Goal: Check status: Check status

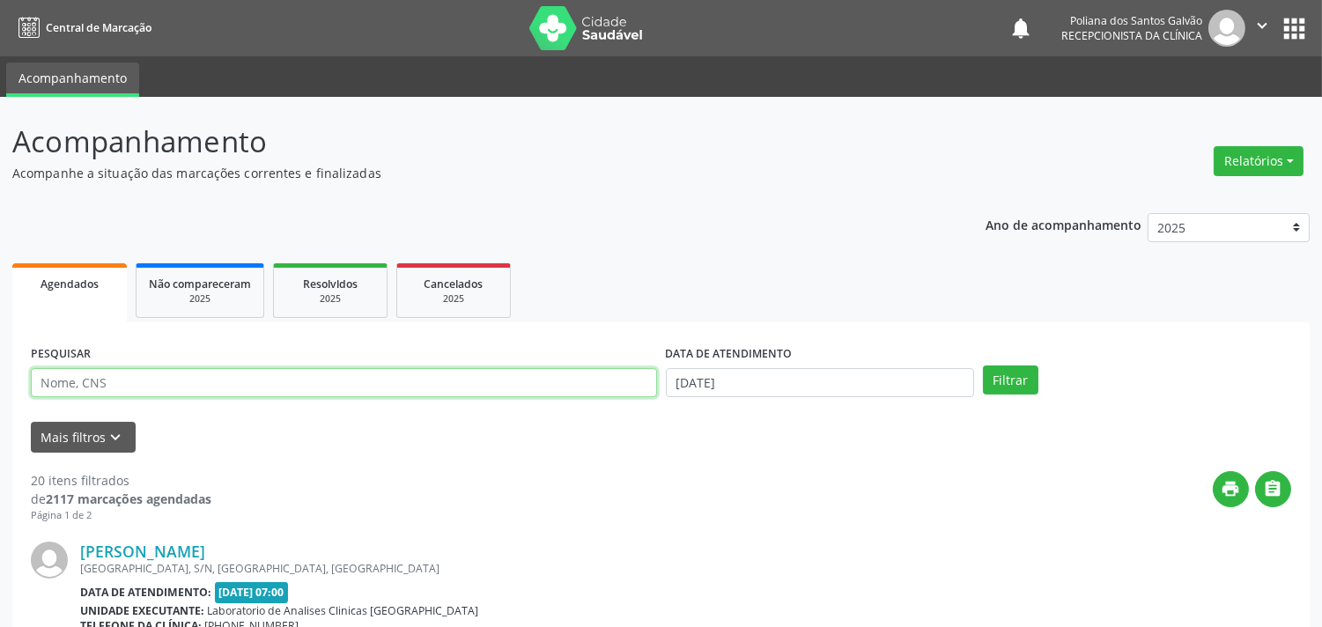
click at [223, 382] on input "text" at bounding box center [344, 383] width 626 height 30
type input "nadja"
click at [983, 366] on button "Filtrar" at bounding box center [1010, 381] width 55 height 30
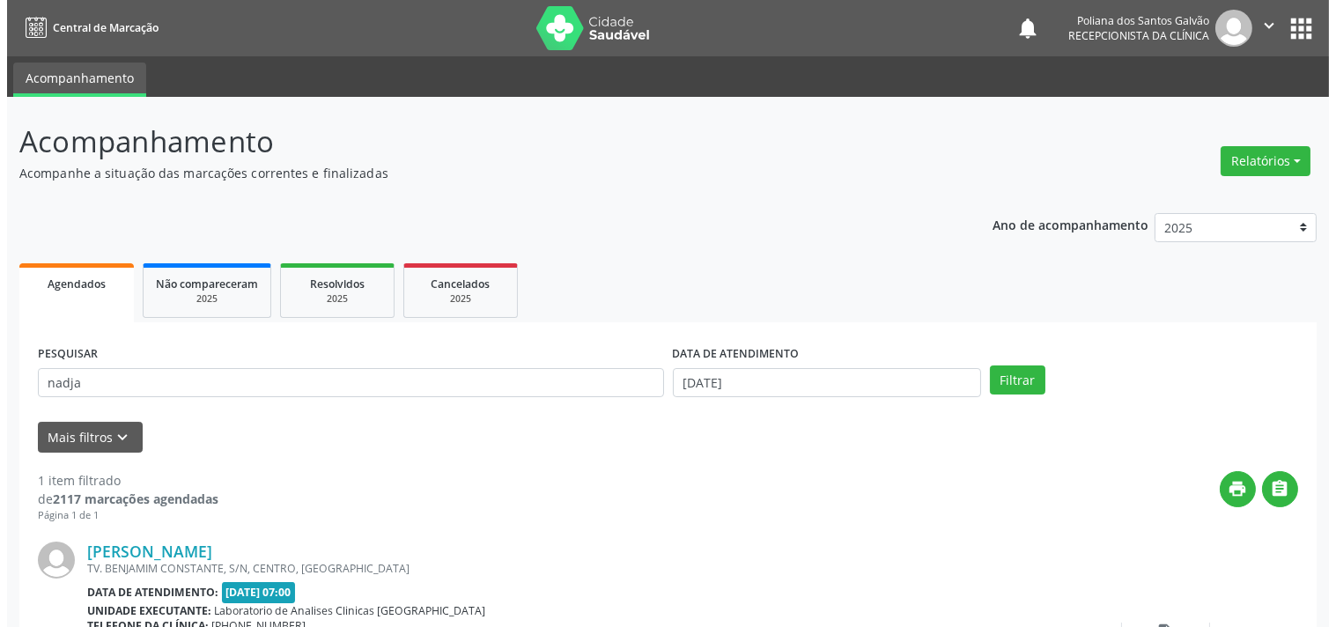
scroll to position [163, 0]
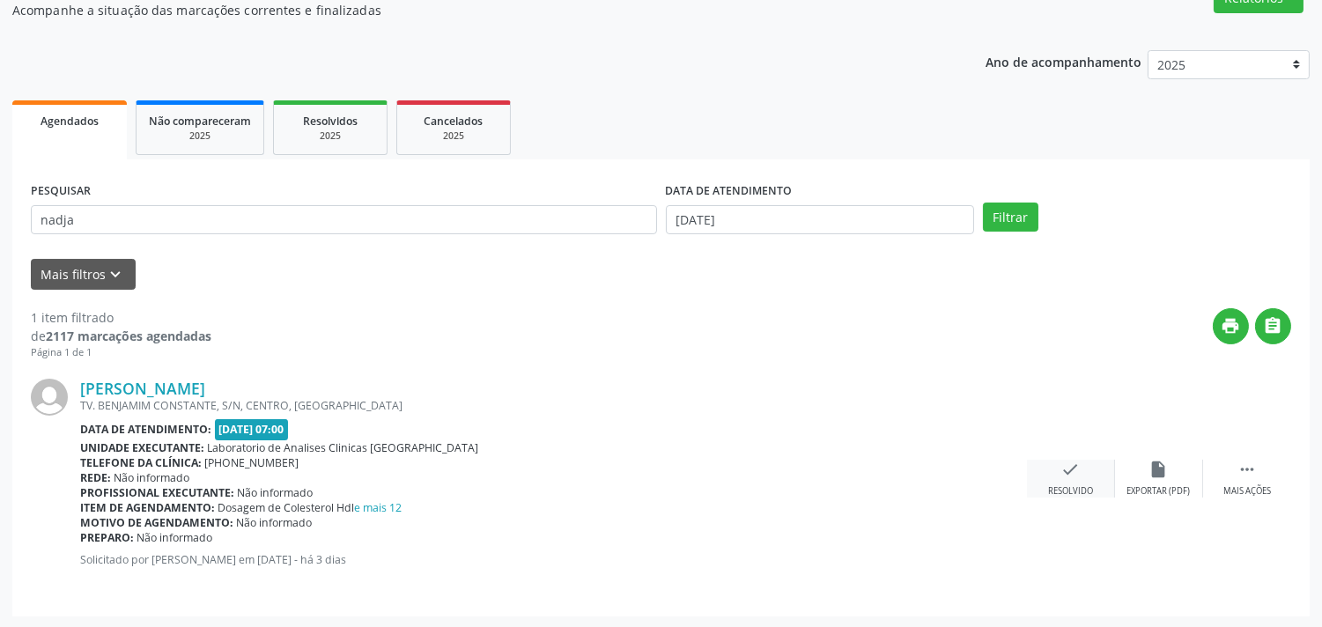
click at [1079, 473] on icon "check" at bounding box center [1070, 469] width 19 height 19
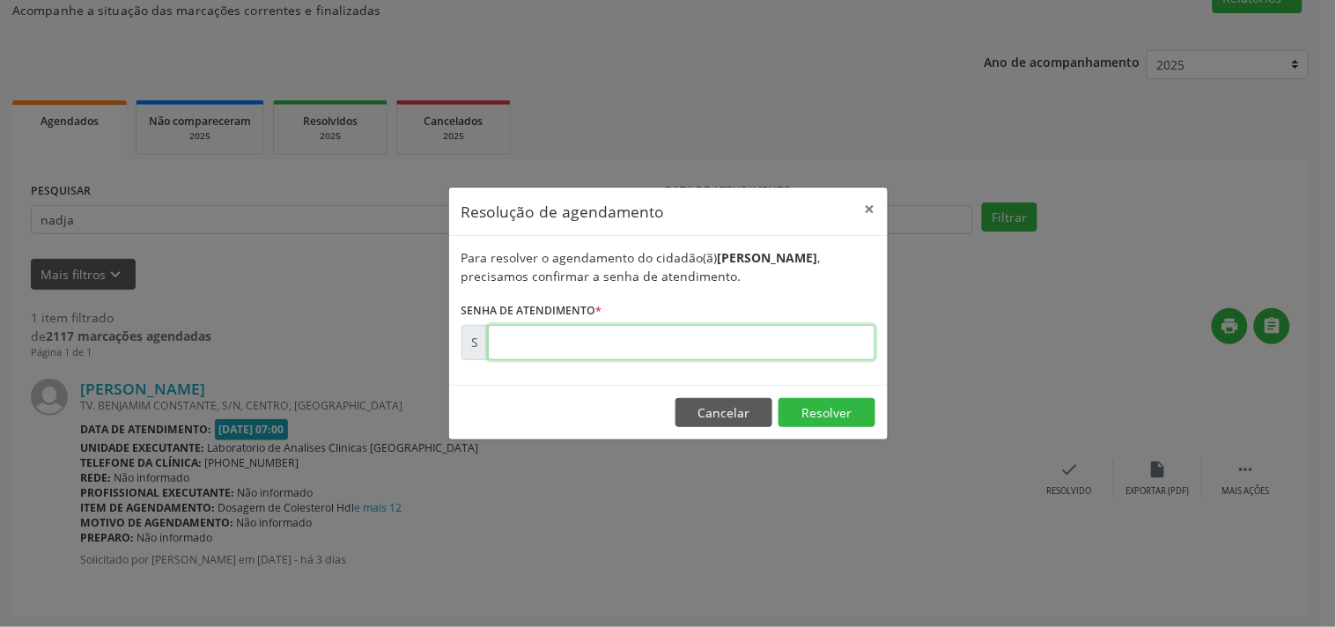
click at [769, 342] on input "text" at bounding box center [682, 342] width 388 height 35
type input "00175490"
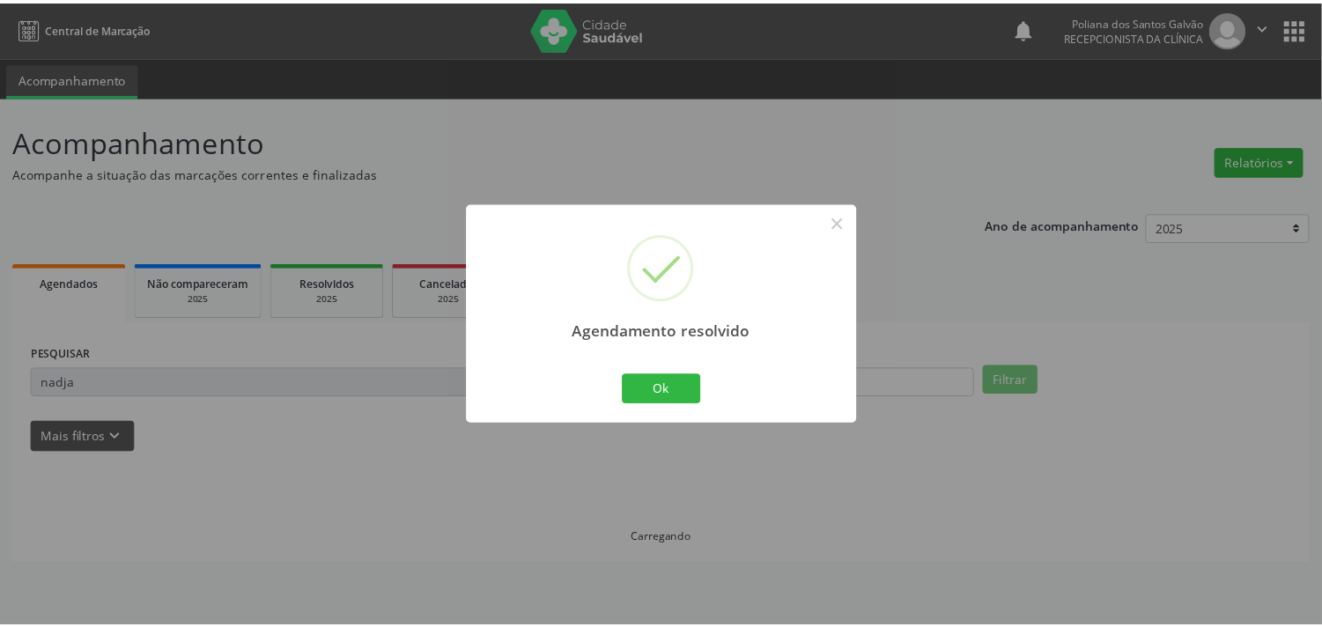
scroll to position [0, 0]
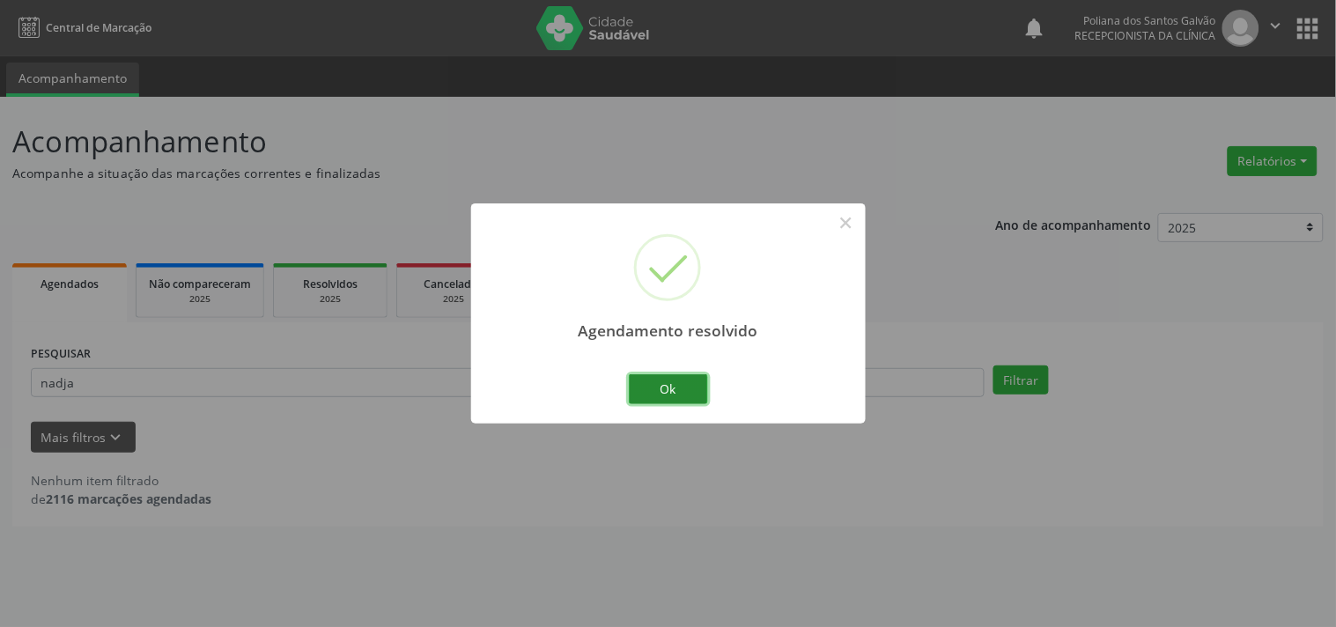
click at [656, 381] on button "Ok" at bounding box center [668, 389] width 79 height 30
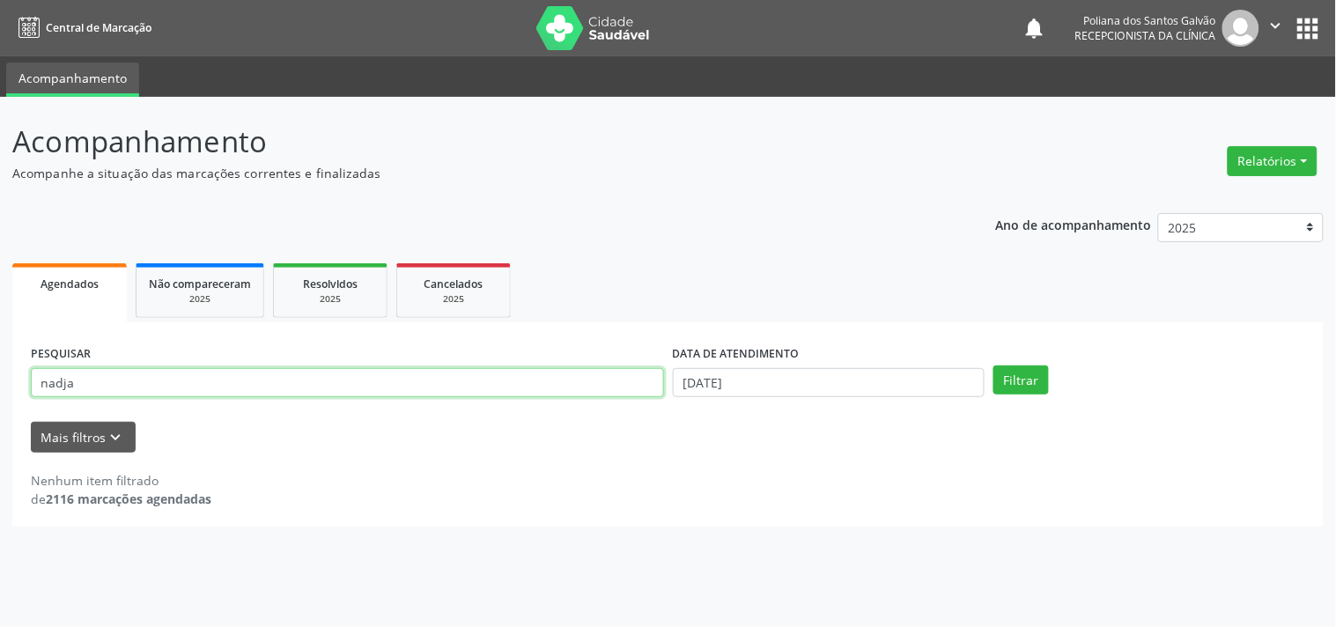
drag, startPoint x: 555, startPoint y: 381, endPoint x: 0, endPoint y: 35, distance: 654.1
click at [0, 118] on div "Acompanhamento Acompanhe a situação das marcações correntes e finalizadas Relat…" at bounding box center [668, 362] width 1336 height 530
type input "antonio"
click at [994, 366] on button "Filtrar" at bounding box center [1021, 381] width 55 height 30
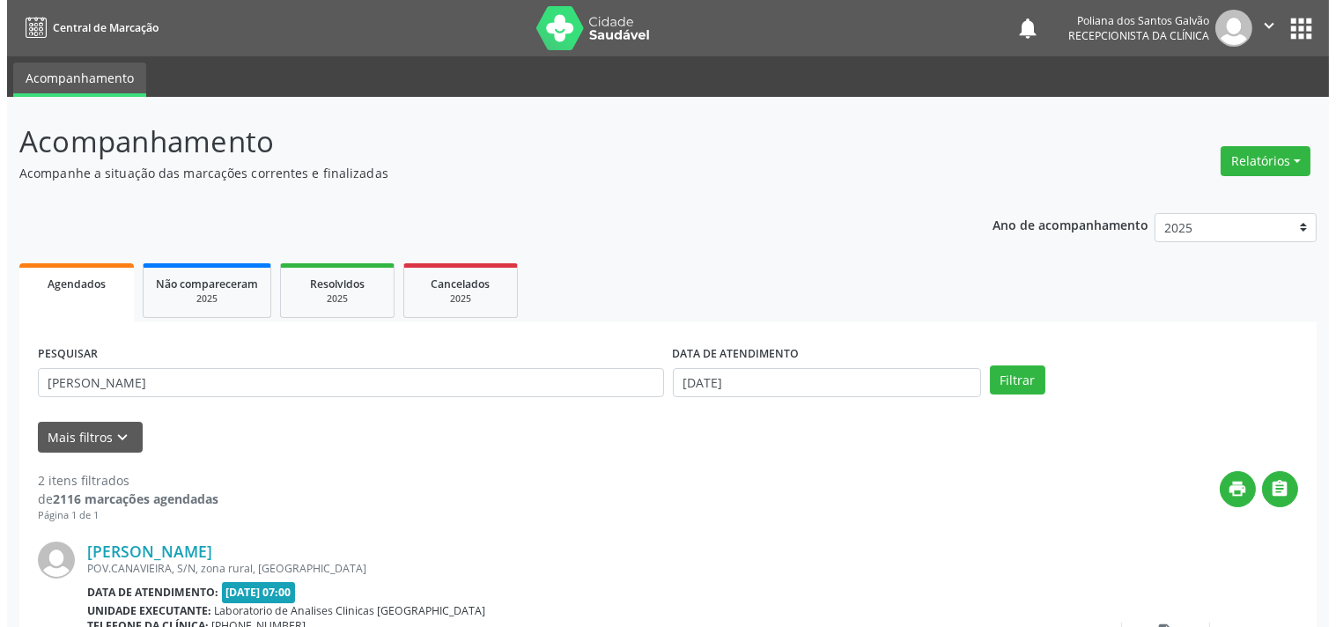
scroll to position [402, 0]
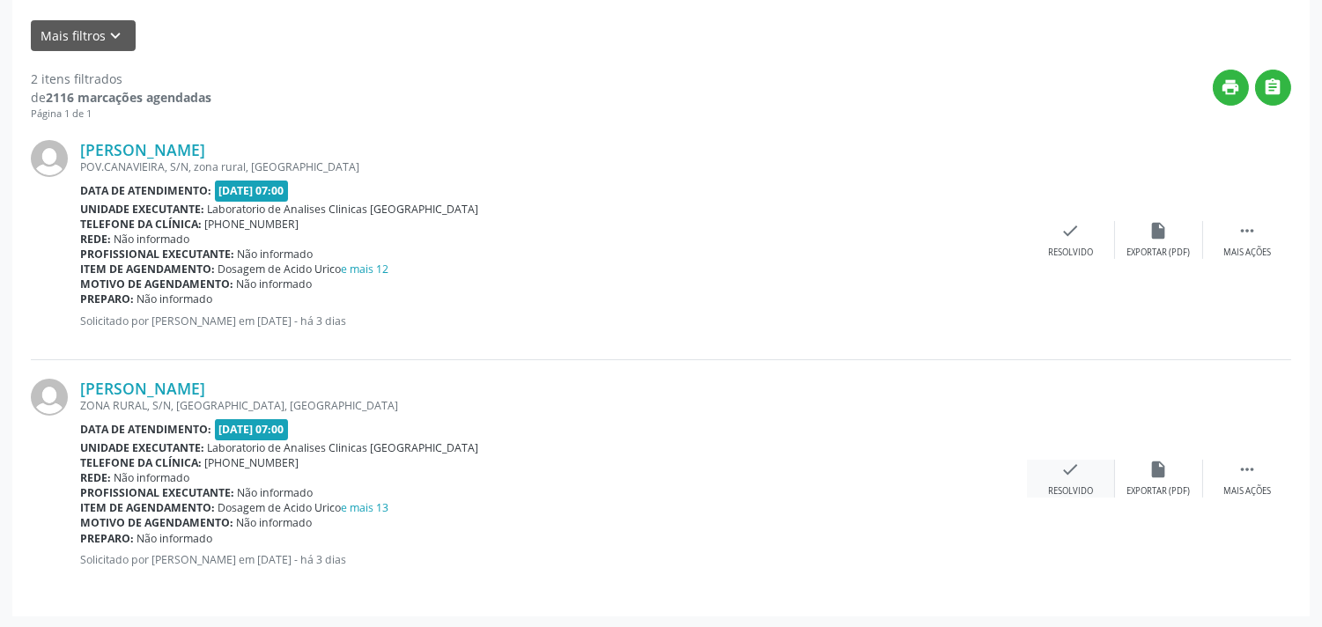
click at [1061, 485] on div "Resolvido" at bounding box center [1070, 491] width 45 height 12
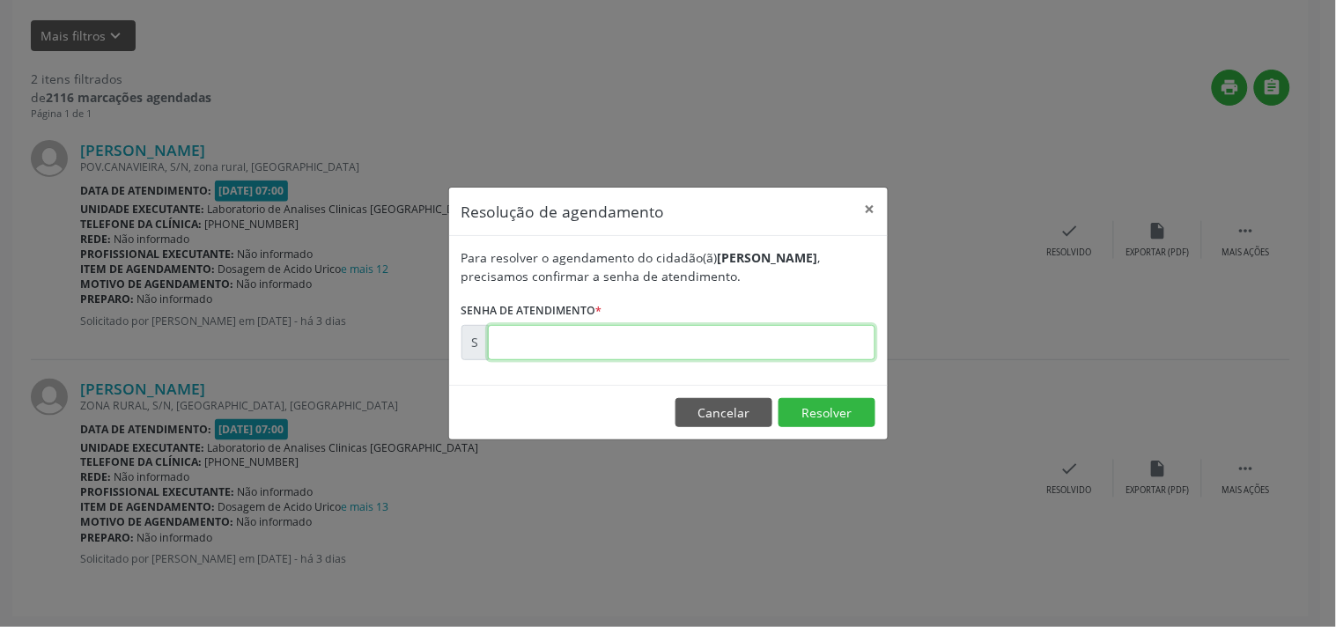
click at [744, 347] on input "text" at bounding box center [682, 342] width 388 height 35
type input "00175563"
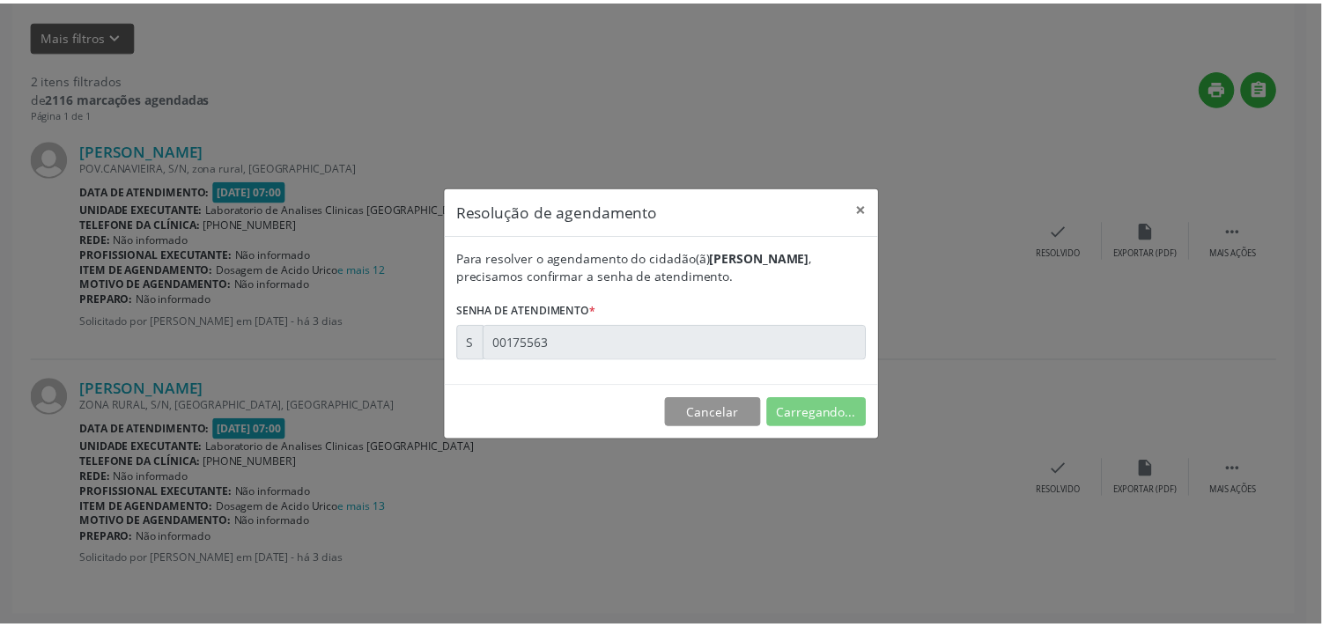
scroll to position [0, 0]
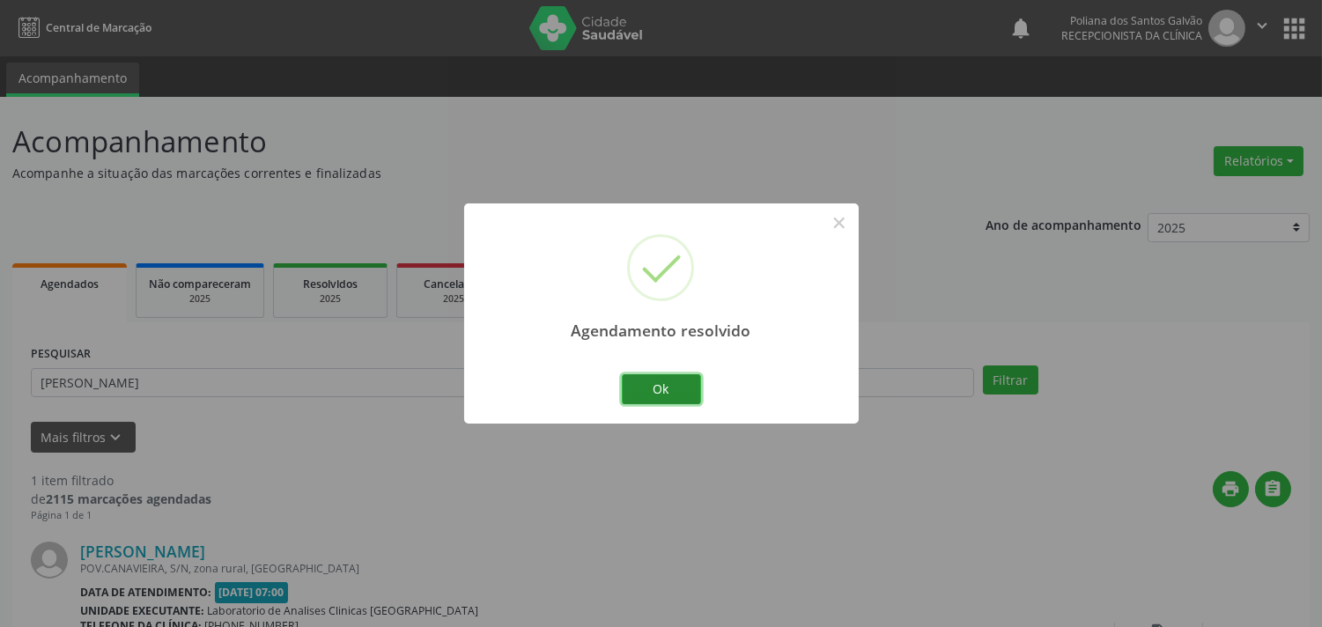
click at [658, 377] on button "Ok" at bounding box center [661, 389] width 79 height 30
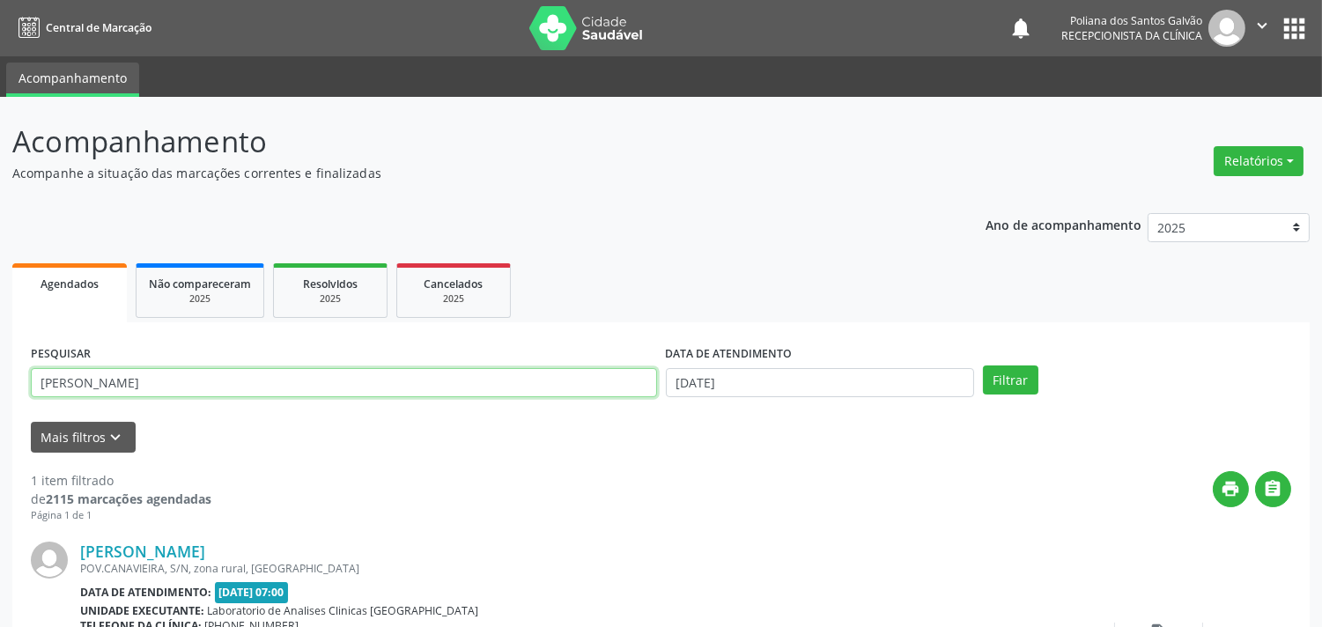
drag, startPoint x: 573, startPoint y: 377, endPoint x: 0, endPoint y: 12, distance: 678.9
click at [0, 106] on div "Acompanhamento Acompanhe a situação das marcações correntes e finalizadas Relat…" at bounding box center [661, 444] width 1322 height 695
type input "nicassia"
click at [983, 366] on button "Filtrar" at bounding box center [1010, 381] width 55 height 30
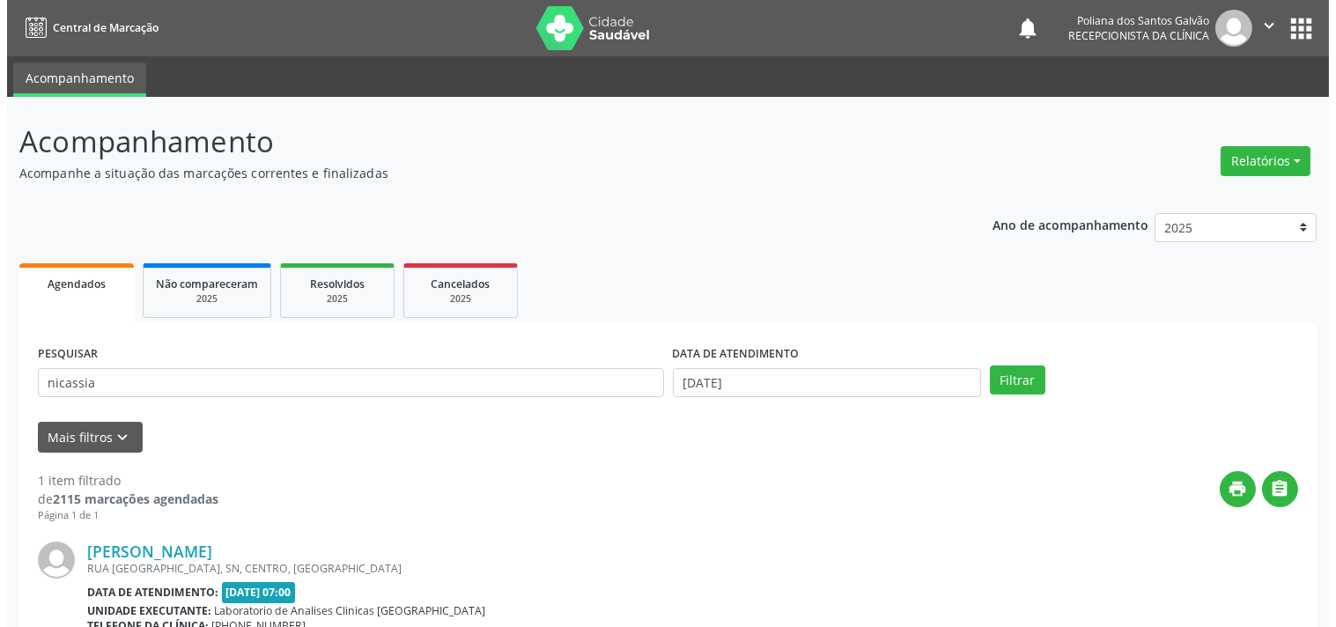
scroll to position [179, 0]
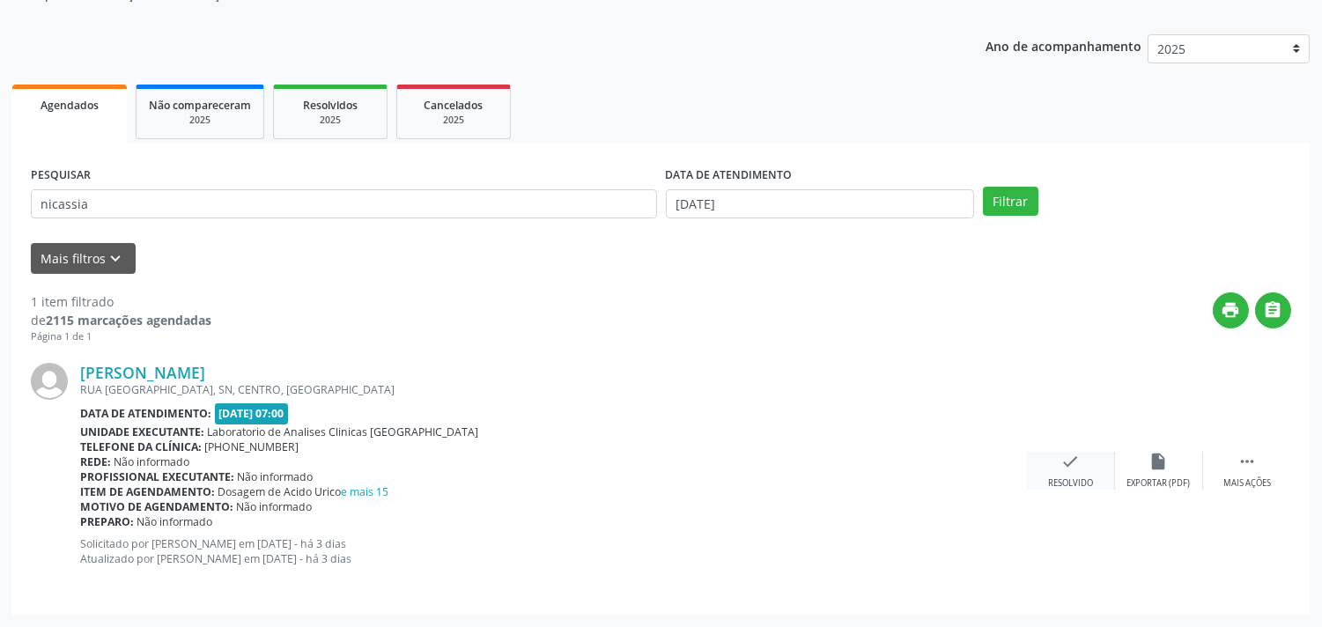
click at [1068, 464] on icon "check" at bounding box center [1070, 461] width 19 height 19
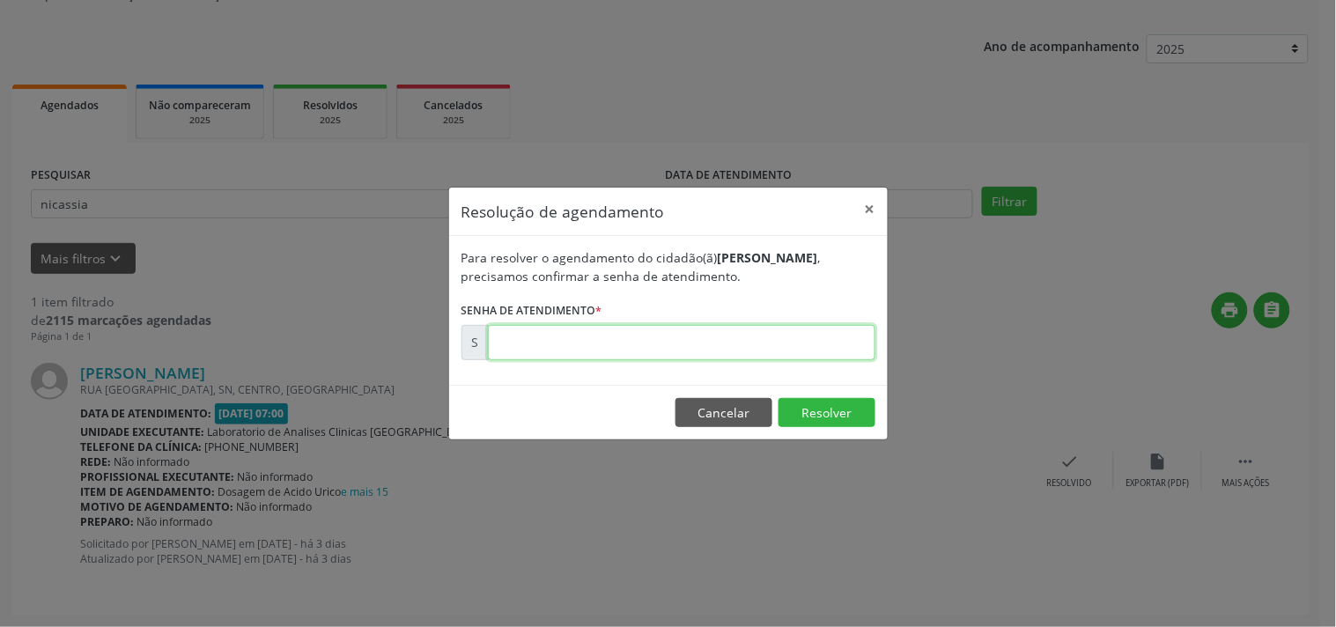
click at [761, 354] on input "text" at bounding box center [682, 342] width 388 height 35
type input "00175496"
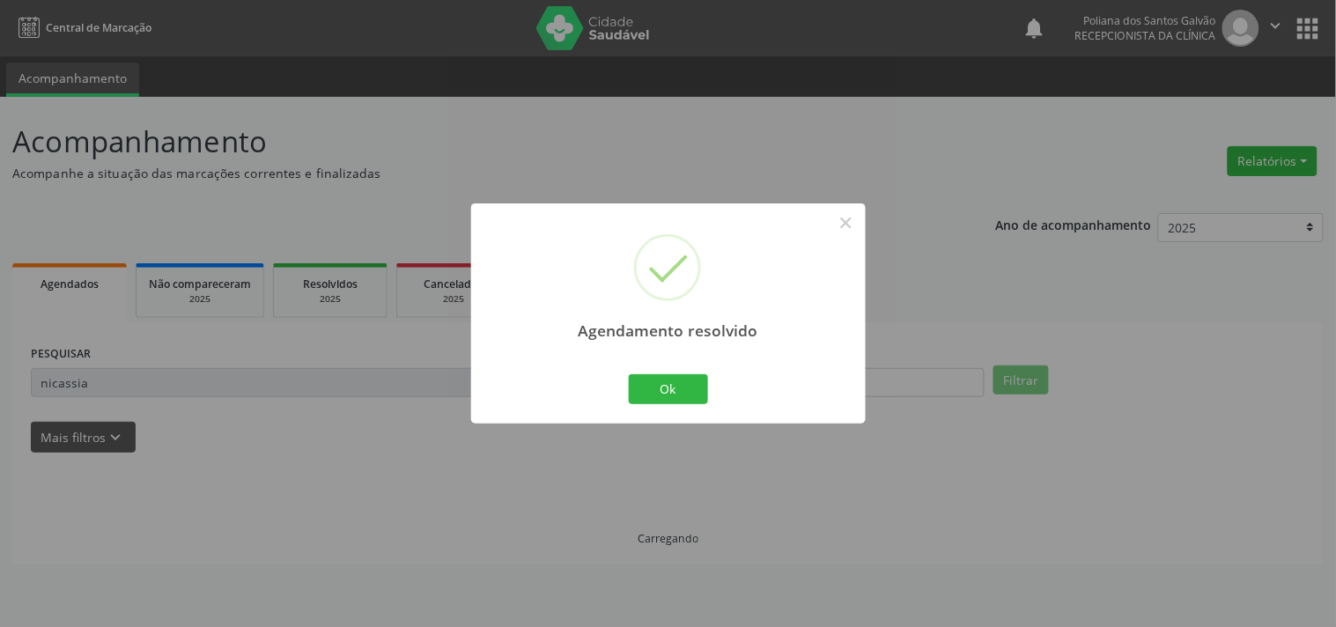
scroll to position [0, 0]
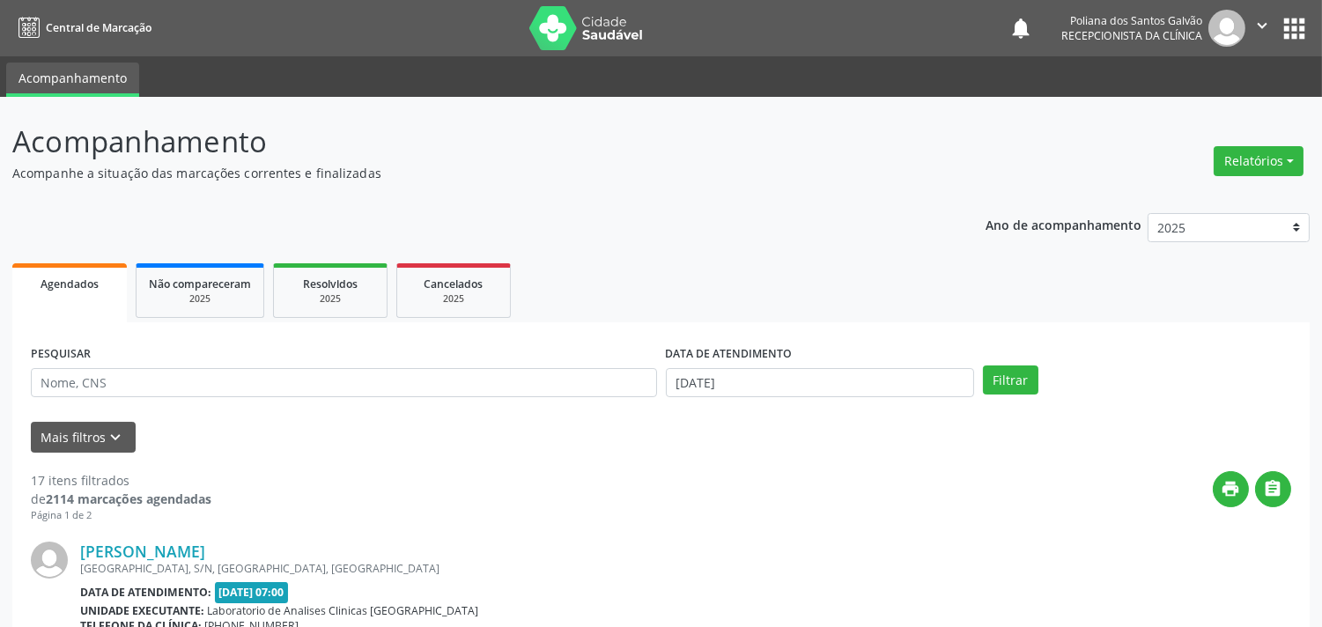
scroll to position [293, 0]
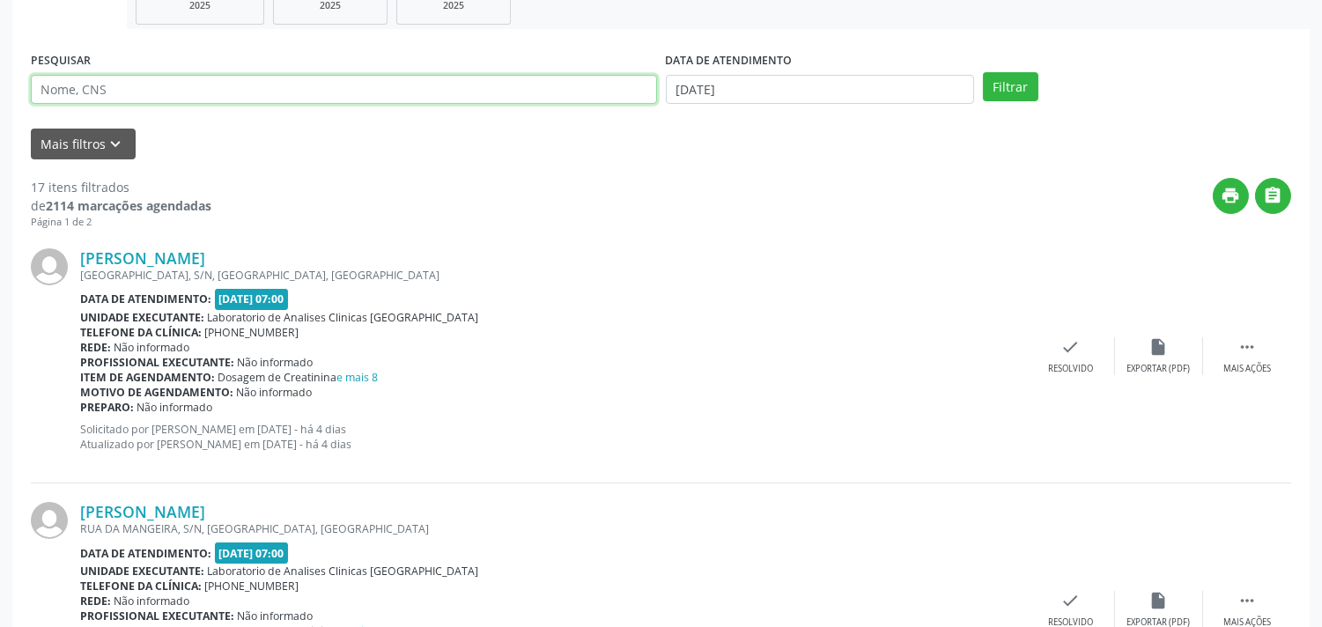
click at [224, 85] on input "text" at bounding box center [344, 90] width 626 height 30
type input "[DEMOGRAPHIC_DATA]"
click at [983, 72] on button "Filtrar" at bounding box center [1010, 87] width 55 height 30
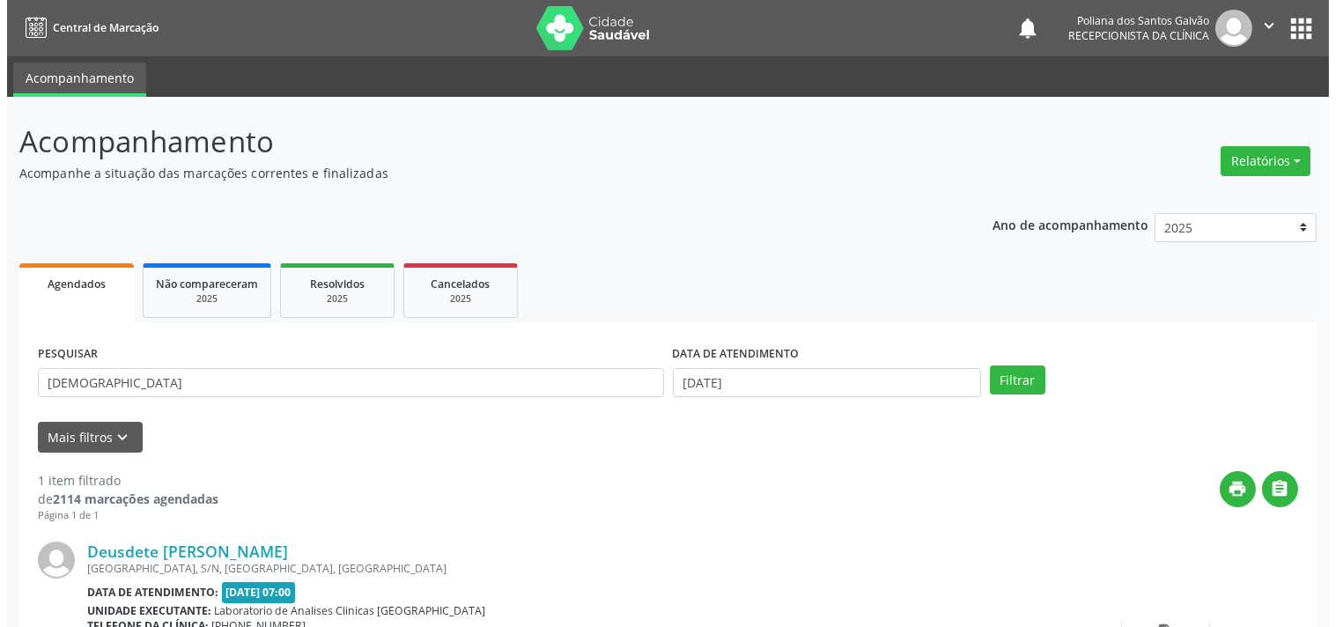
scroll to position [163, 0]
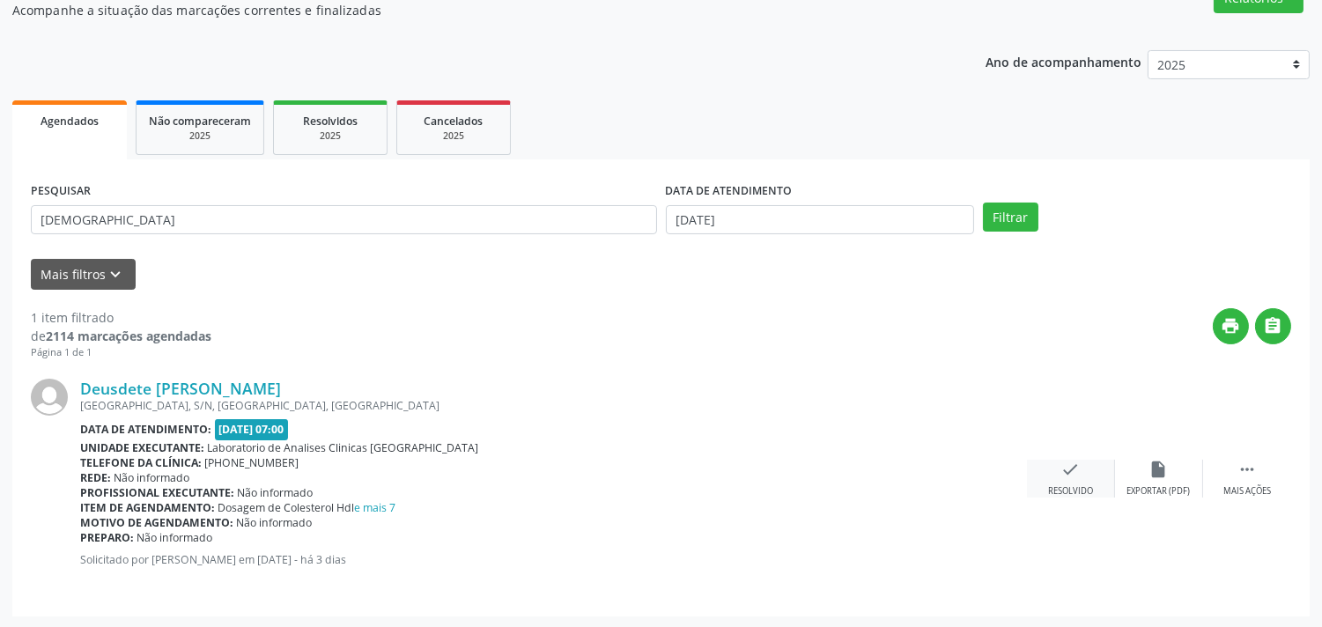
click at [1069, 474] on icon "check" at bounding box center [1070, 469] width 19 height 19
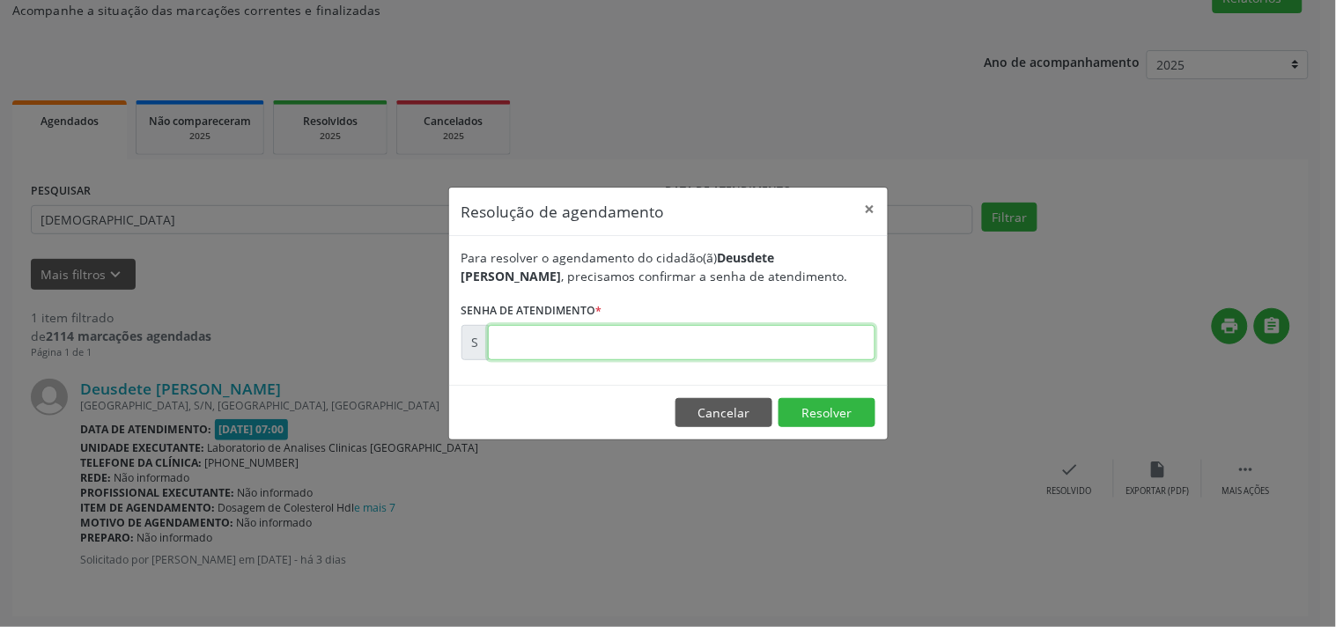
click at [799, 345] on input "text" at bounding box center [682, 342] width 388 height 35
type input "00175494"
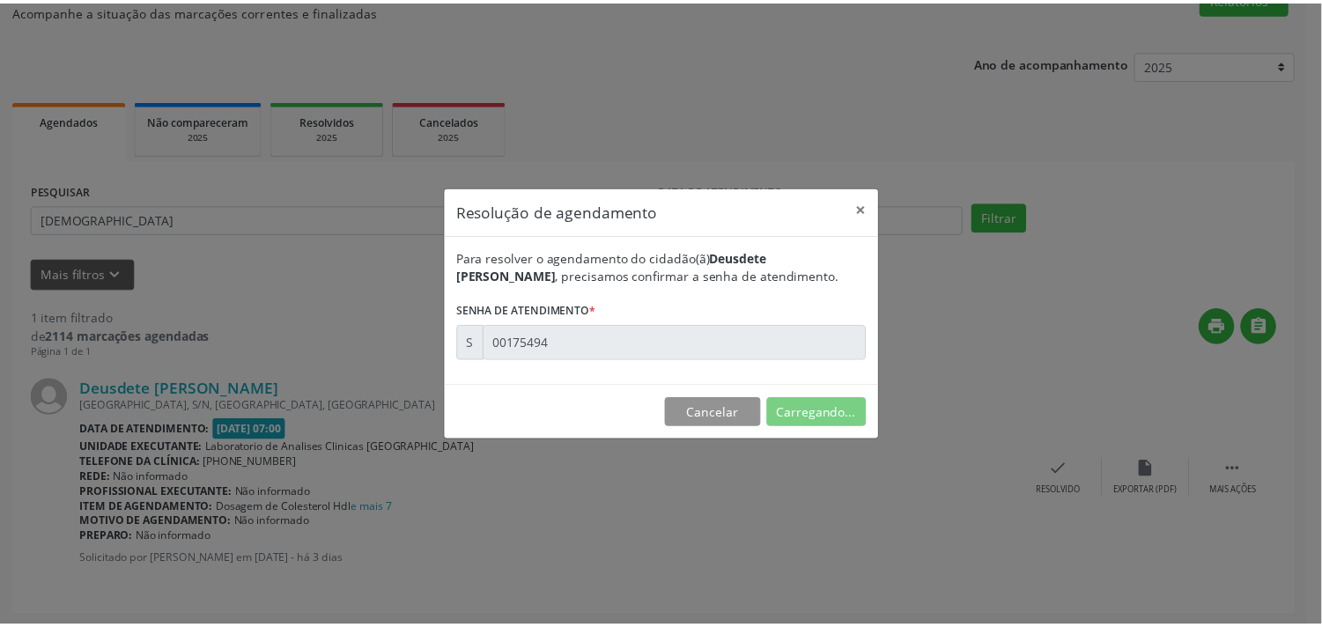
scroll to position [0, 0]
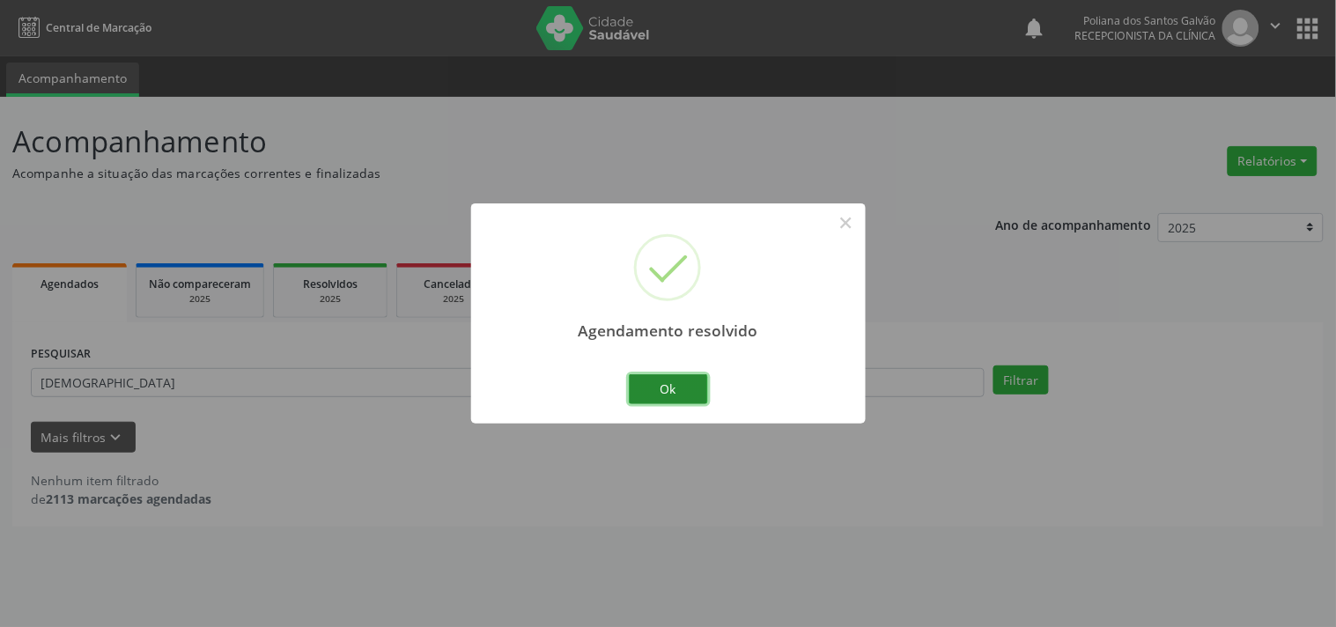
click at [672, 388] on button "Ok" at bounding box center [668, 389] width 79 height 30
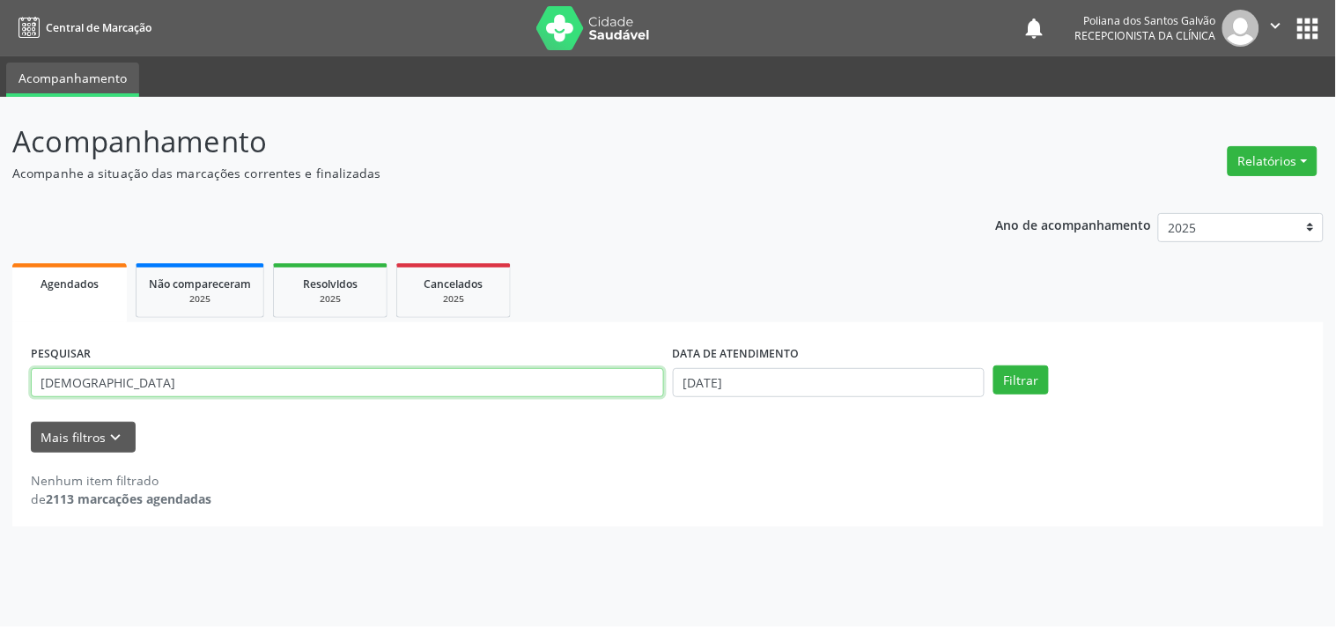
drag, startPoint x: 560, startPoint y: 381, endPoint x: 0, endPoint y: 29, distance: 661.4
click at [0, 49] on div "Central de Marcação notifications Poliana dos Santos Galvão Recepcionista da cl…" at bounding box center [668, 313] width 1336 height 627
type input "INACIO"
click at [994, 366] on button "Filtrar" at bounding box center [1021, 381] width 55 height 30
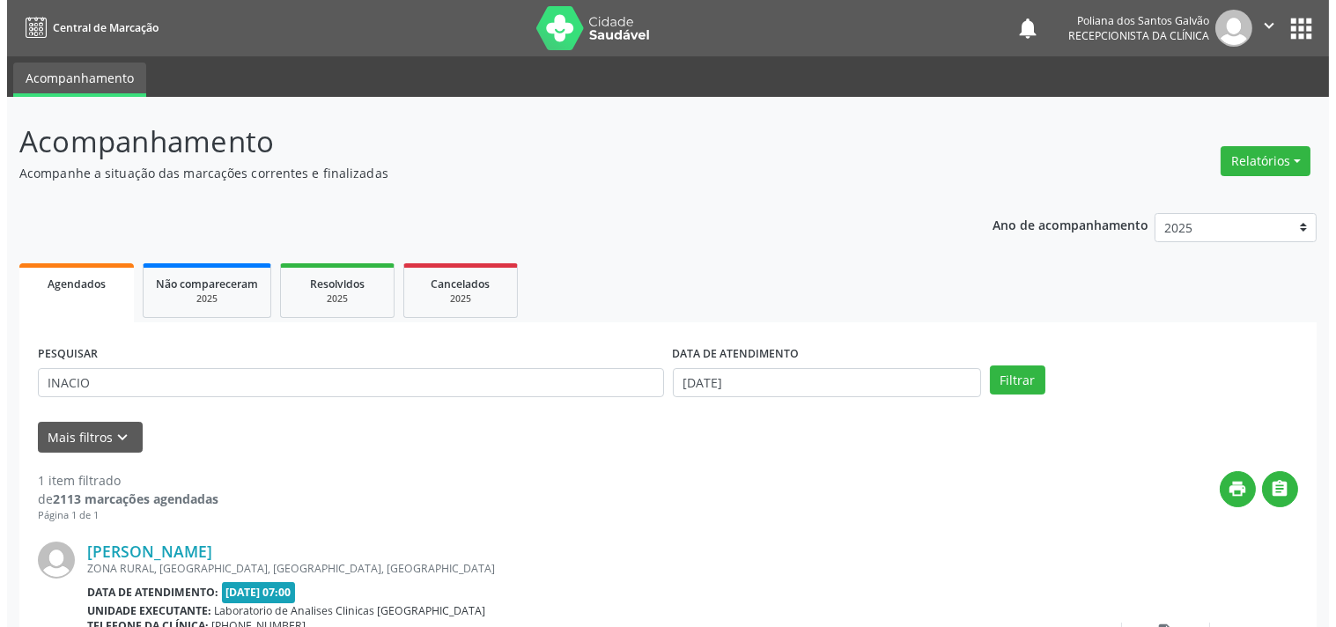
scroll to position [163, 0]
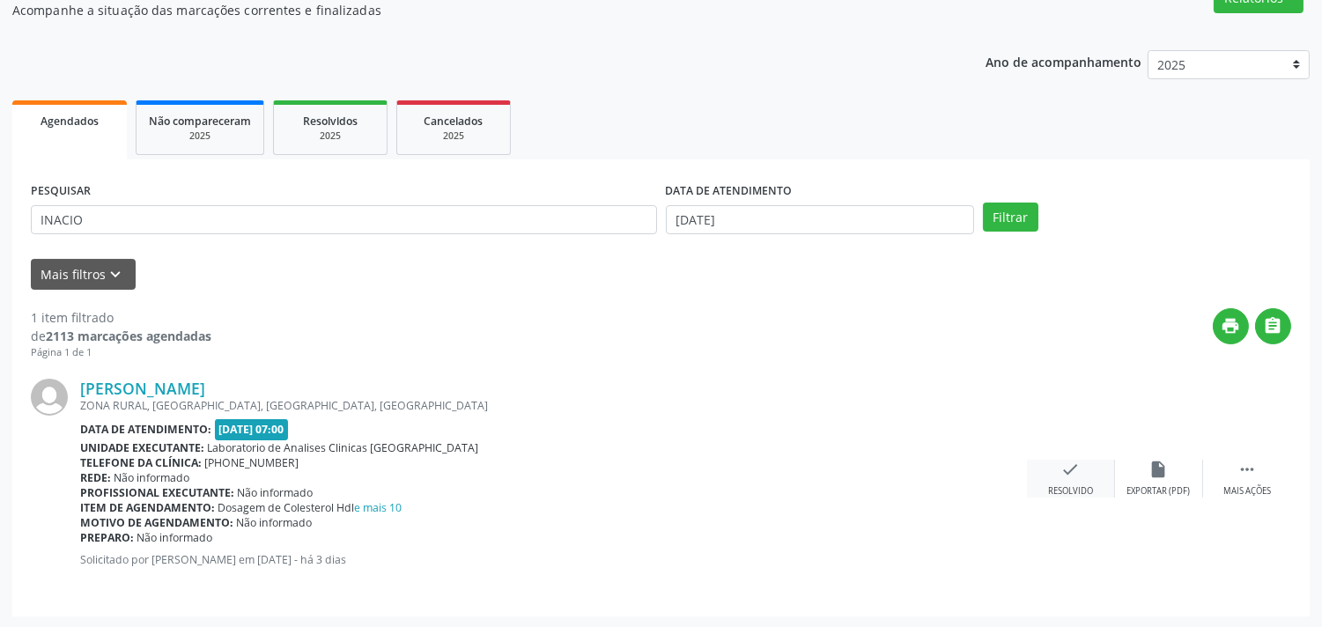
click at [1072, 474] on icon "check" at bounding box center [1070, 469] width 19 height 19
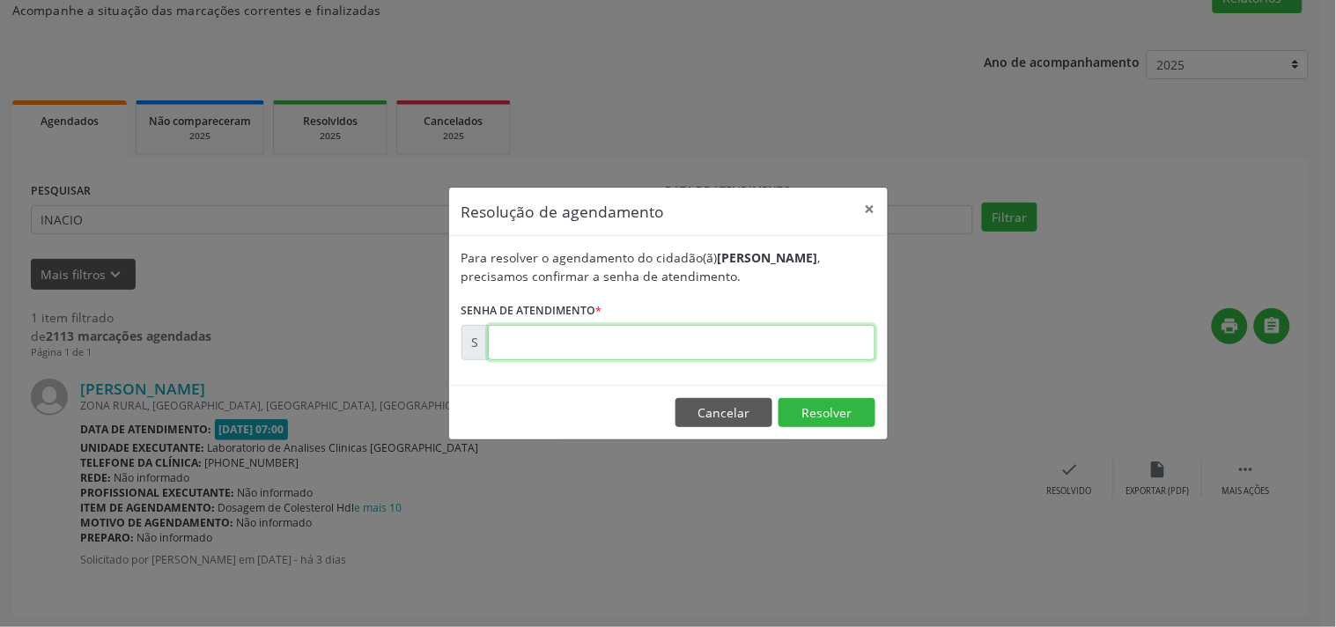
click at [743, 344] on input "text" at bounding box center [682, 342] width 388 height 35
type input "00175492"
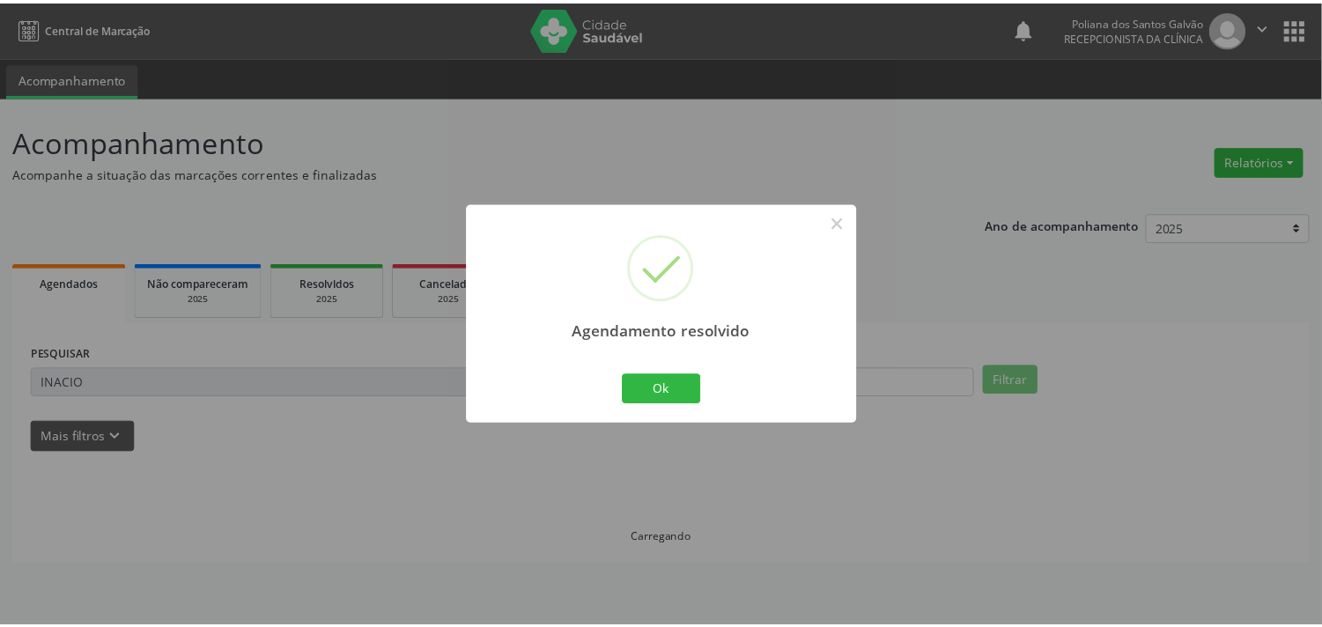
scroll to position [0, 0]
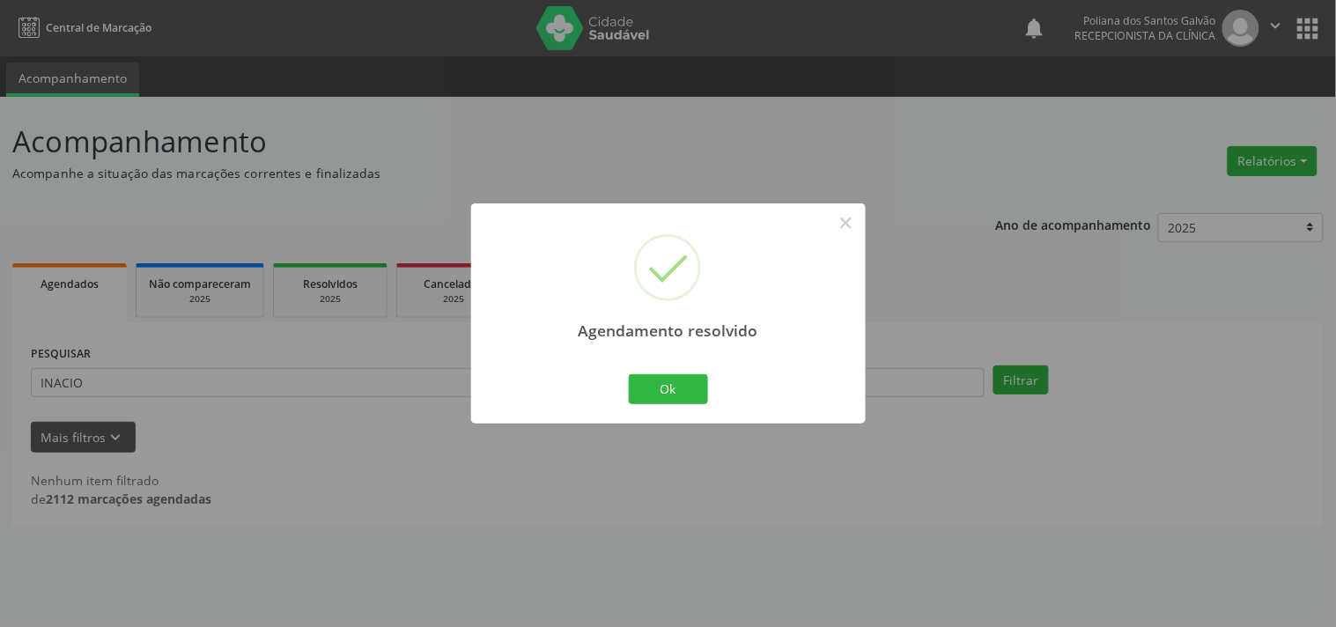
click at [637, 414] on div "Agendamento resolvido × Ok Cancel" at bounding box center [668, 312] width 395 height 219
click at [655, 386] on button "Ok" at bounding box center [668, 389] width 79 height 30
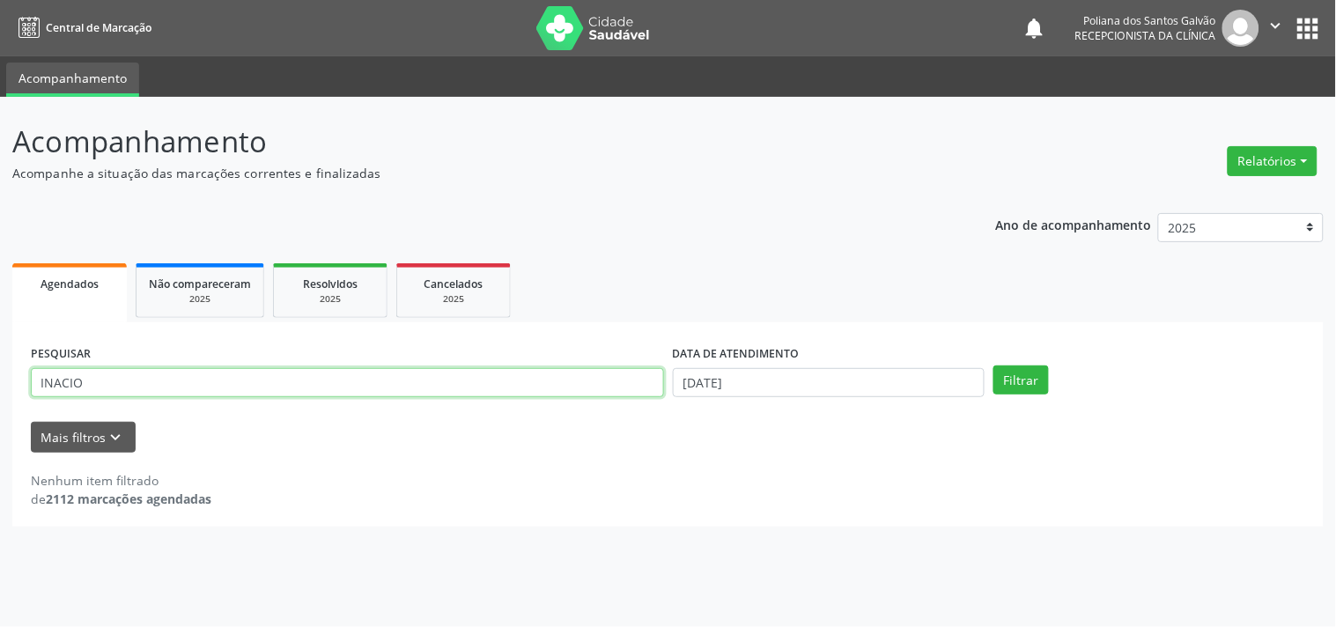
drag, startPoint x: 426, startPoint y: 368, endPoint x: 0, endPoint y: 80, distance: 514.5
click at [0, 80] on div "Central de Marcação notifications Poliana dos Santos Galvão Recepcionista da cl…" at bounding box center [668, 313] width 1336 height 627
type input "[PERSON_NAME]"
click at [994, 366] on button "Filtrar" at bounding box center [1021, 381] width 55 height 30
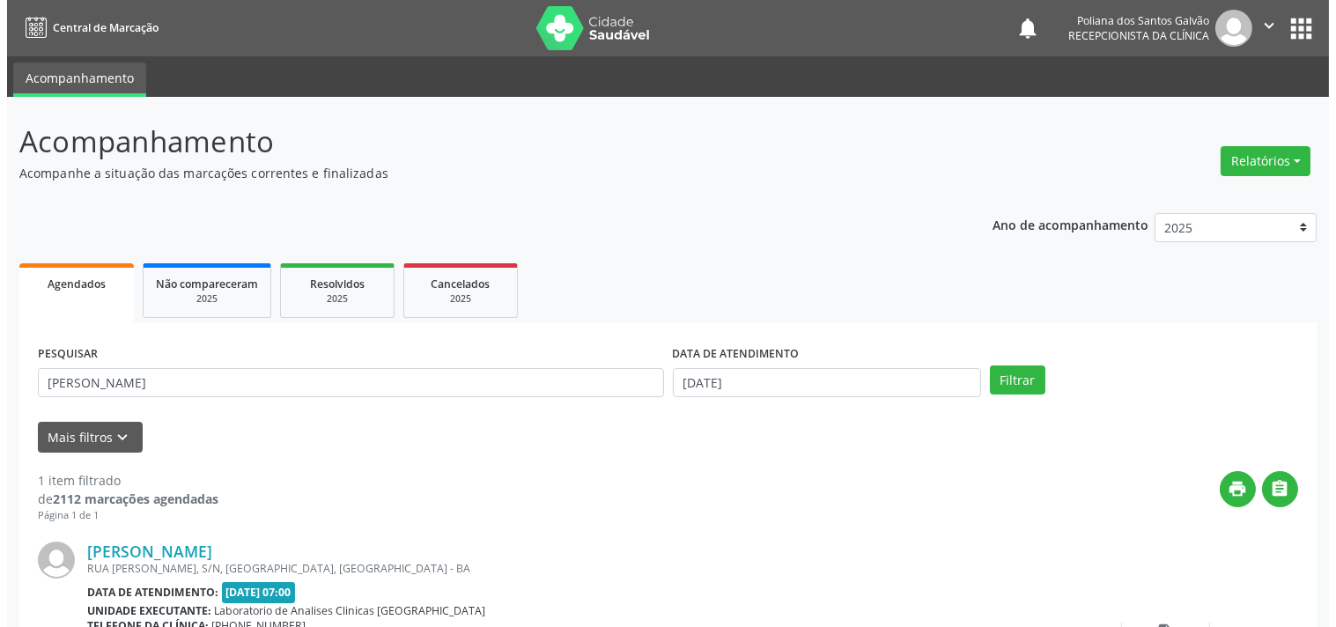
scroll to position [163, 0]
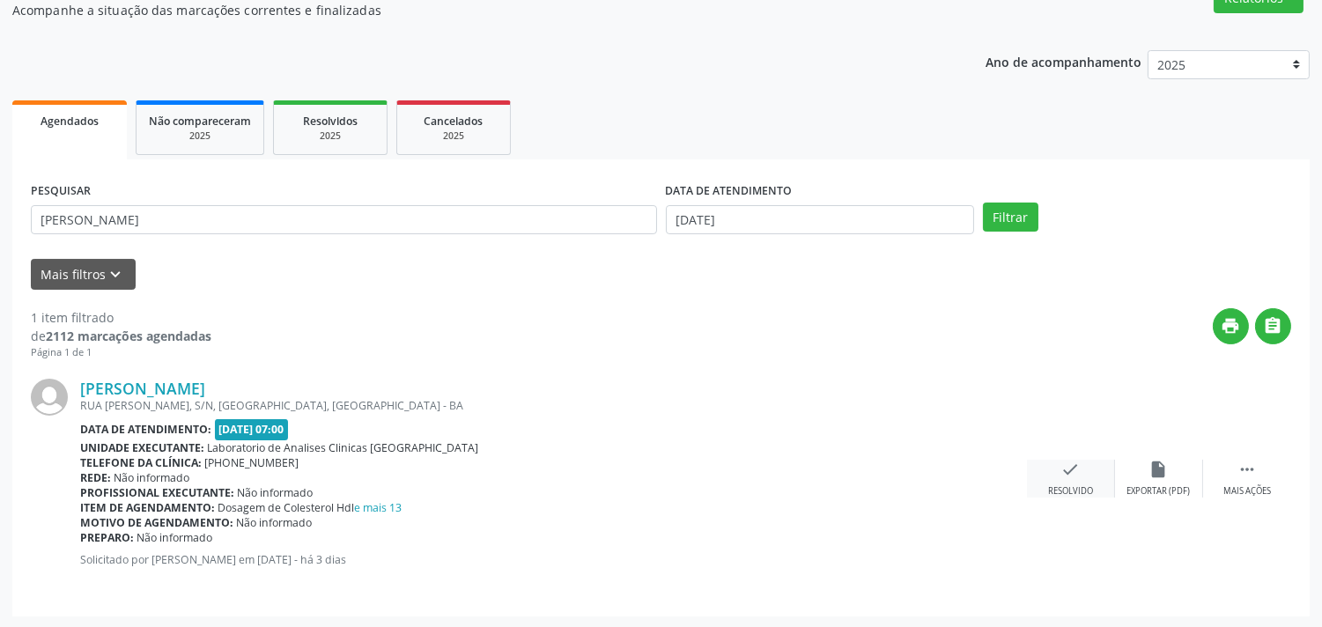
click at [1071, 478] on div "check Resolvido" at bounding box center [1071, 479] width 88 height 38
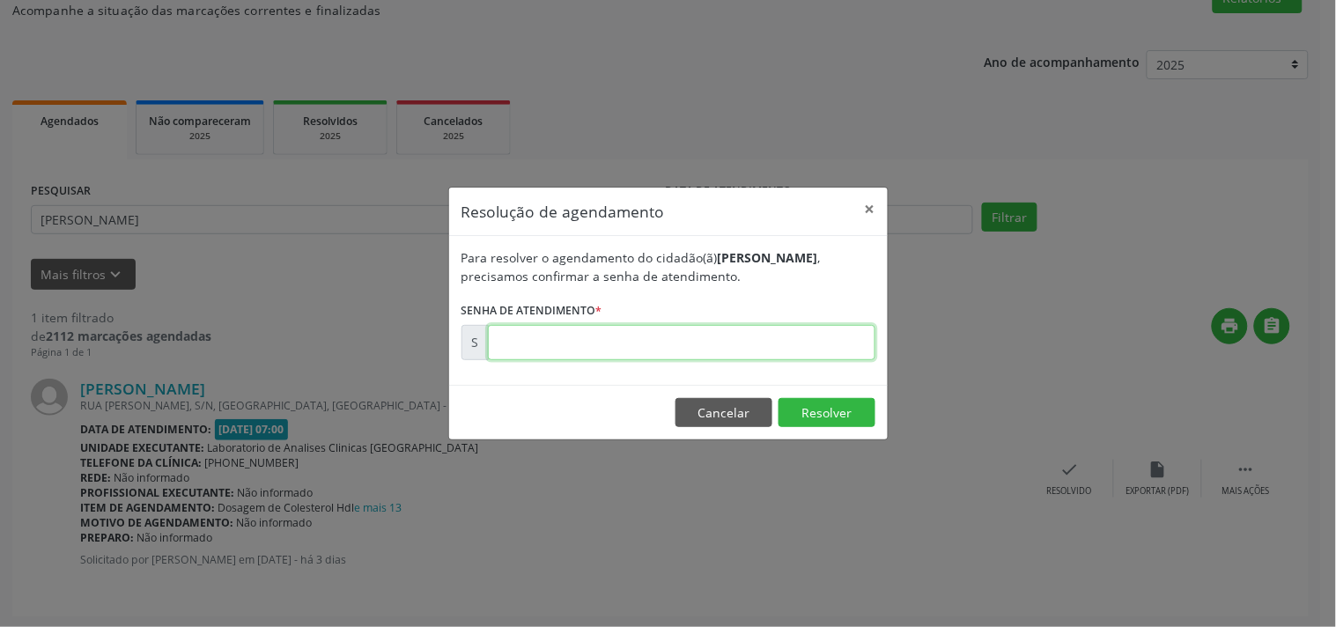
click at [705, 340] on input "text" at bounding box center [682, 342] width 388 height 35
type input "00175528"
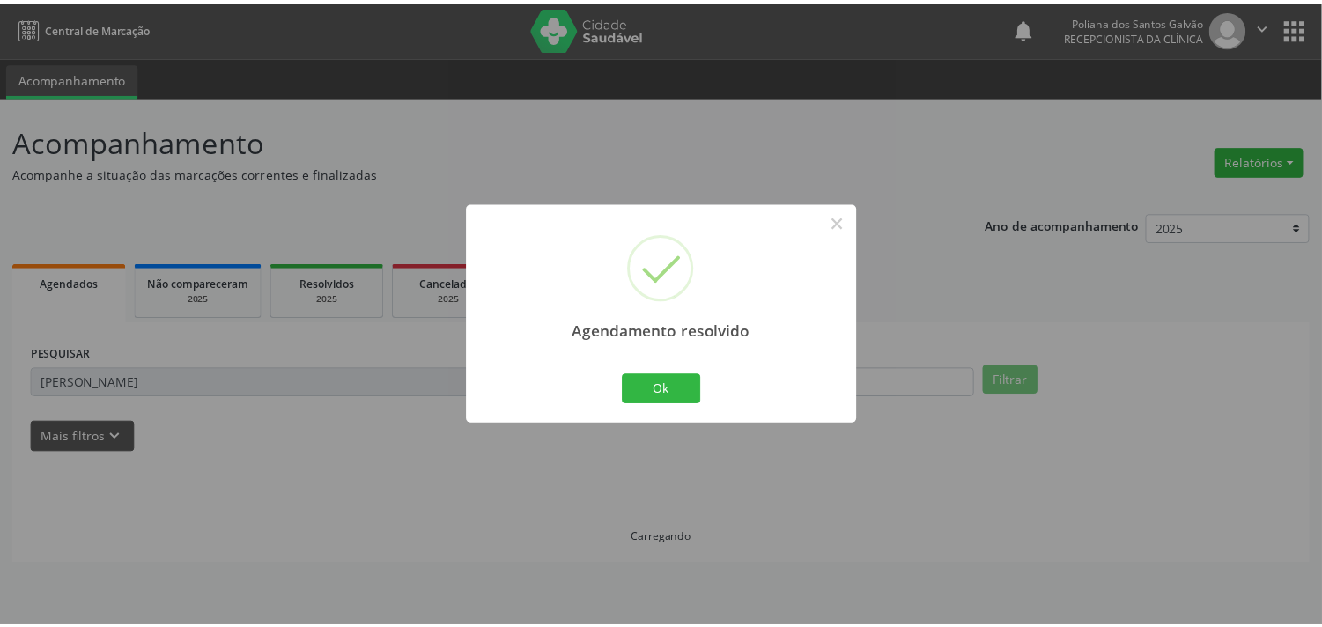
scroll to position [0, 0]
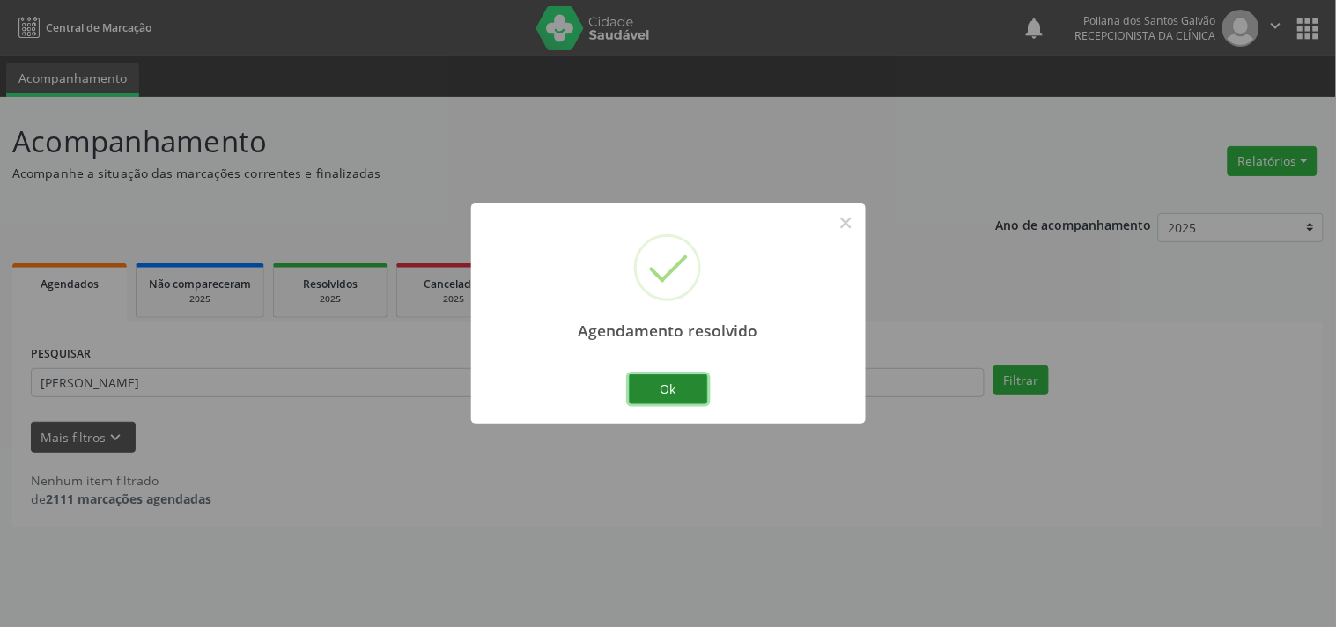
click at [632, 401] on button "Ok" at bounding box center [668, 389] width 79 height 30
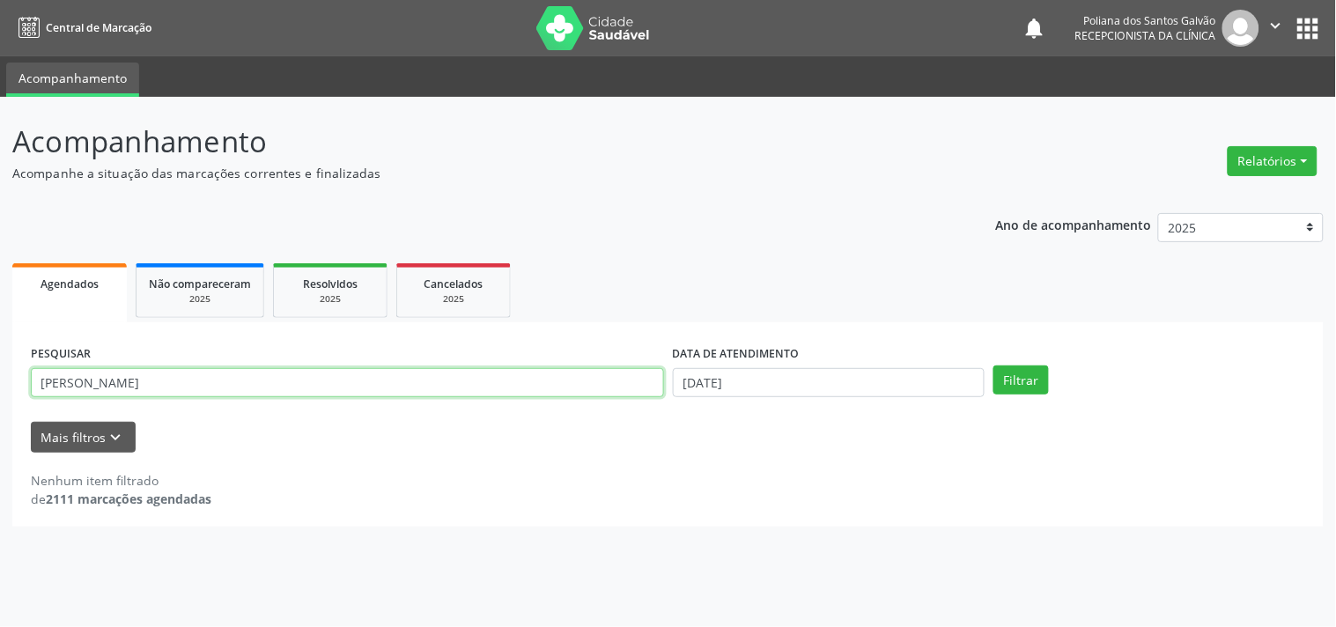
drag, startPoint x: 585, startPoint y: 394, endPoint x: 0, endPoint y: 190, distance: 619.3
click at [0, 190] on div "Acompanhamento Acompanhe a situação das marcações correntes e finalizadas Relat…" at bounding box center [668, 362] width 1336 height 530
type input "ALICE"
click at [994, 366] on button "Filtrar" at bounding box center [1021, 381] width 55 height 30
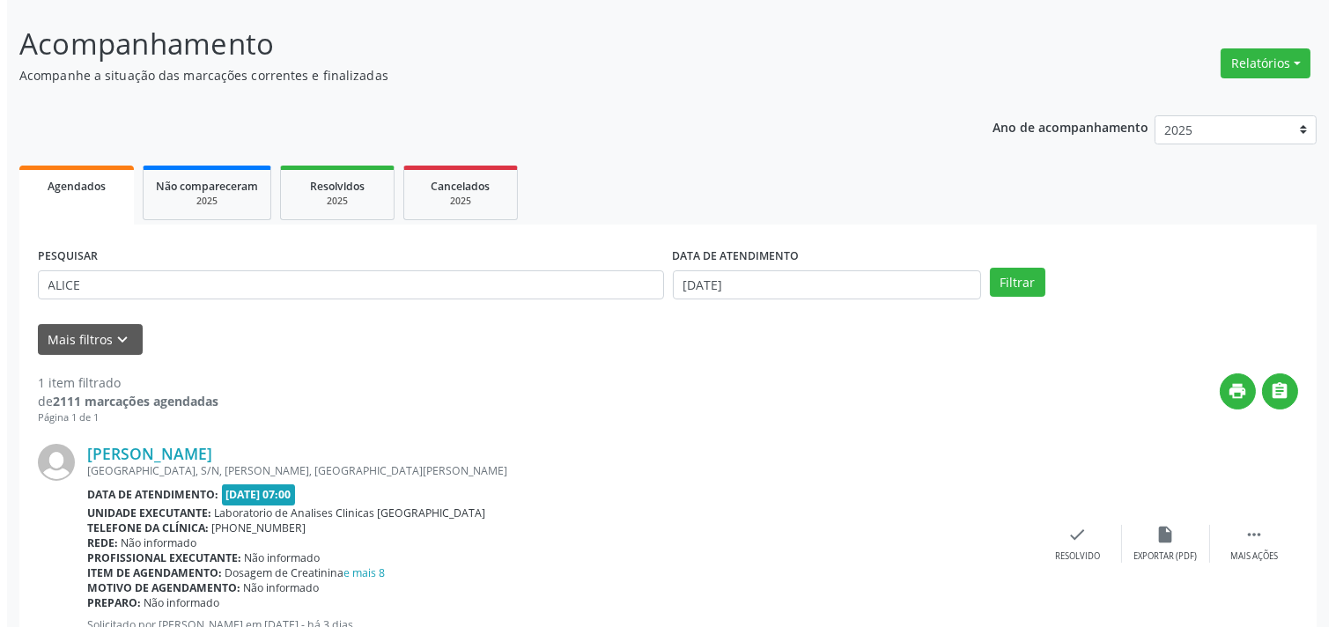
scroll to position [163, 0]
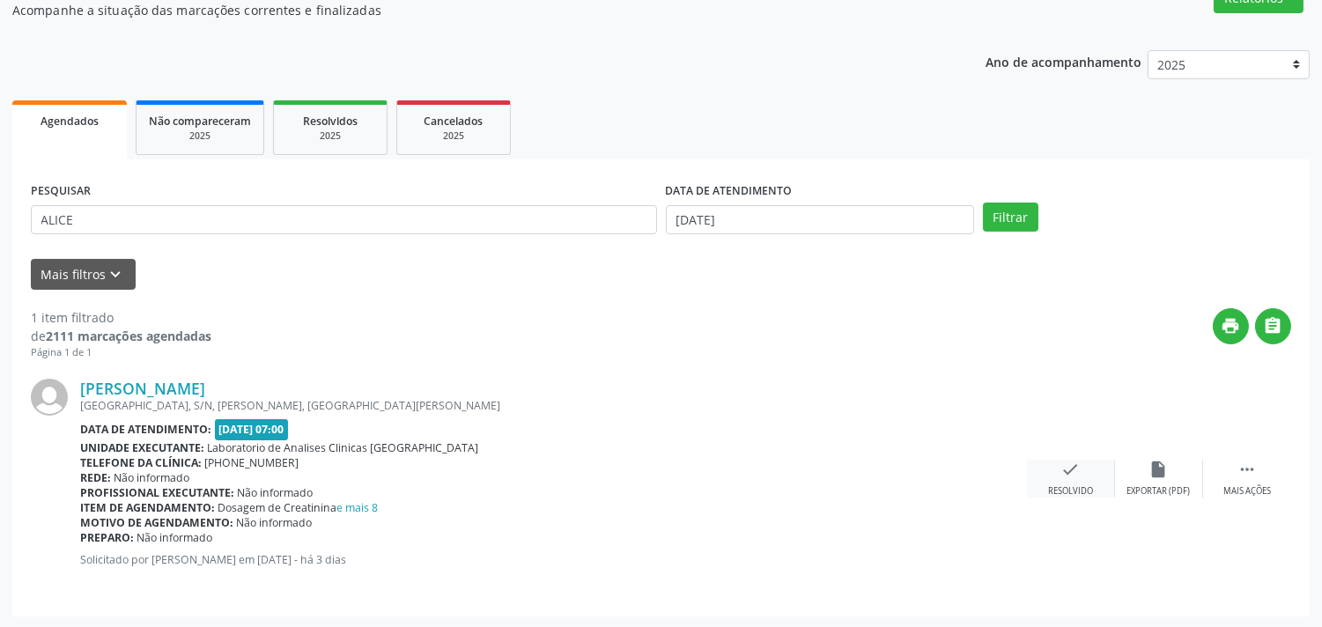
click at [1098, 485] on div "check Resolvido" at bounding box center [1071, 479] width 88 height 38
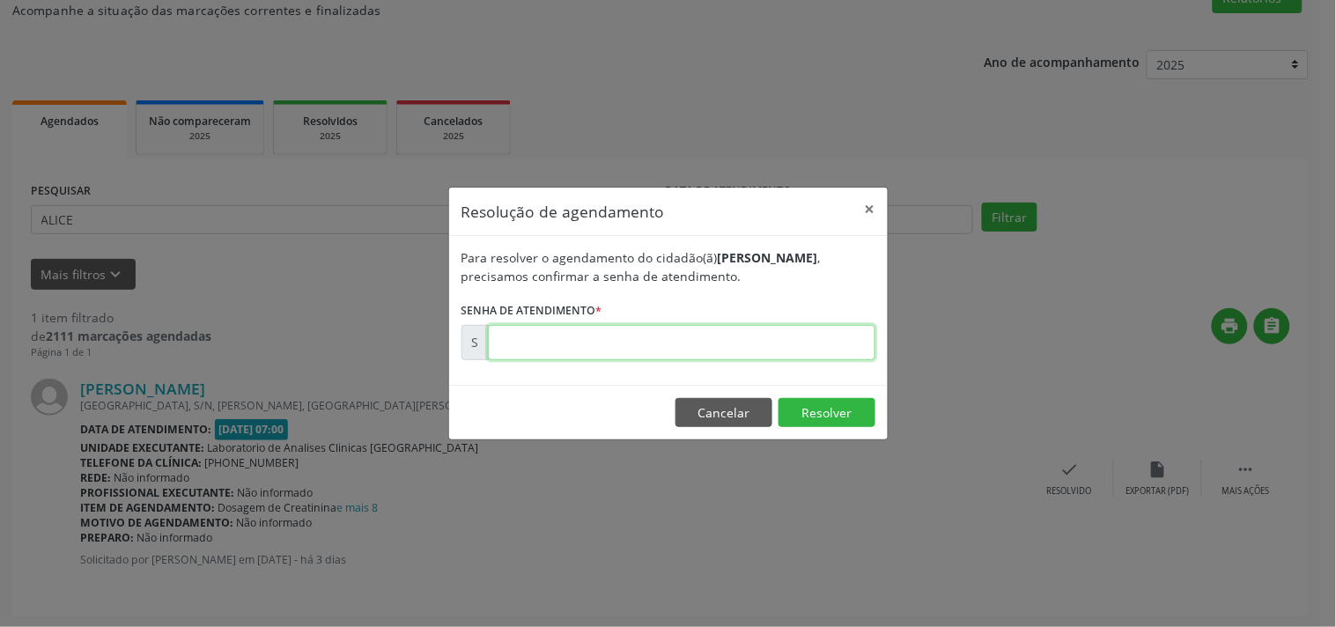
click at [837, 348] on input "text" at bounding box center [682, 342] width 388 height 35
type input "00175521"
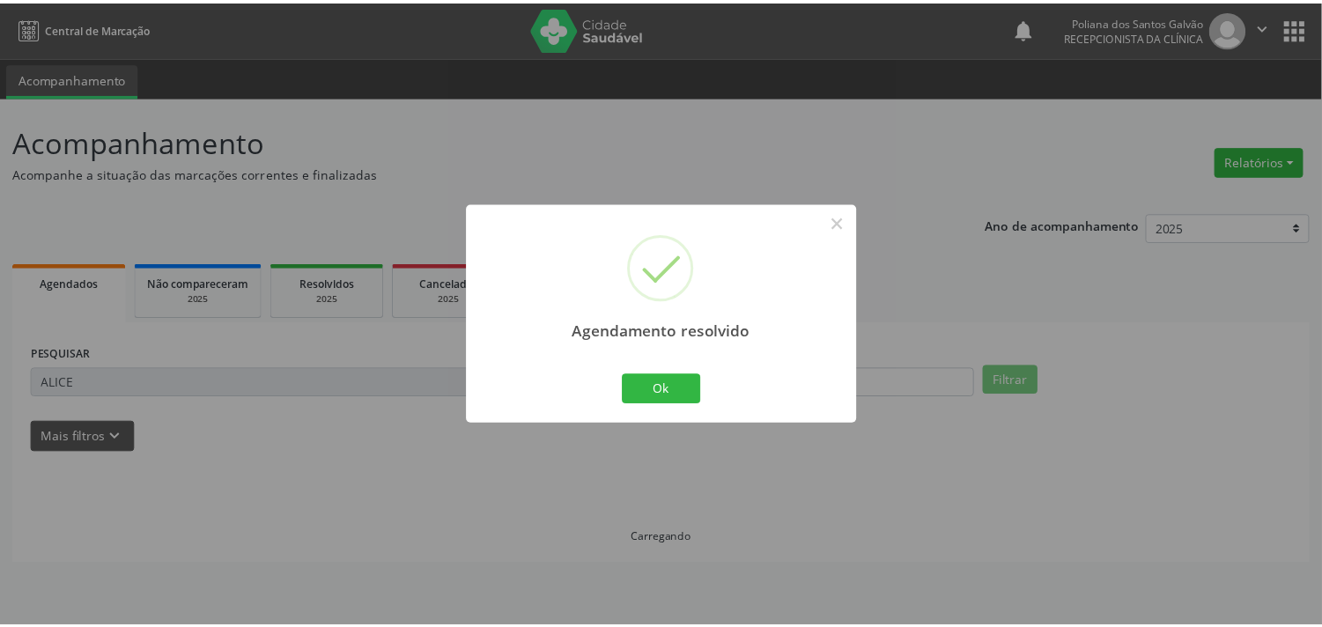
scroll to position [0, 0]
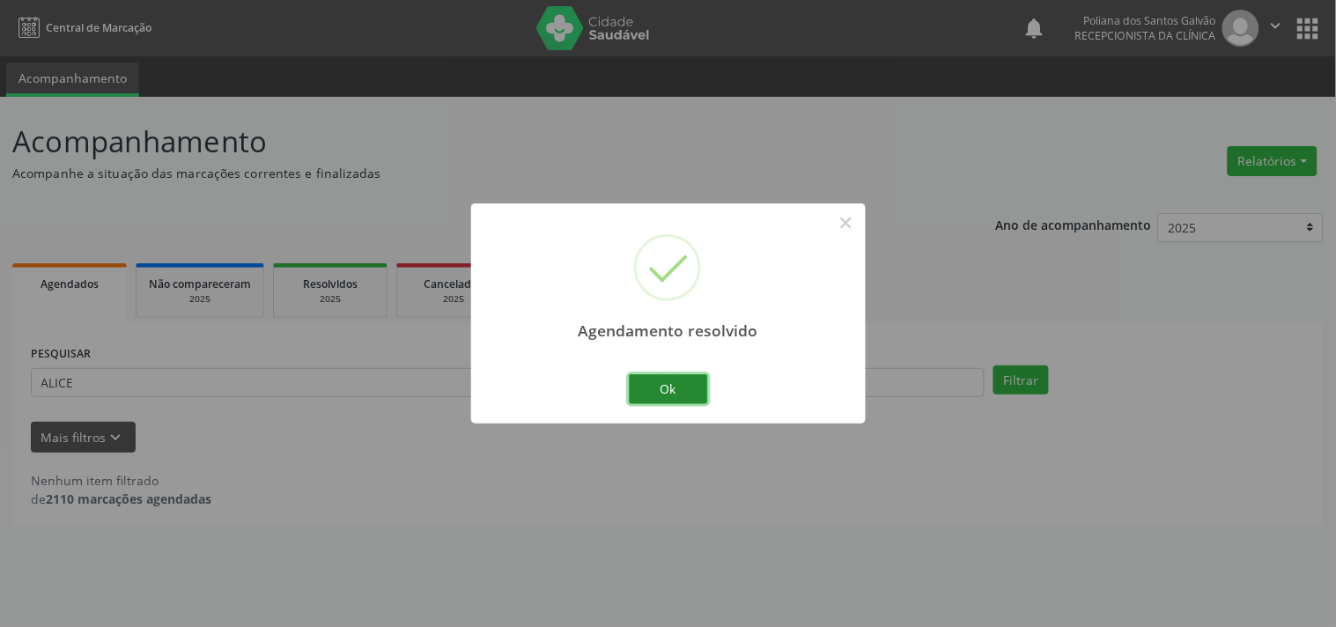
click at [640, 403] on button "Ok" at bounding box center [668, 389] width 79 height 30
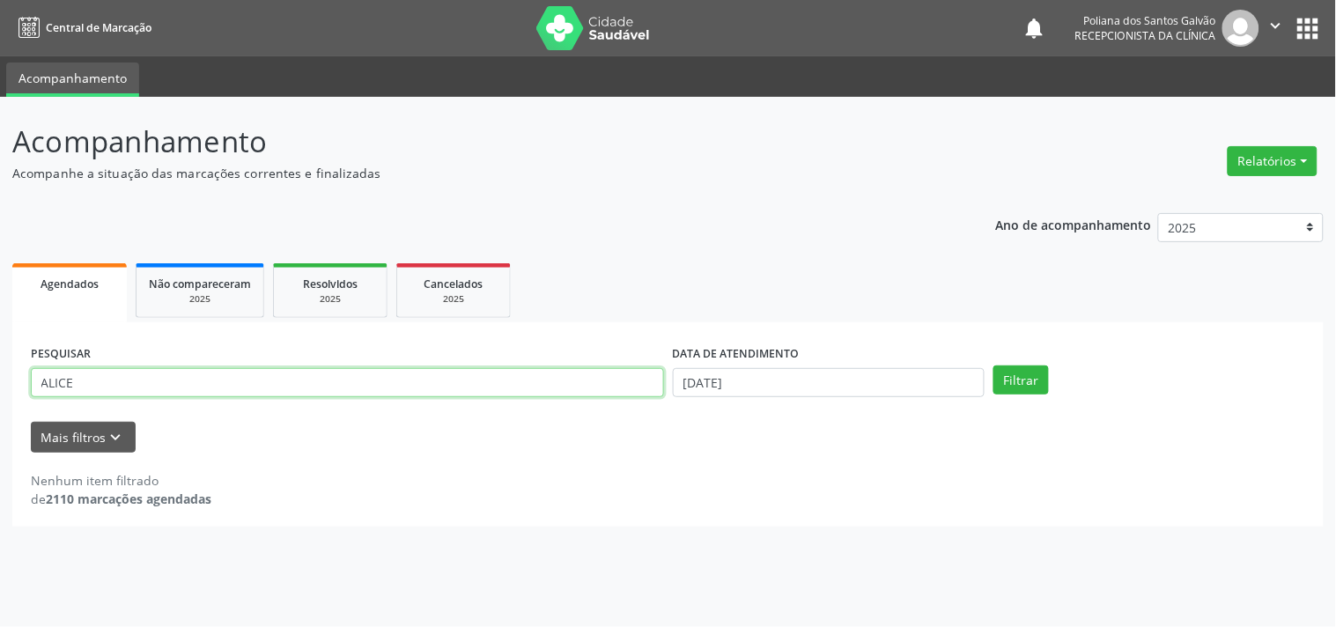
drag, startPoint x: 540, startPoint y: 388, endPoint x: 0, endPoint y: 125, distance: 600.4
click at [0, 199] on div "Acompanhamento Acompanhe a situação das marcações correntes e finalizadas Relat…" at bounding box center [668, 362] width 1336 height 530
click at [994, 366] on button "Filtrar" at bounding box center [1021, 381] width 55 height 30
click at [531, 377] on input "TAIZA" at bounding box center [347, 383] width 633 height 30
type input "TAIZE"
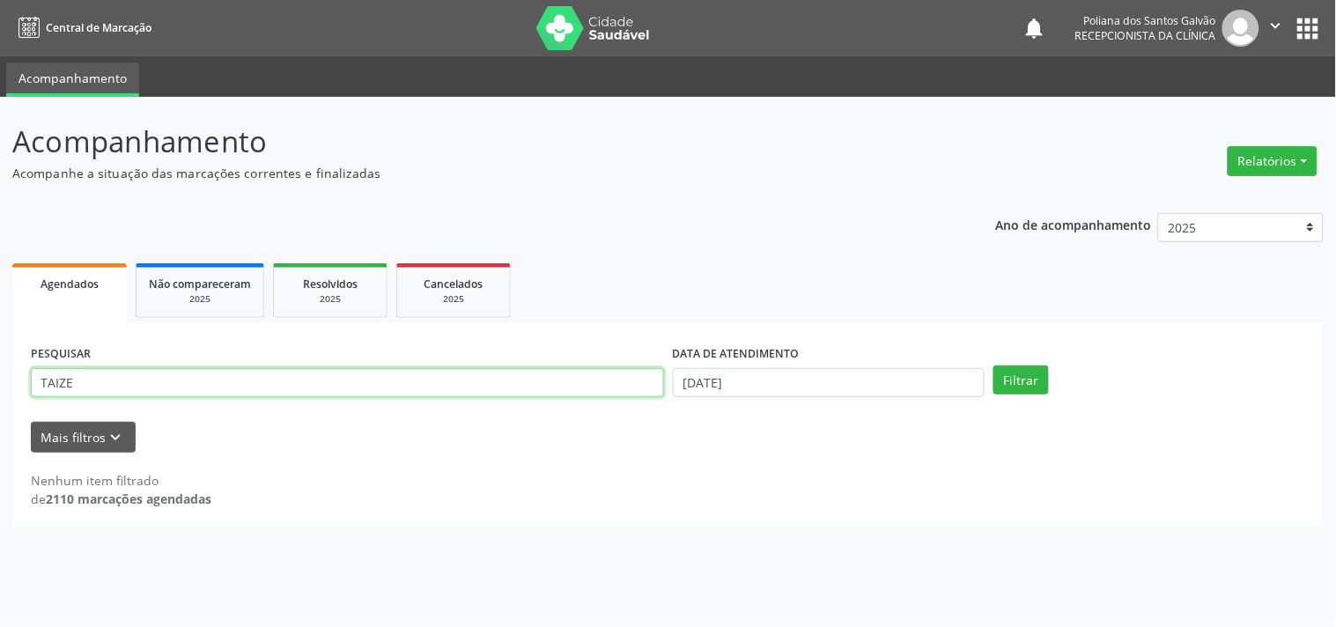
click at [994, 366] on button "Filtrar" at bounding box center [1021, 381] width 55 height 30
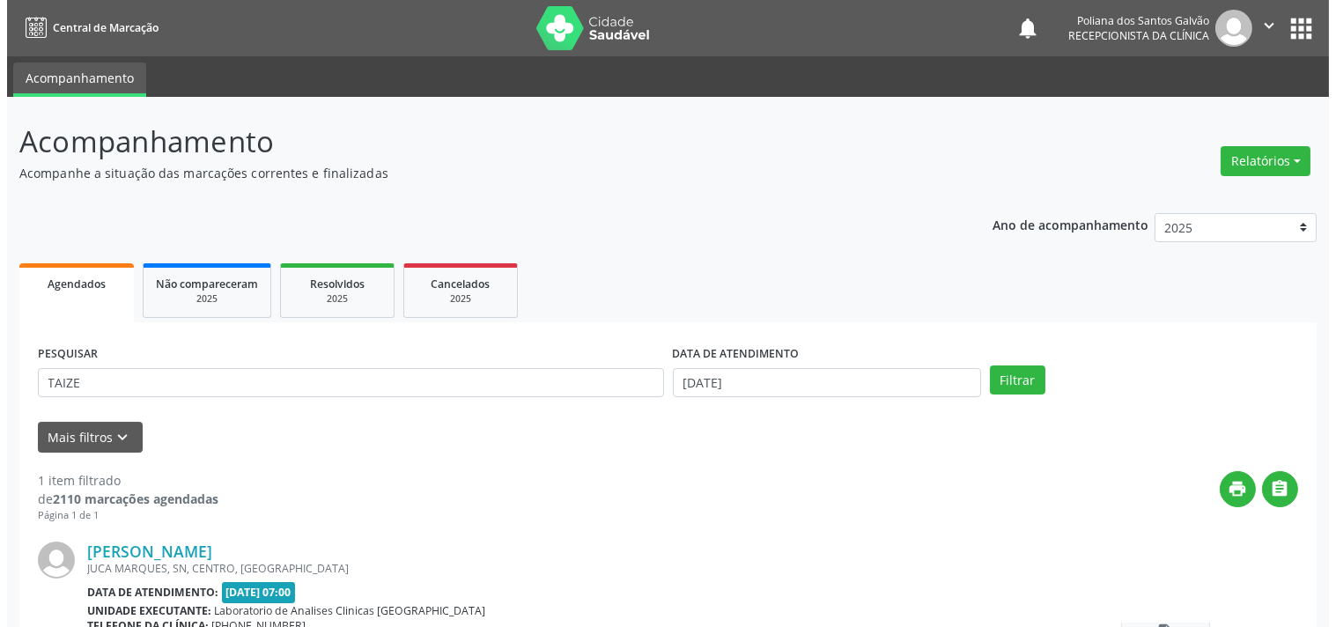
scroll to position [163, 0]
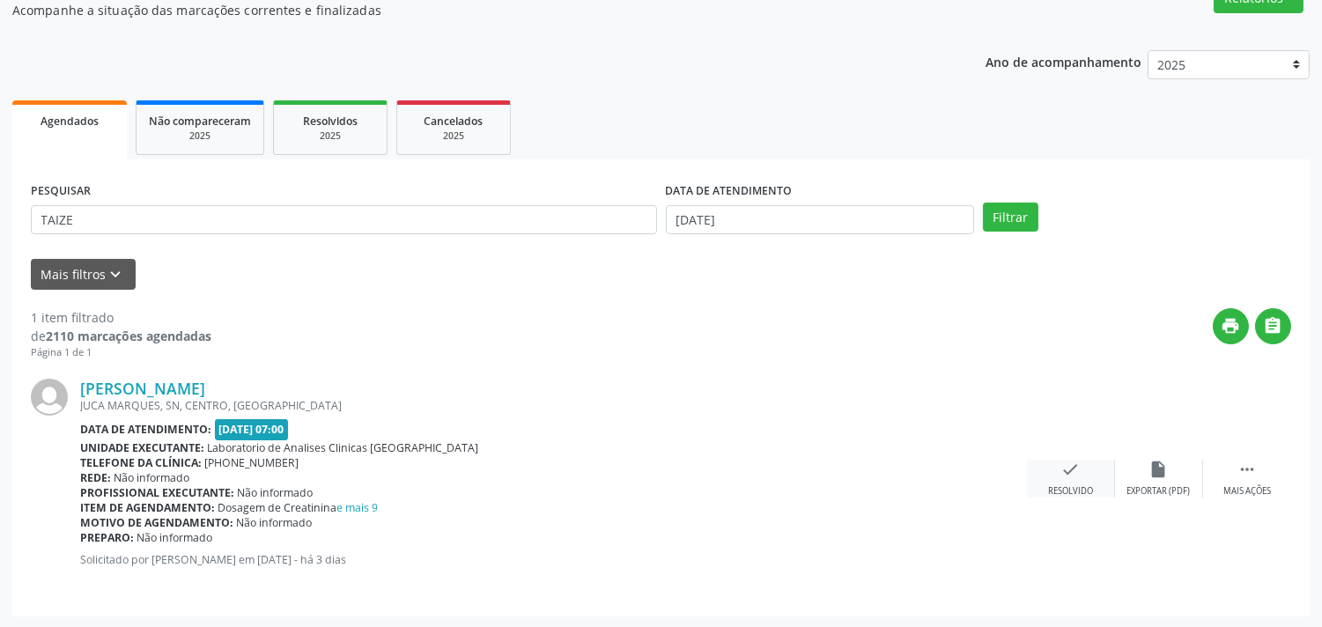
click at [1063, 481] on div "check Resolvido" at bounding box center [1071, 479] width 88 height 38
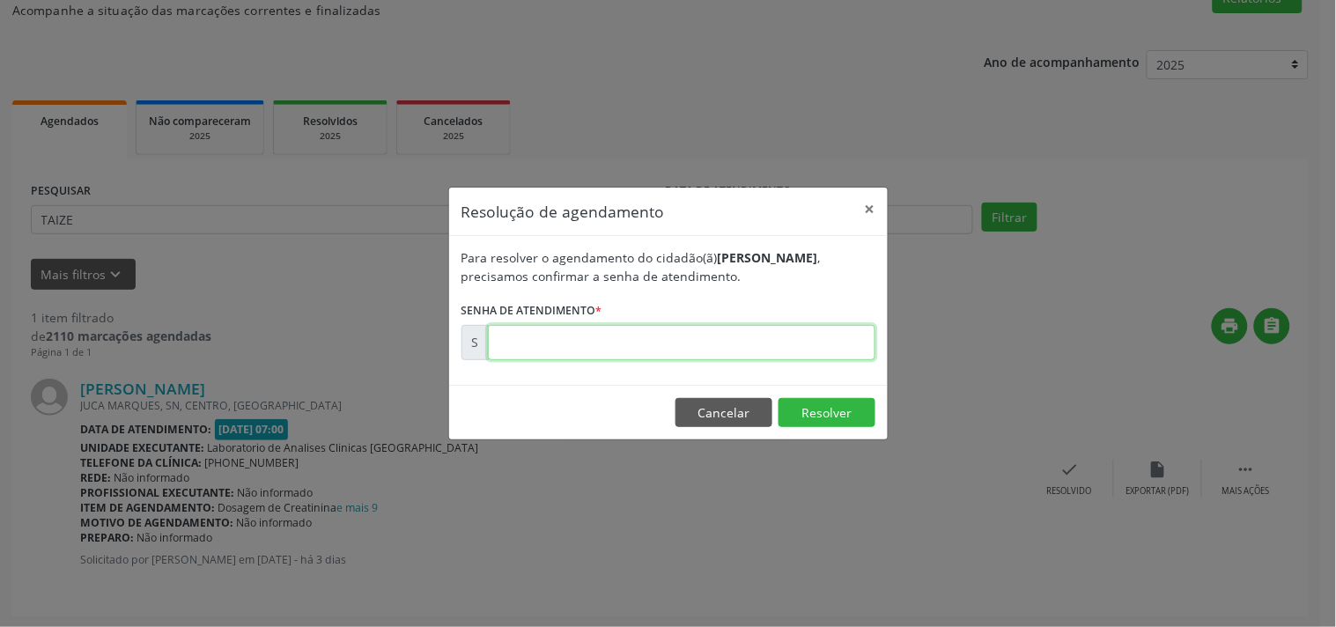
click at [741, 353] on input "text" at bounding box center [682, 342] width 388 height 35
type input "00175487"
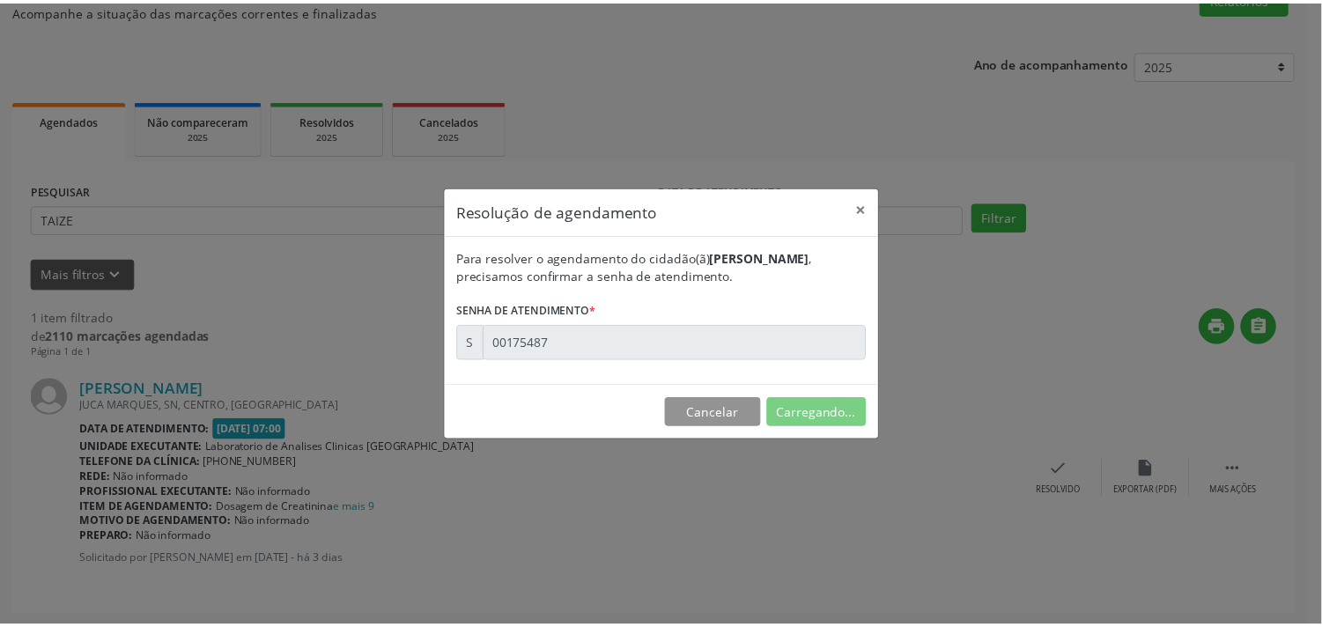
scroll to position [0, 0]
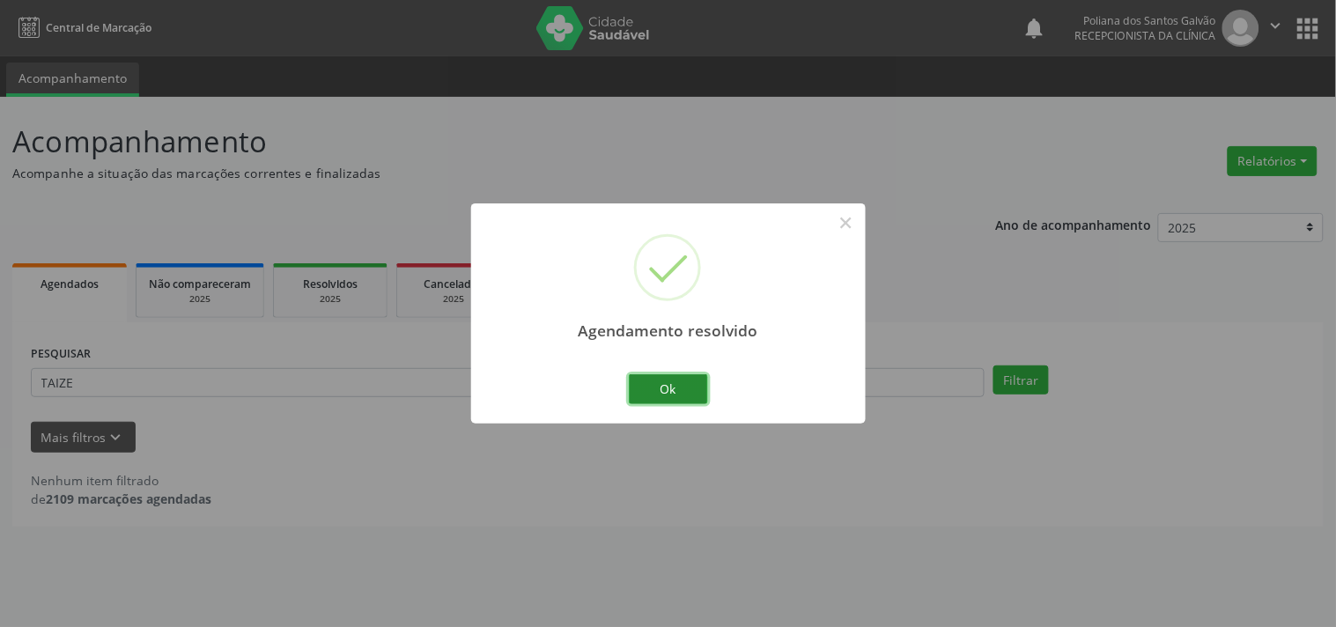
click at [658, 399] on button "Ok" at bounding box center [668, 389] width 79 height 30
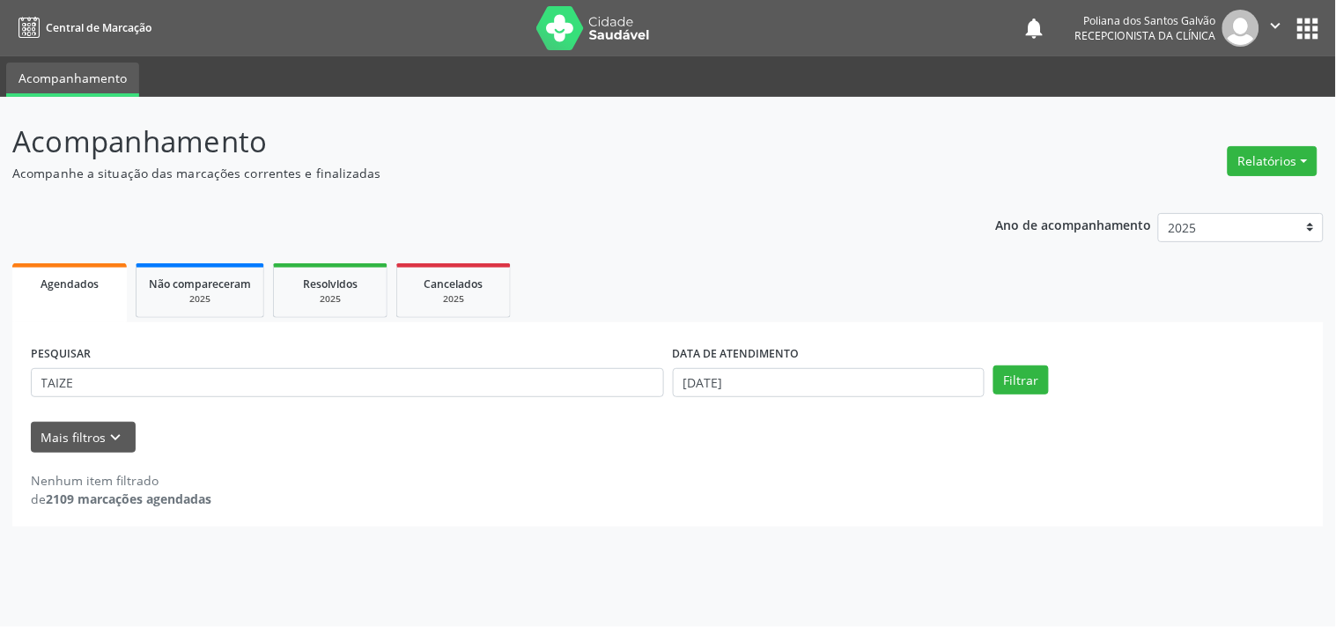
drag, startPoint x: 618, startPoint y: 398, endPoint x: 605, endPoint y: 382, distance: 20.1
click at [615, 397] on div "PESQUISAR TAIZE" at bounding box center [347, 375] width 642 height 69
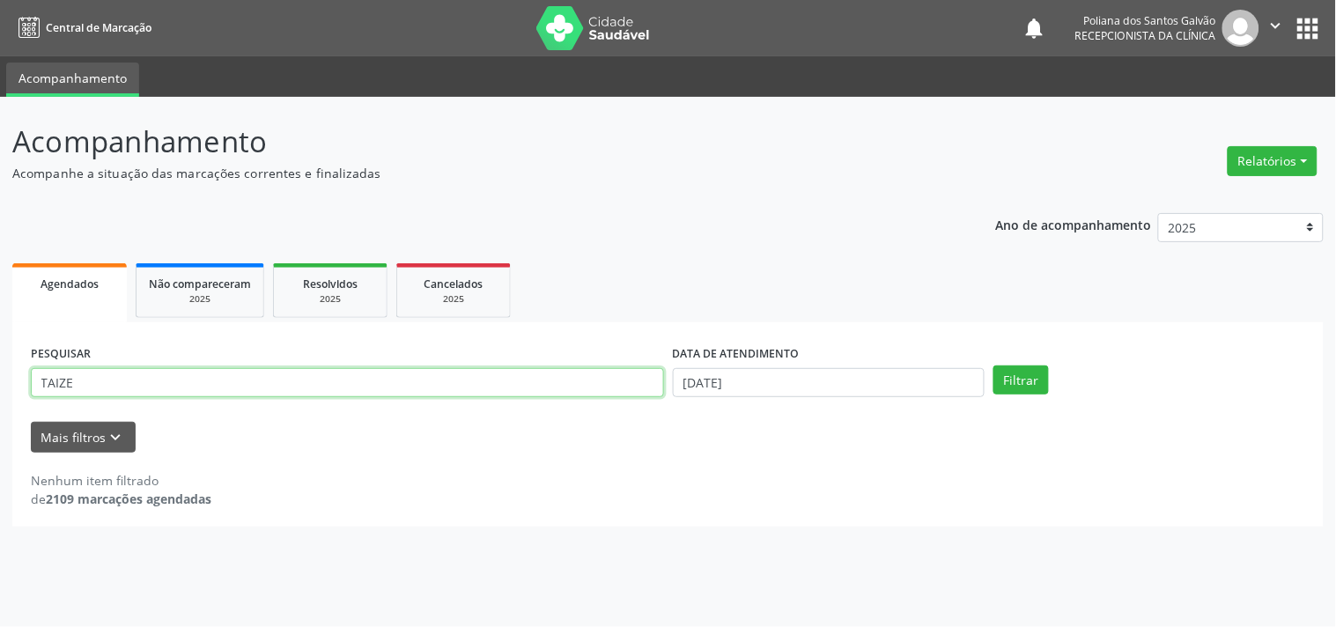
drag, startPoint x: 605, startPoint y: 382, endPoint x: 0, endPoint y: -68, distance: 754.2
click at [0, 0] on html "Central de Marcação notifications Poliana dos Santos Galvão Recepcionista da cl…" at bounding box center [668, 313] width 1336 height 627
type input "JAIR"
click at [994, 366] on button "Filtrar" at bounding box center [1021, 381] width 55 height 30
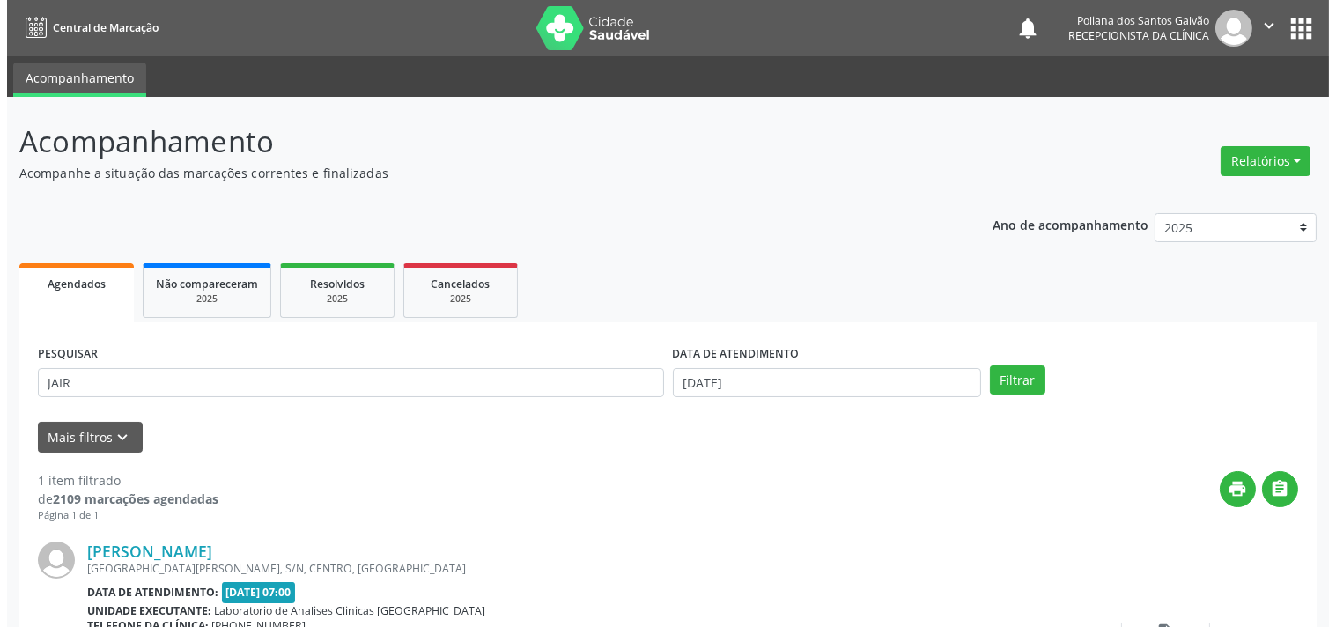
scroll to position [163, 0]
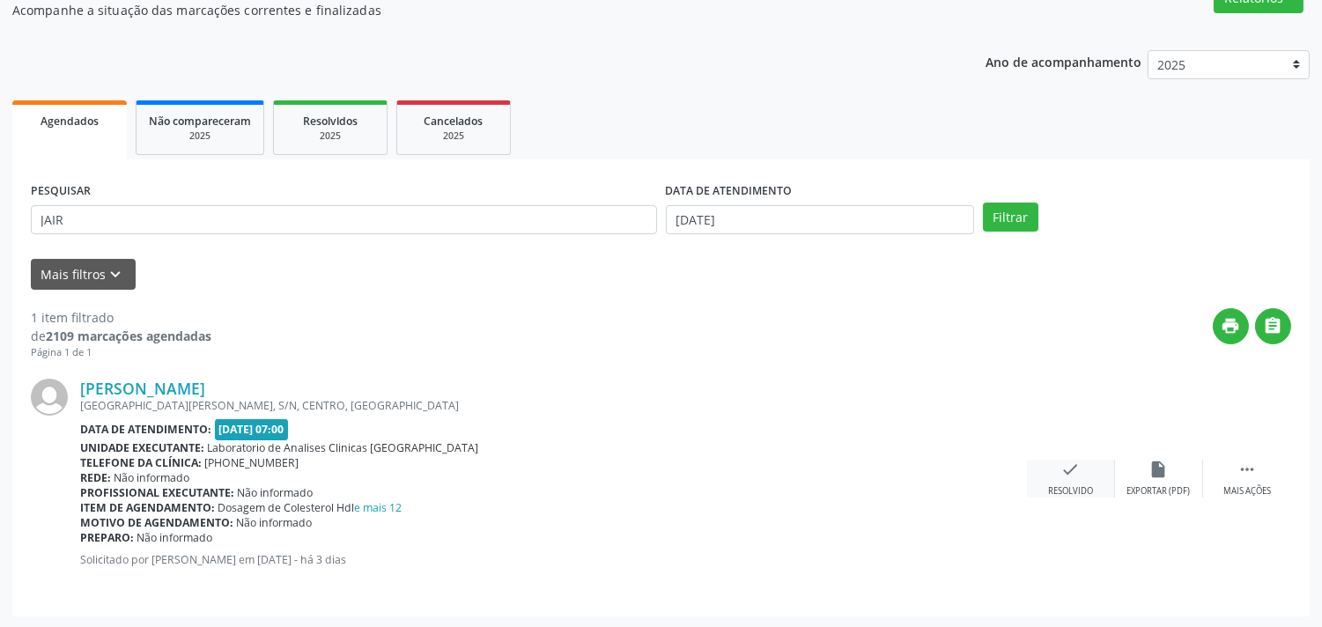
click at [1053, 461] on div "check Resolvido" at bounding box center [1071, 479] width 88 height 38
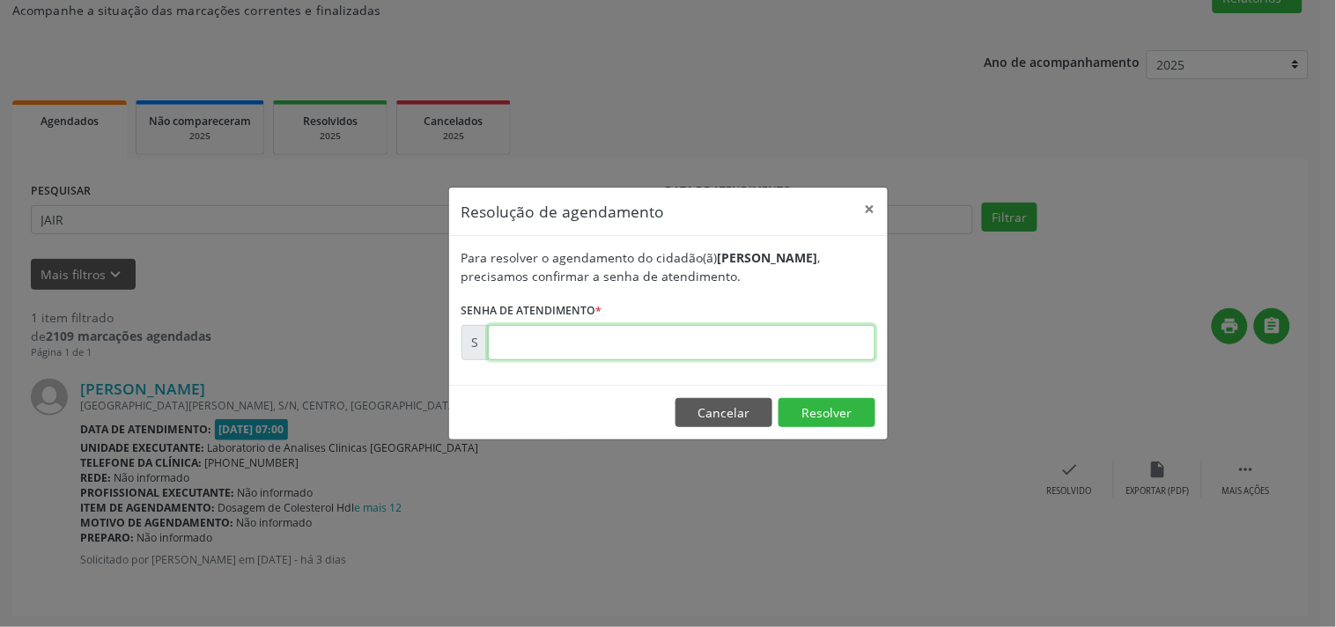
click at [691, 339] on input "text" at bounding box center [682, 342] width 388 height 35
type input "00175493"
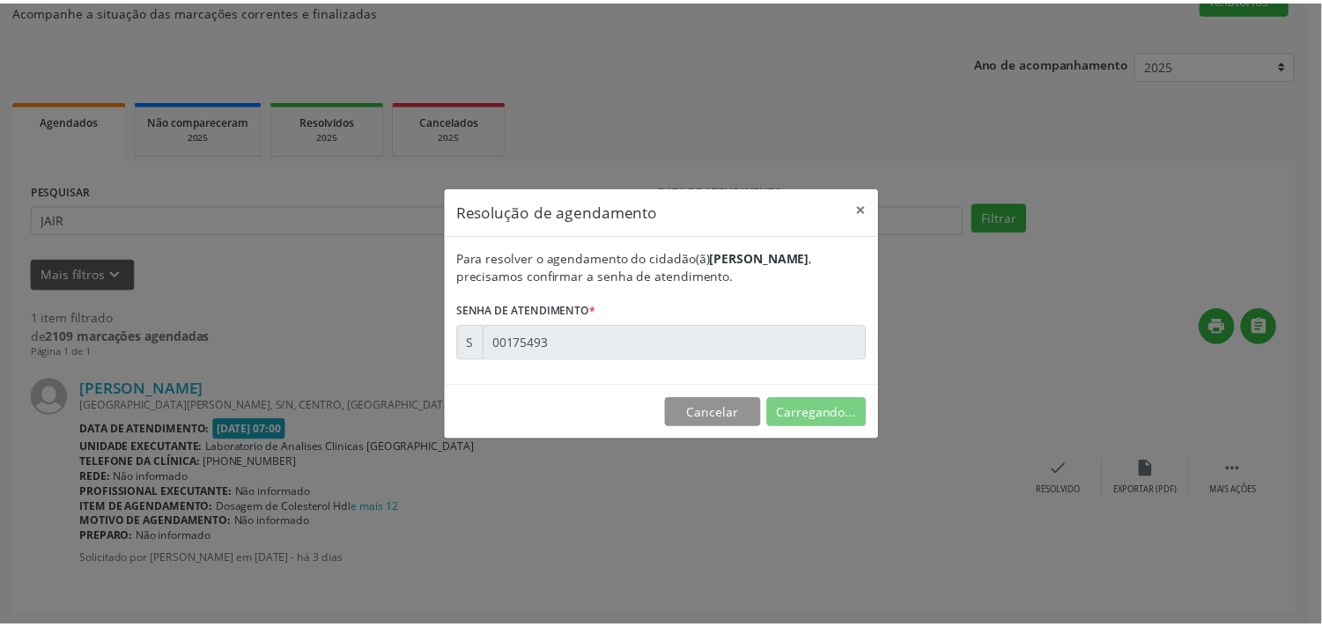
scroll to position [0, 0]
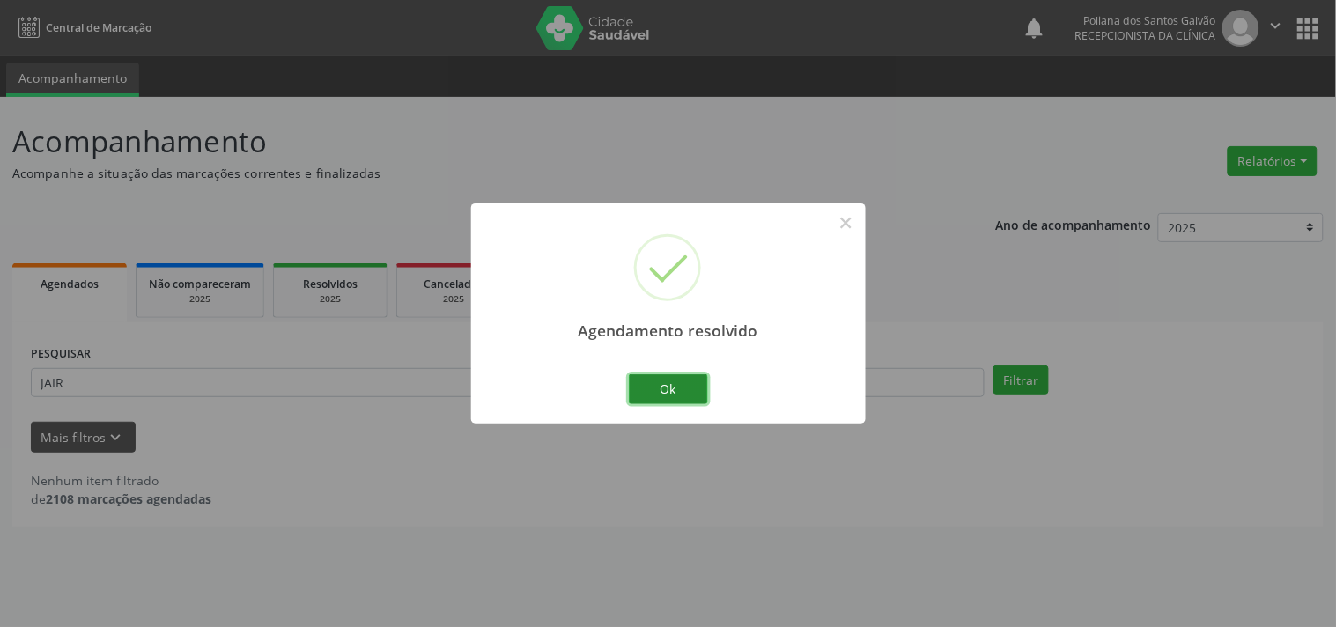
click at [673, 398] on button "Ok" at bounding box center [668, 389] width 79 height 30
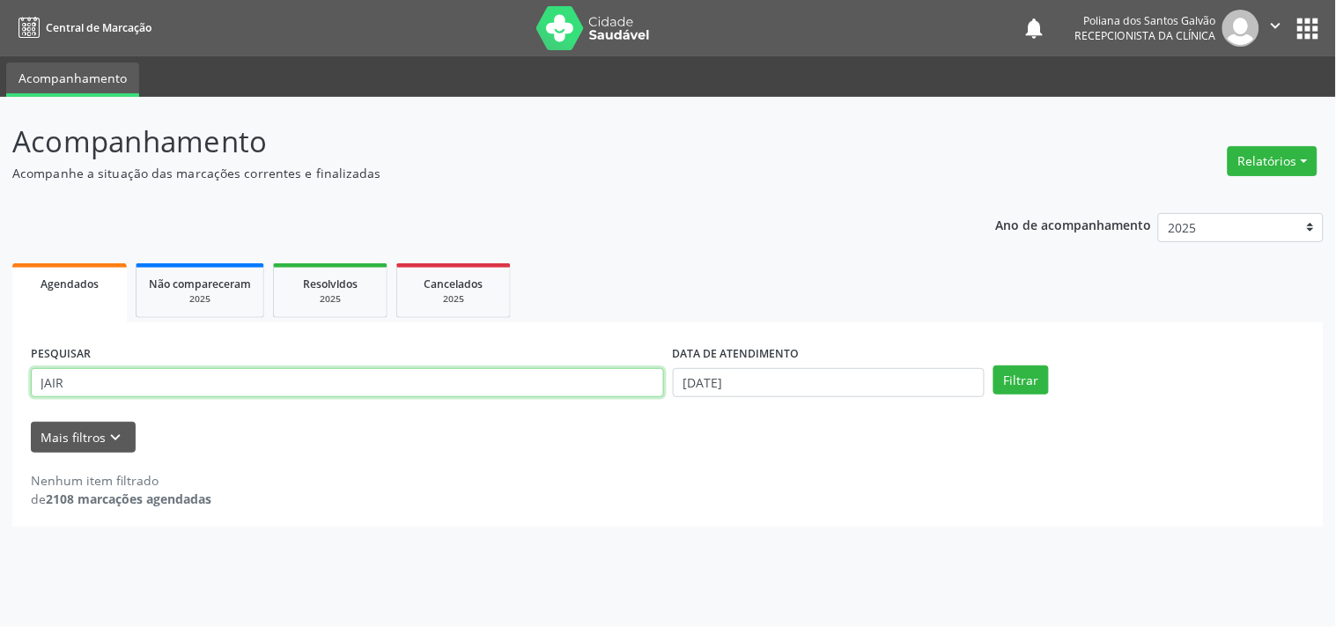
drag, startPoint x: 527, startPoint y: 374, endPoint x: 0, endPoint y: 26, distance: 630.8
click at [0, 26] on div "Central de Marcação notifications Poliana dos Santos Galvão Recepcionista da cl…" at bounding box center [668, 313] width 1336 height 627
type input "JELSI"
click at [994, 366] on button "Filtrar" at bounding box center [1021, 381] width 55 height 30
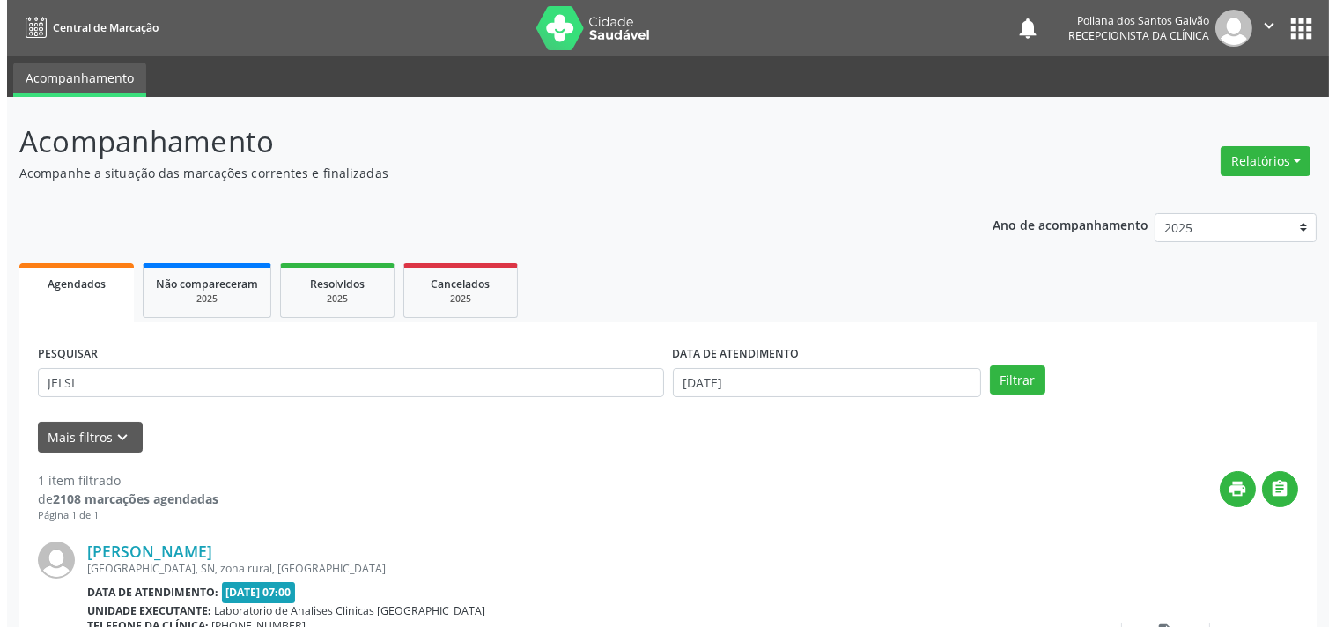
scroll to position [163, 0]
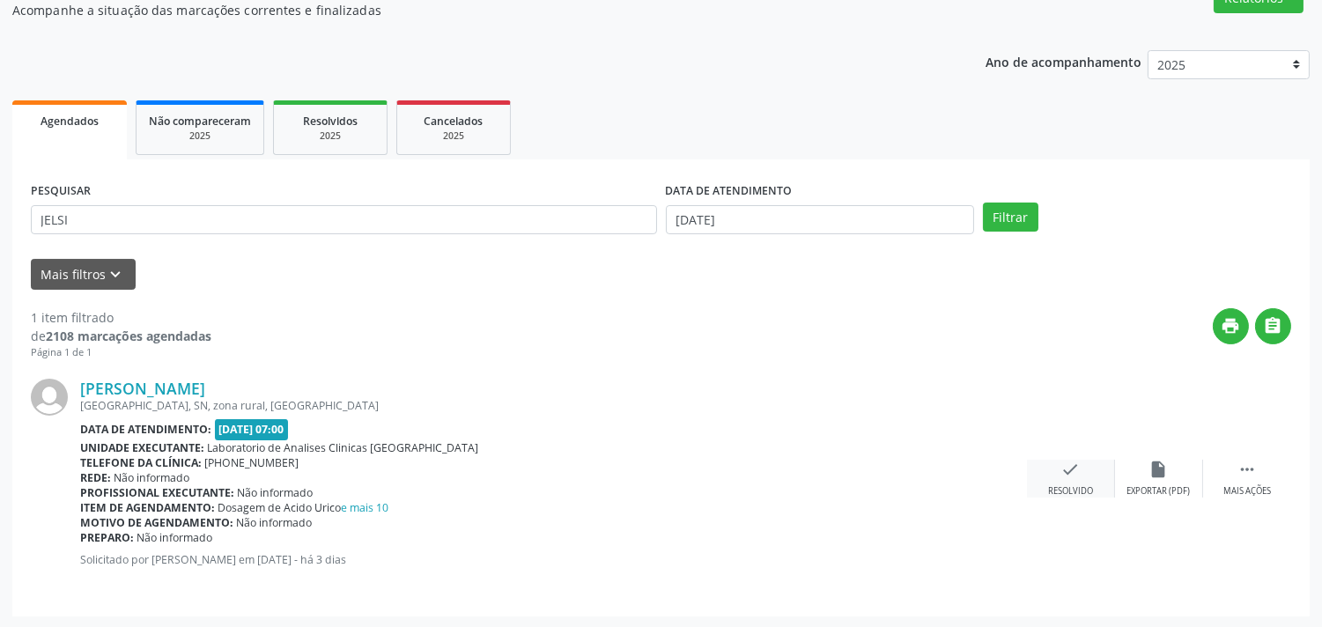
click at [1057, 482] on div "check Resolvido" at bounding box center [1071, 479] width 88 height 38
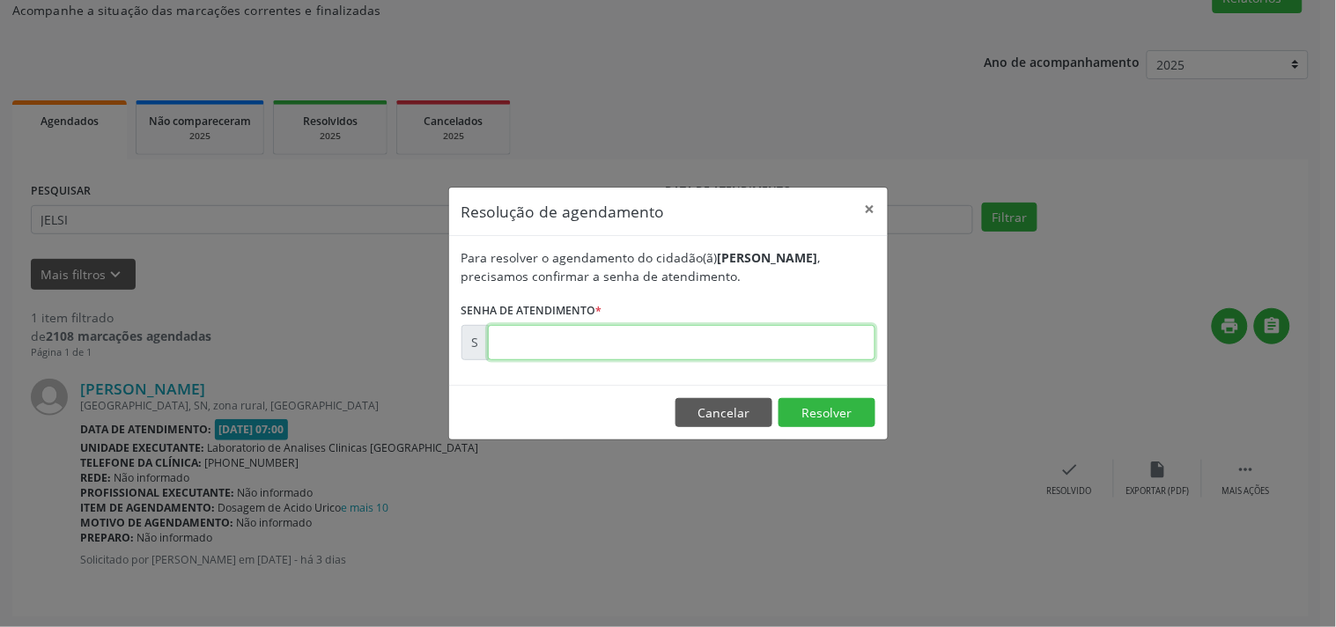
click at [750, 329] on input "text" at bounding box center [682, 342] width 388 height 35
type input "00175486"
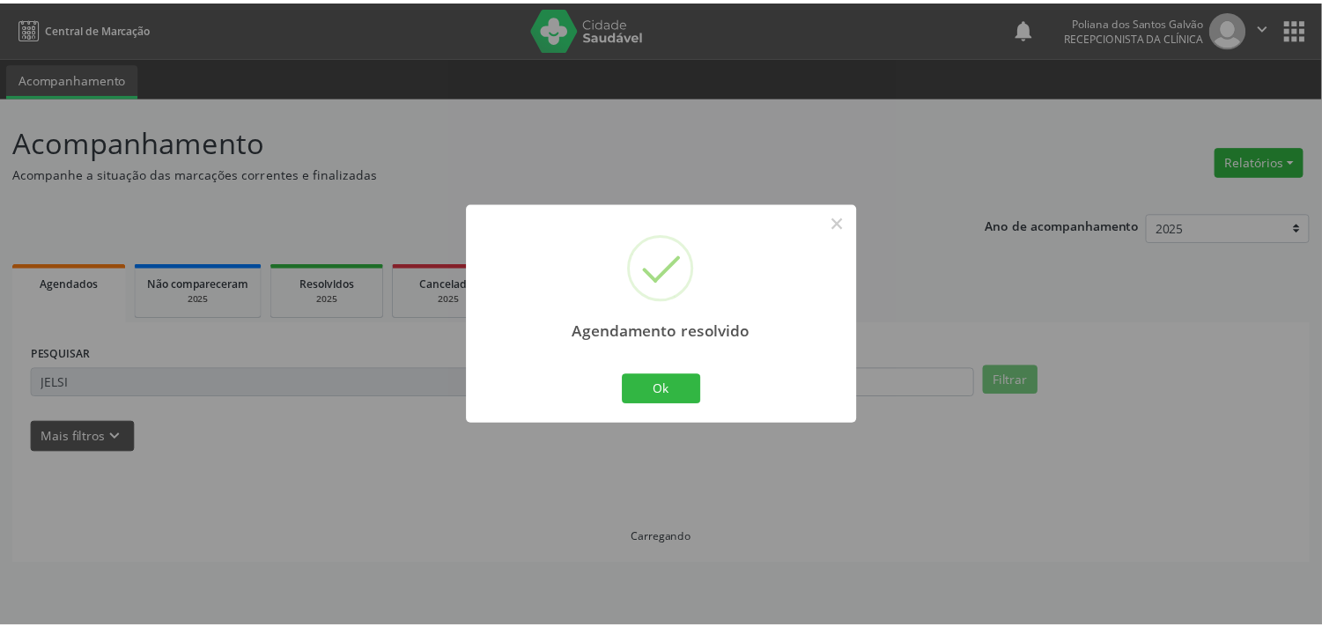
scroll to position [0, 0]
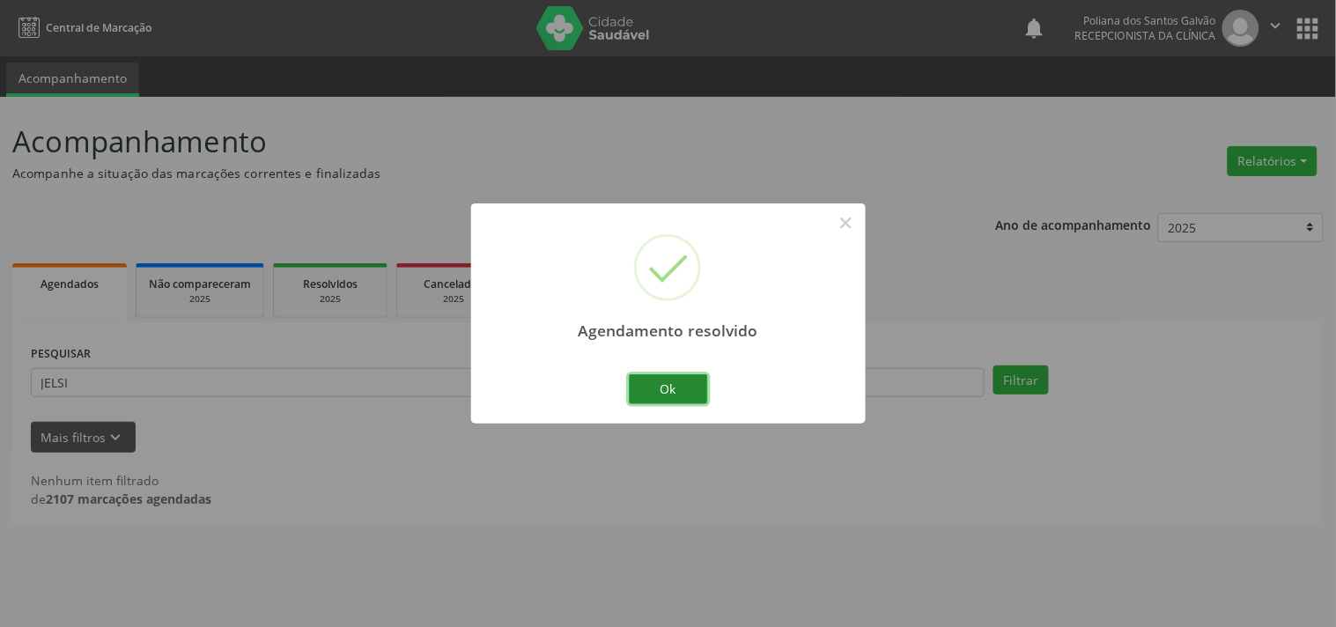
click at [657, 399] on button "Ok" at bounding box center [668, 389] width 79 height 30
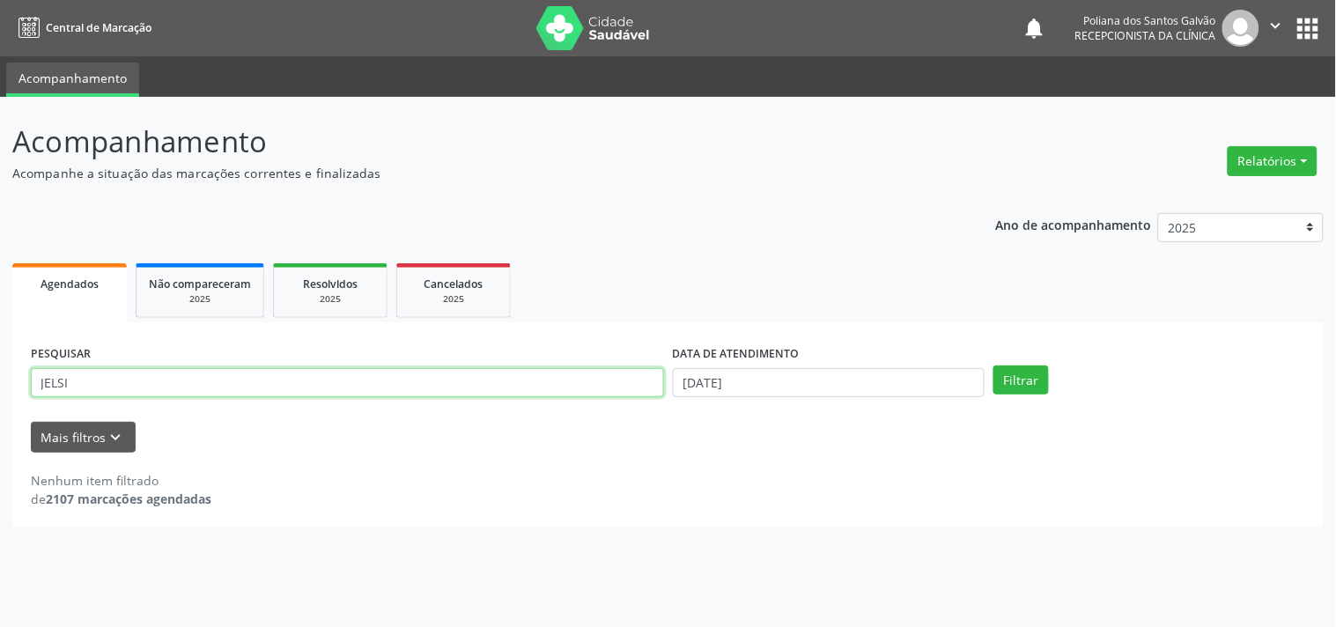
drag, startPoint x: 543, startPoint y: 381, endPoint x: 0, endPoint y: 38, distance: 641.8
click at [0, 38] on div "Central de Marcação notifications Poliana dos Santos Galvão Recepcionista da cl…" at bounding box center [668, 313] width 1336 height 627
type input "[PERSON_NAME]"
click at [994, 366] on button "Filtrar" at bounding box center [1021, 381] width 55 height 30
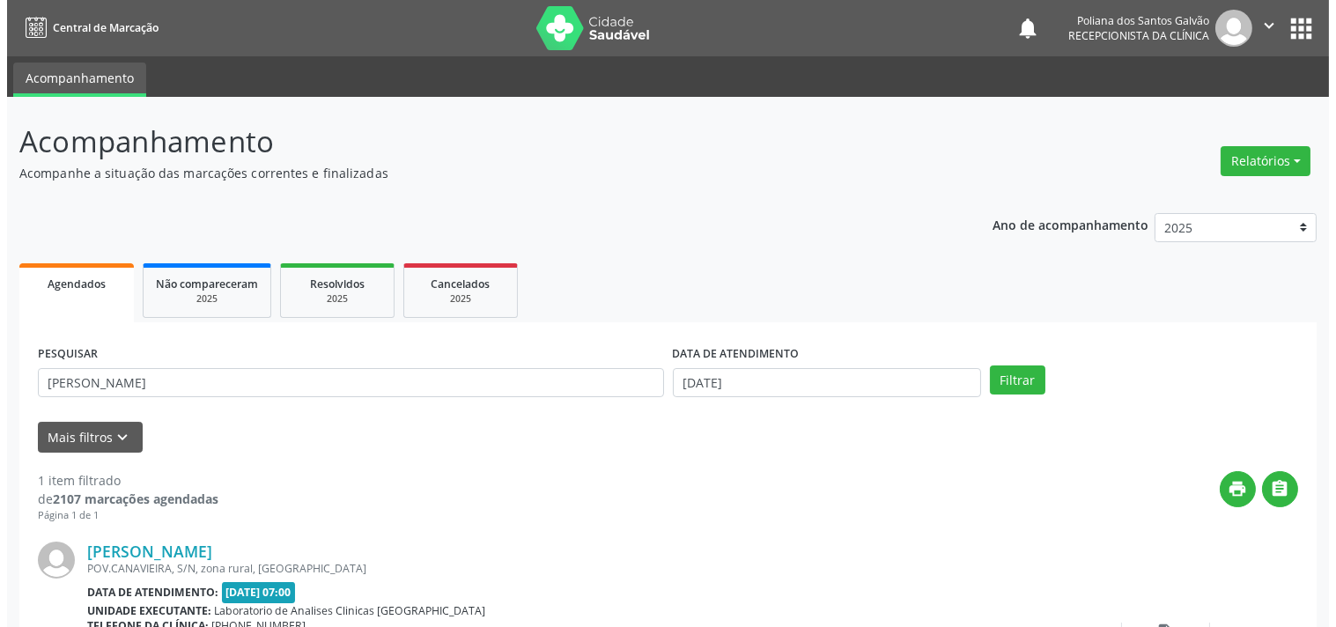
scroll to position [163, 0]
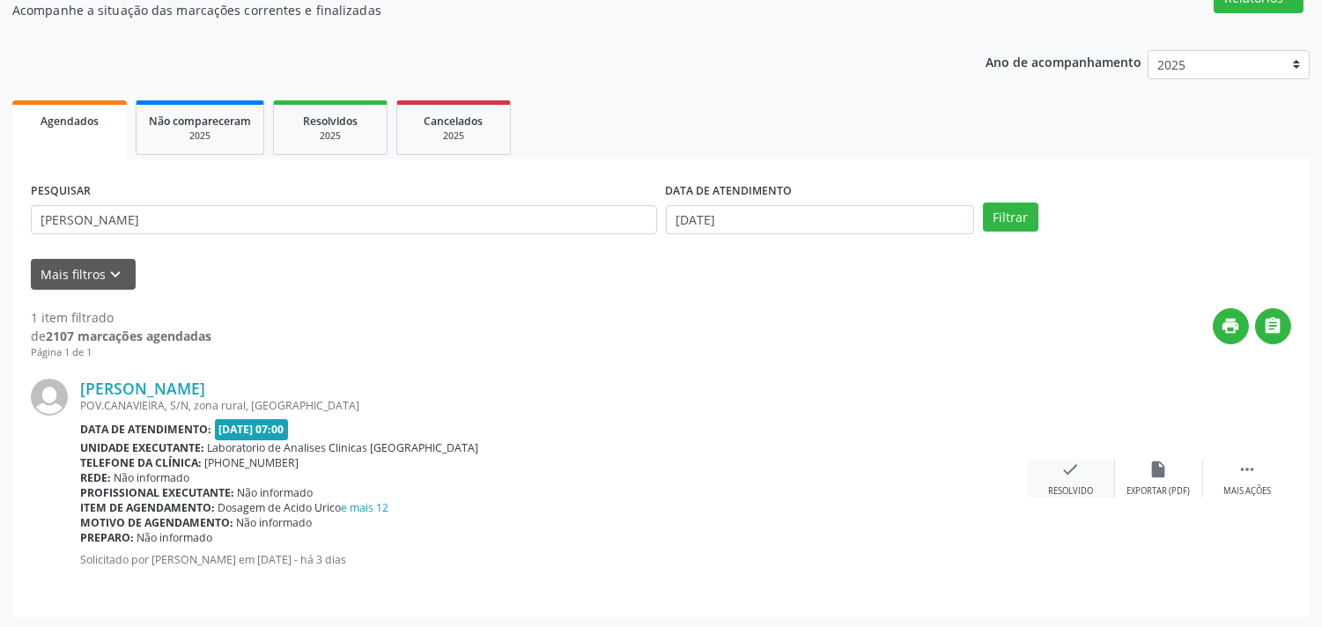
click at [1061, 482] on div "check Resolvido" at bounding box center [1071, 479] width 88 height 38
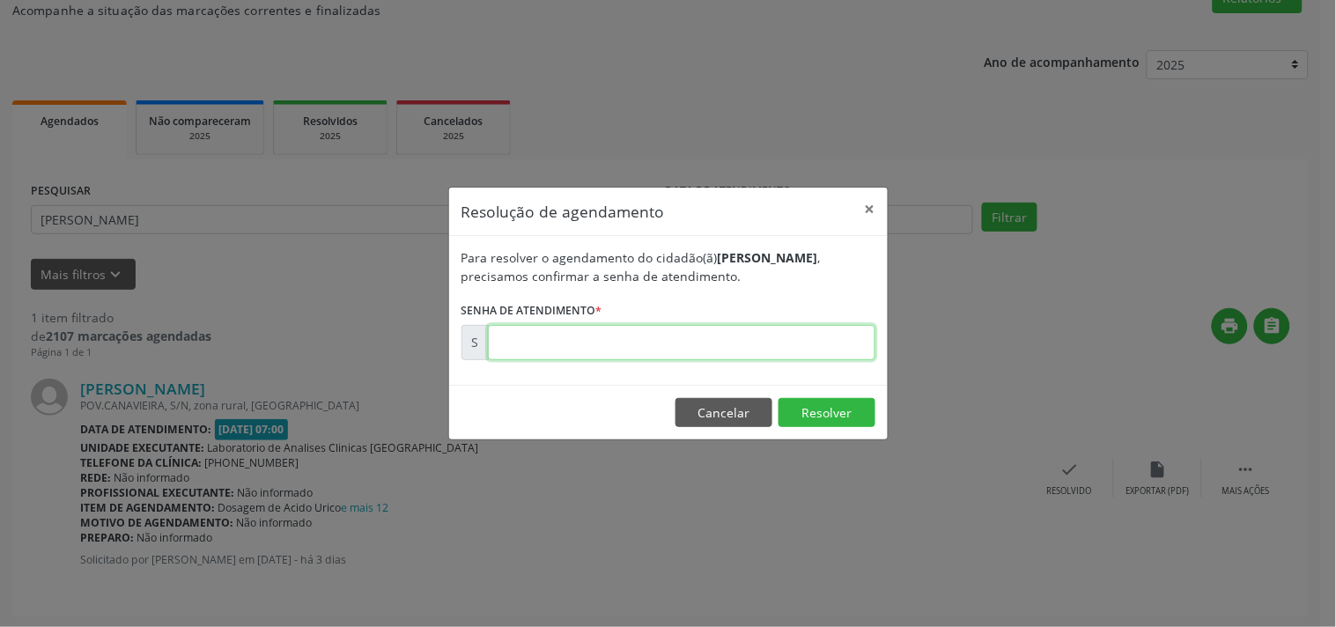
click at [799, 331] on input "text" at bounding box center [682, 342] width 388 height 35
type input "00175488"
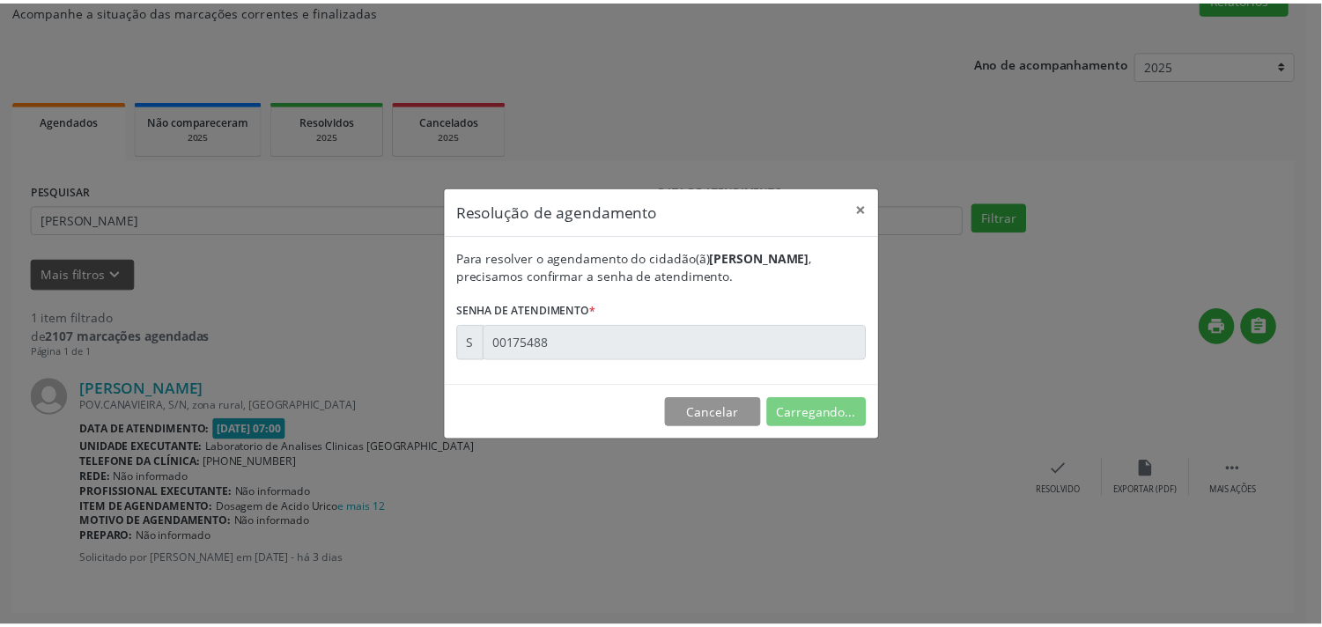
scroll to position [0, 0]
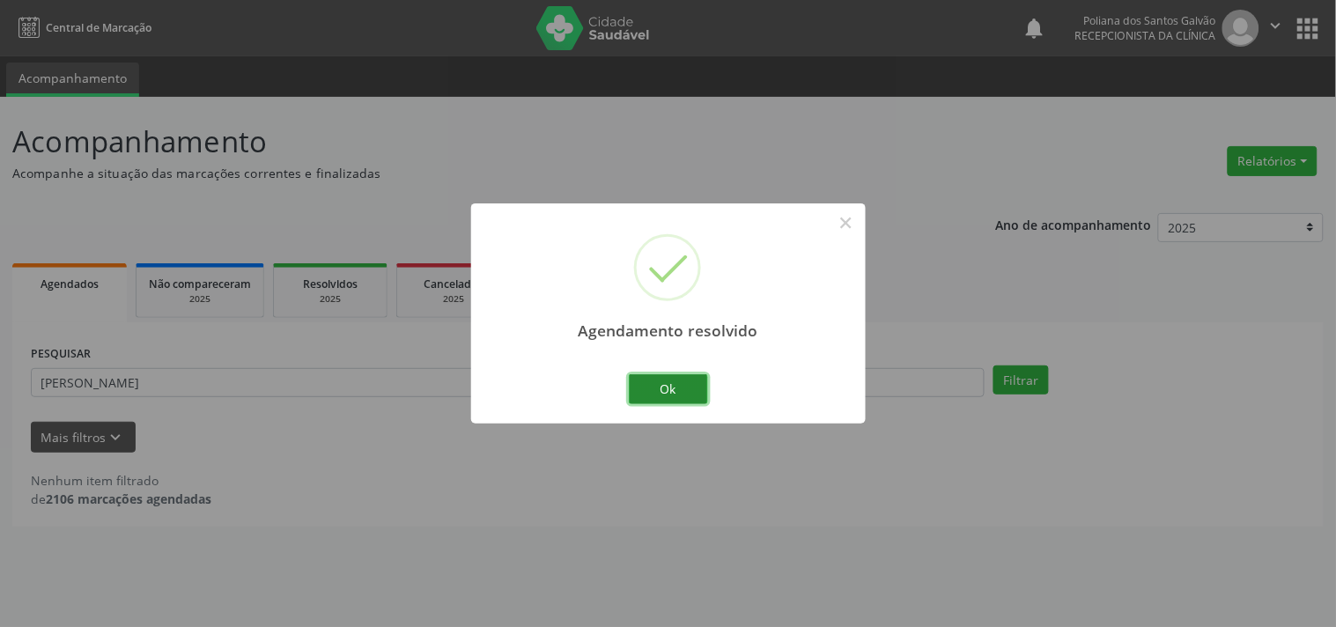
click at [661, 402] on button "Ok" at bounding box center [668, 389] width 79 height 30
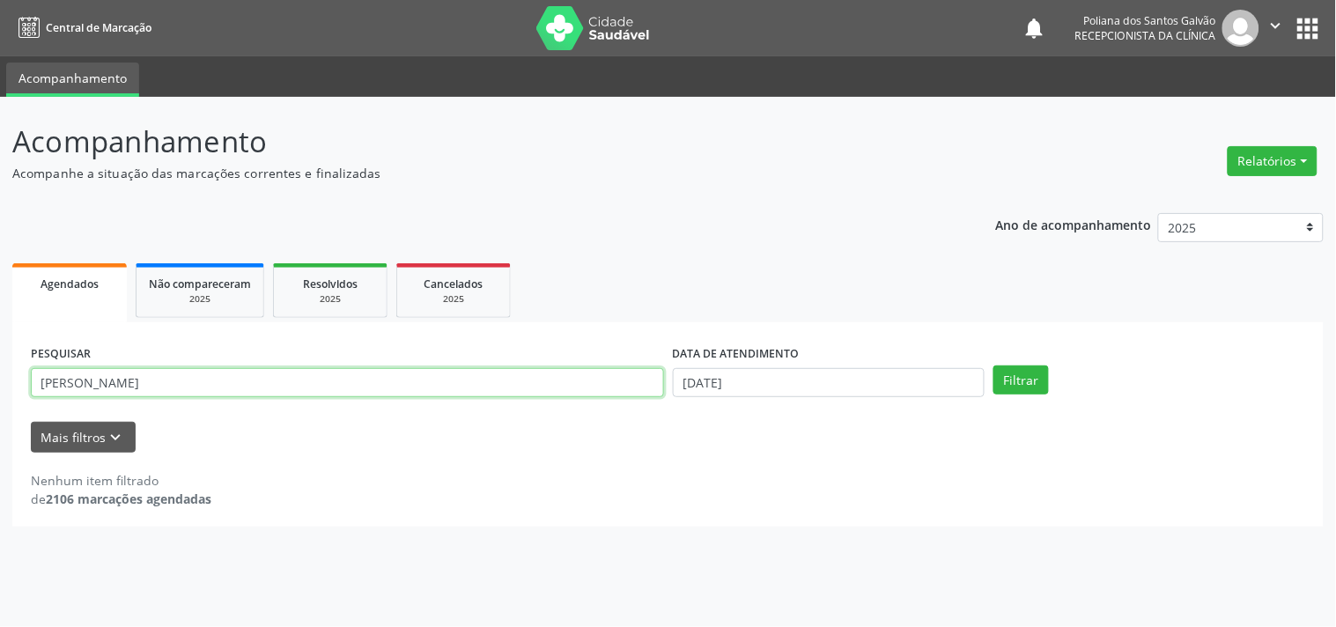
drag, startPoint x: 0, startPoint y: 233, endPoint x: 0, endPoint y: 220, distance: 12.3
click at [0, 224] on div "Acompanhamento Acompanhe a situação das marcações correntes e finalizadas Relat…" at bounding box center [668, 362] width 1336 height 530
type input "VIVIANE"
click at [994, 366] on button "Filtrar" at bounding box center [1021, 381] width 55 height 30
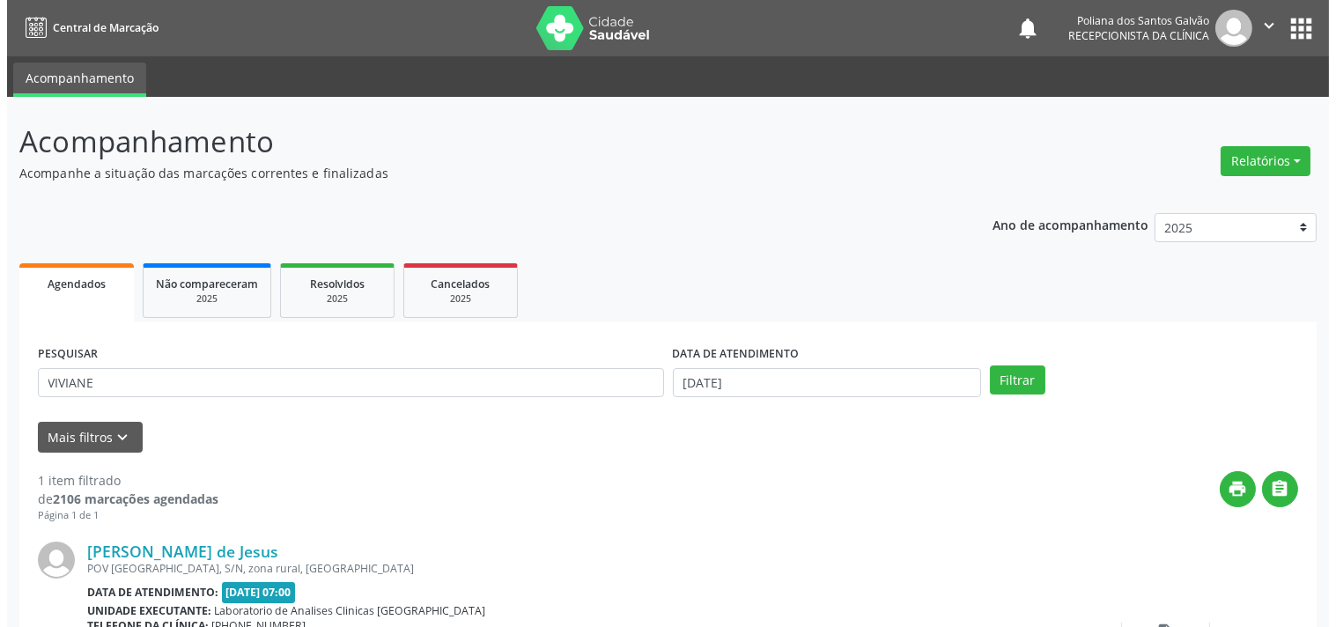
scroll to position [163, 0]
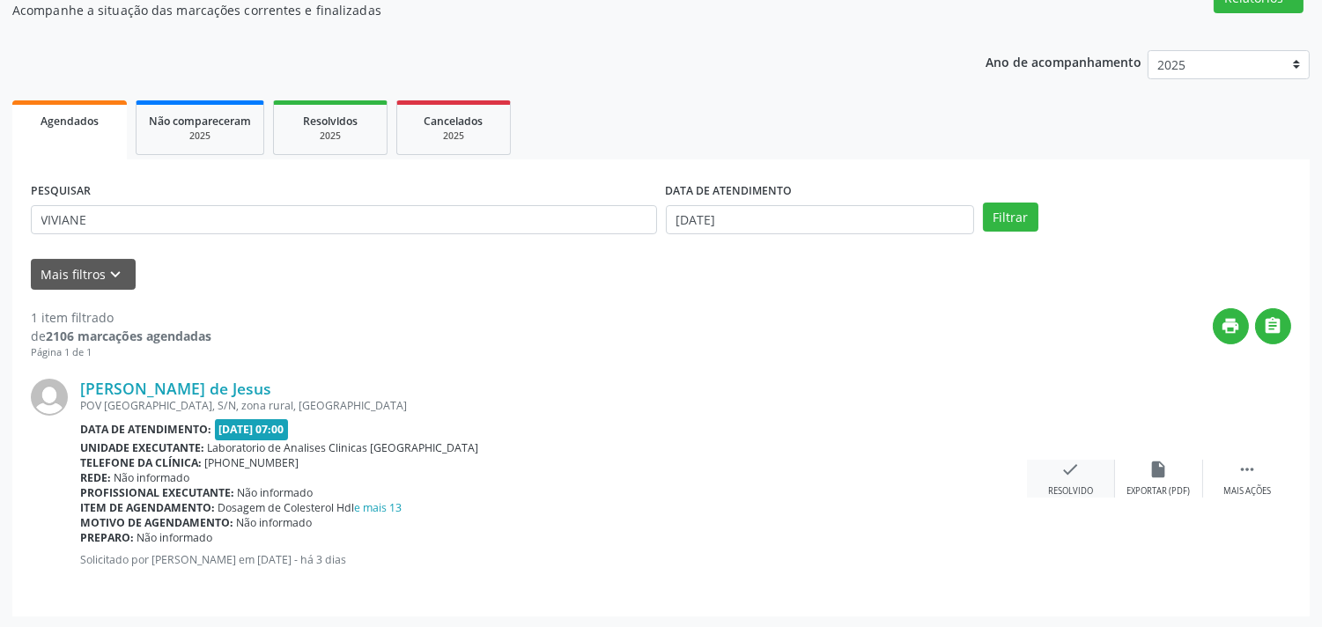
click at [1069, 481] on div "check Resolvido" at bounding box center [1071, 479] width 88 height 38
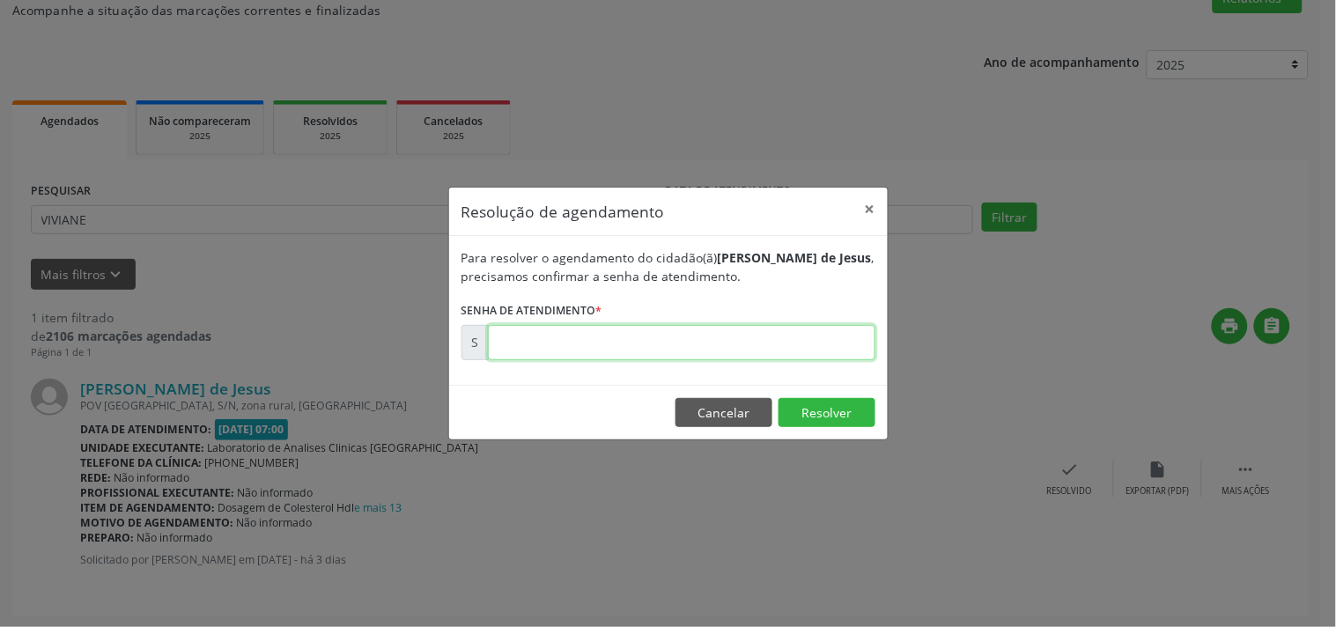
click at [820, 335] on input "text" at bounding box center [682, 342] width 388 height 35
type input "00175495"
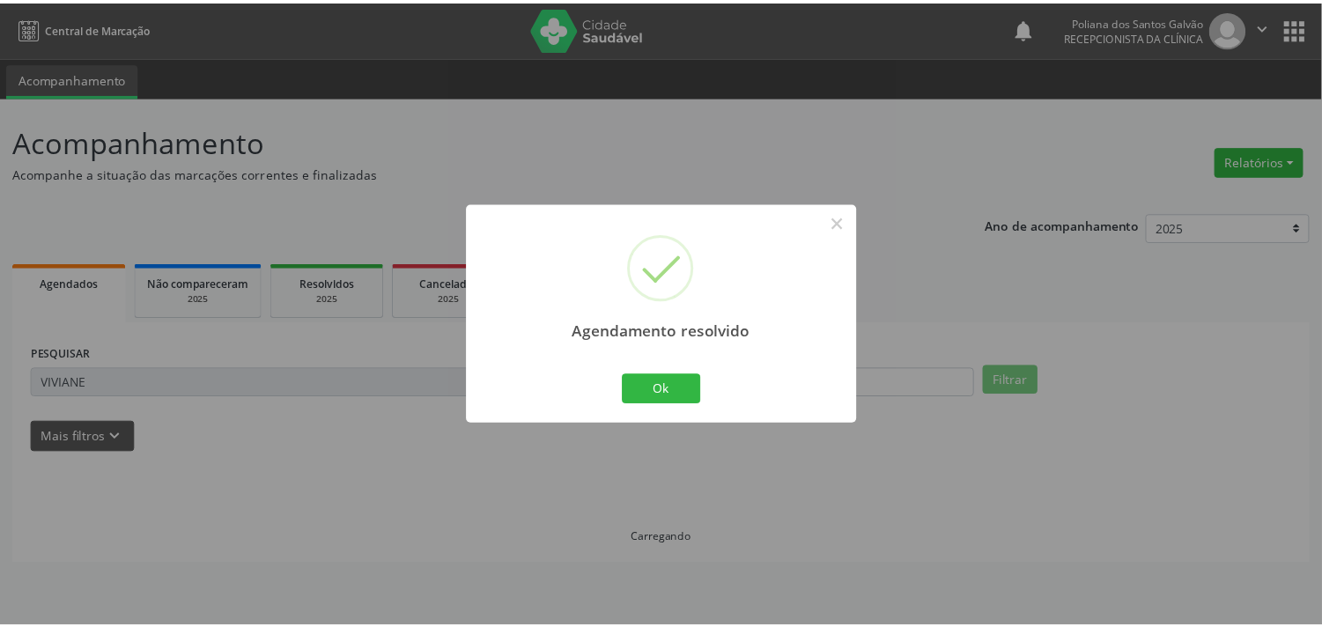
scroll to position [0, 0]
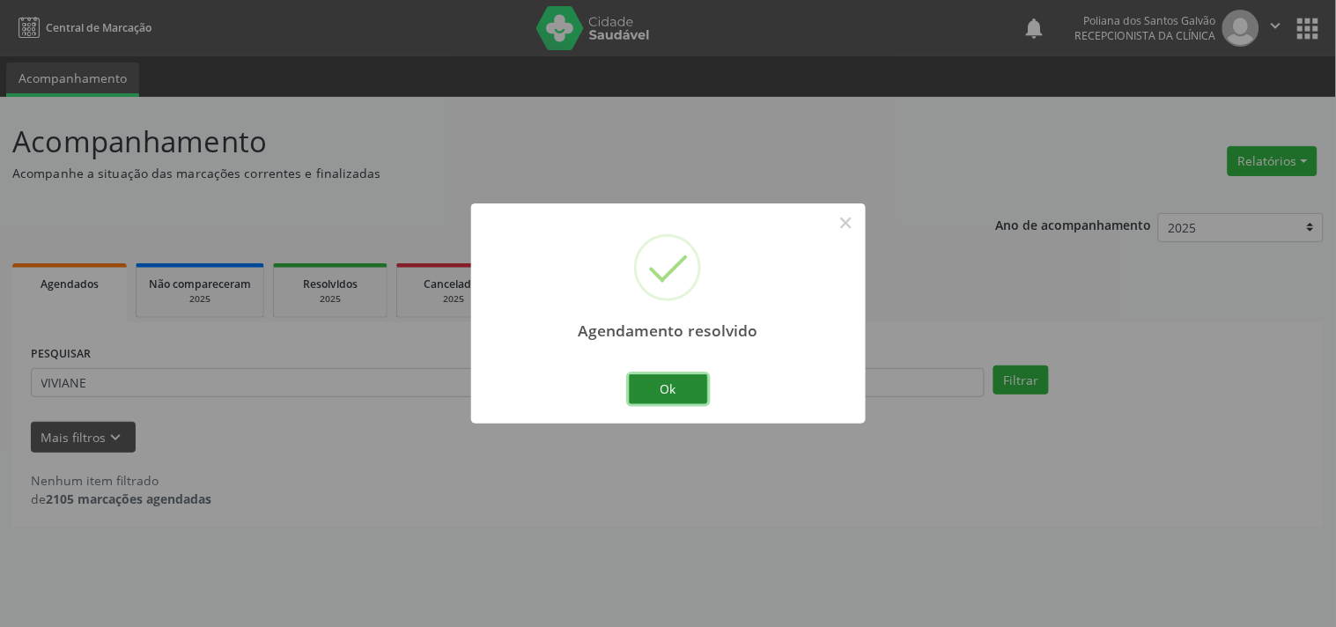
drag, startPoint x: 692, startPoint y: 383, endPoint x: 645, endPoint y: 388, distance: 47.8
click at [684, 384] on button "Ok" at bounding box center [668, 389] width 79 height 30
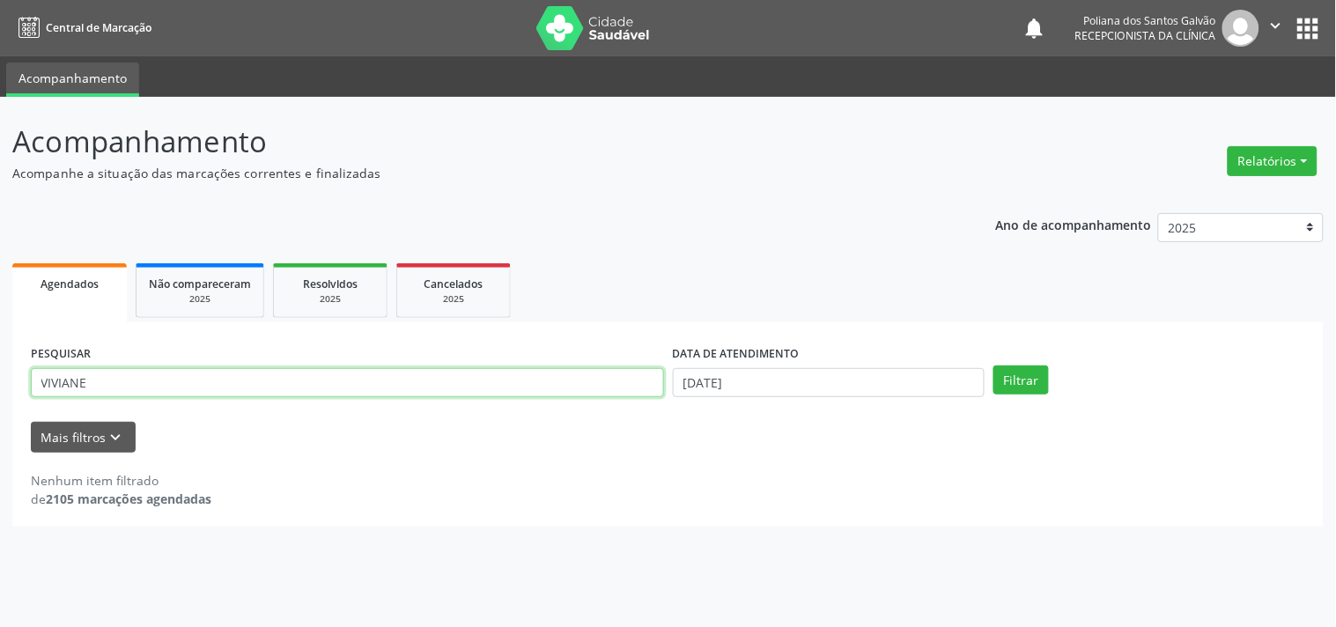
drag, startPoint x: 0, startPoint y: 300, endPoint x: 0, endPoint y: 317, distance: 16.7
click at [0, 317] on div "Acompanhamento Acompanhe a situação das marcações correntes e finalizadas Relat…" at bounding box center [668, 362] width 1336 height 530
type input "ICARO"
click at [994, 366] on button "Filtrar" at bounding box center [1021, 381] width 55 height 30
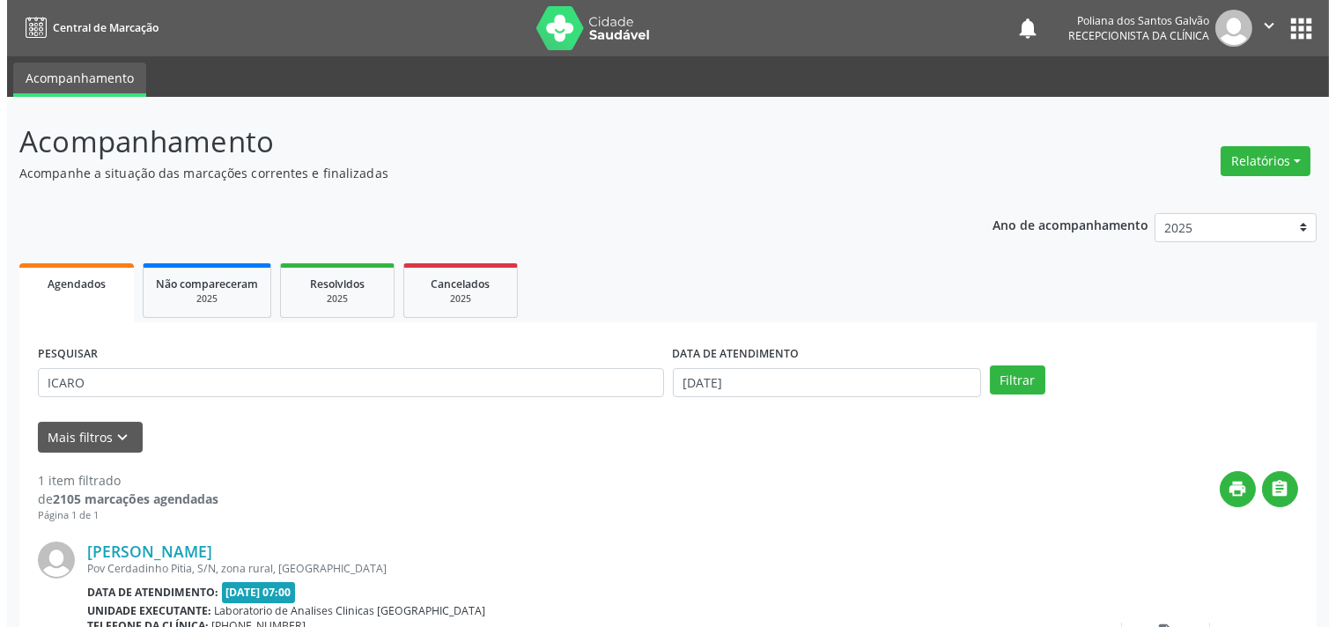
scroll to position [163, 0]
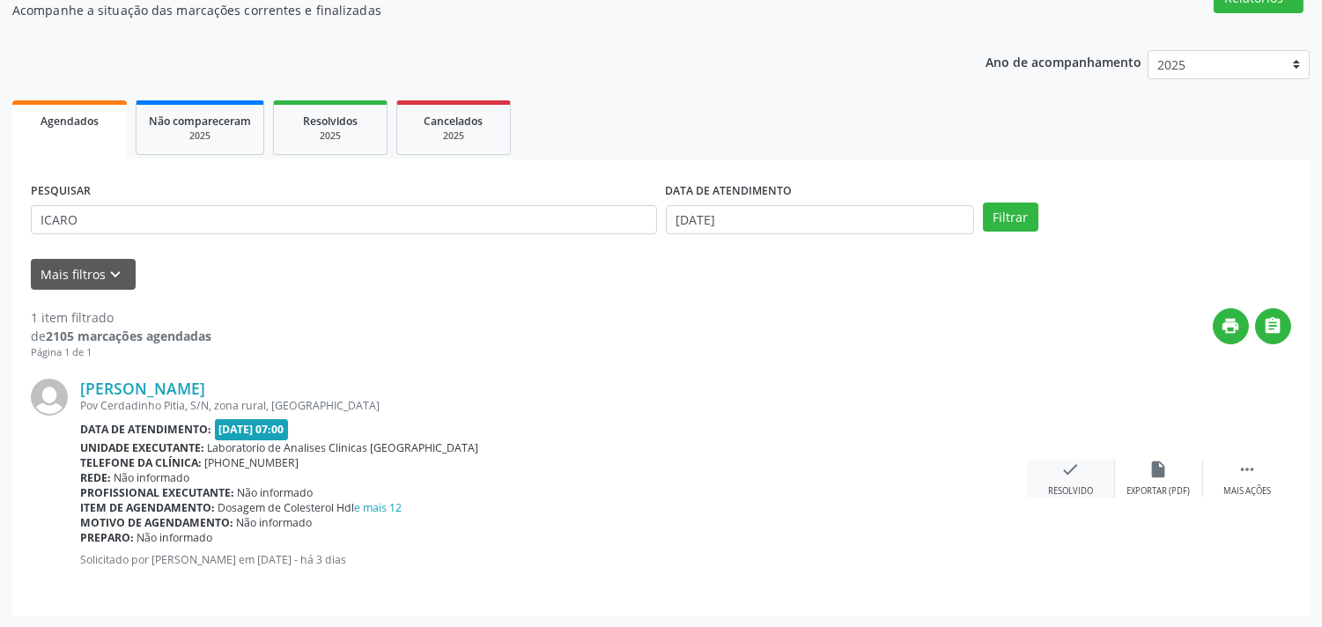
click at [1068, 477] on icon "check" at bounding box center [1070, 469] width 19 height 19
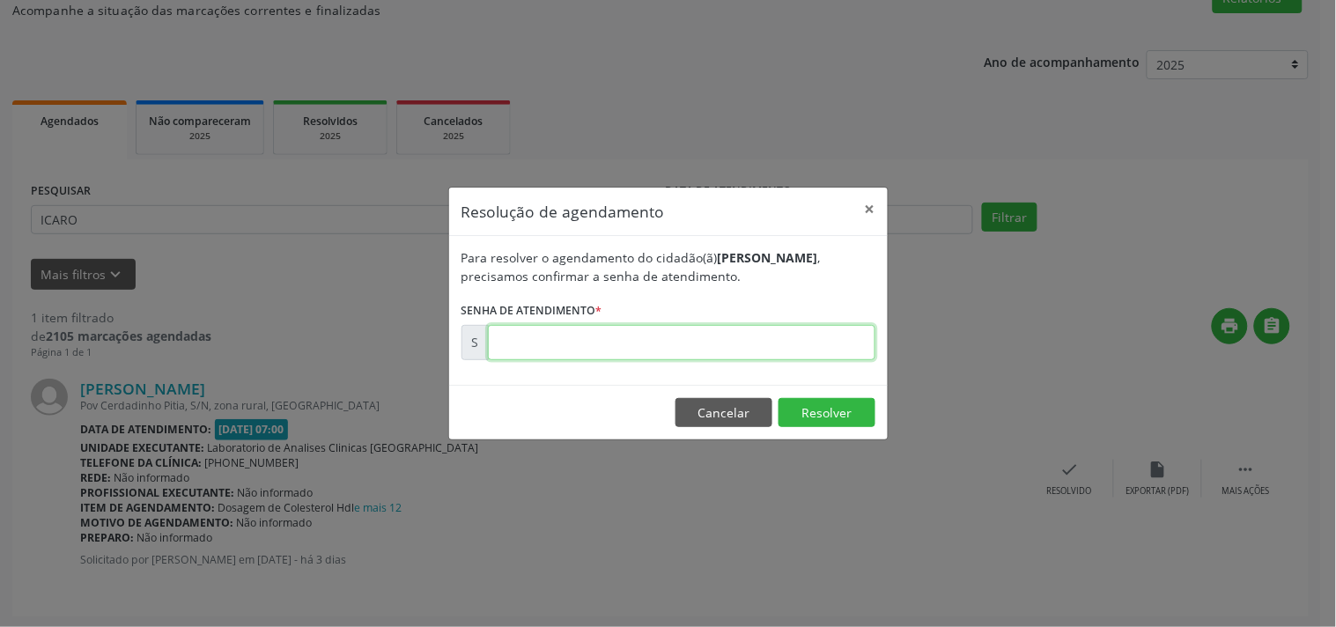
click at [832, 340] on input "text" at bounding box center [682, 342] width 388 height 35
type input "00175498"
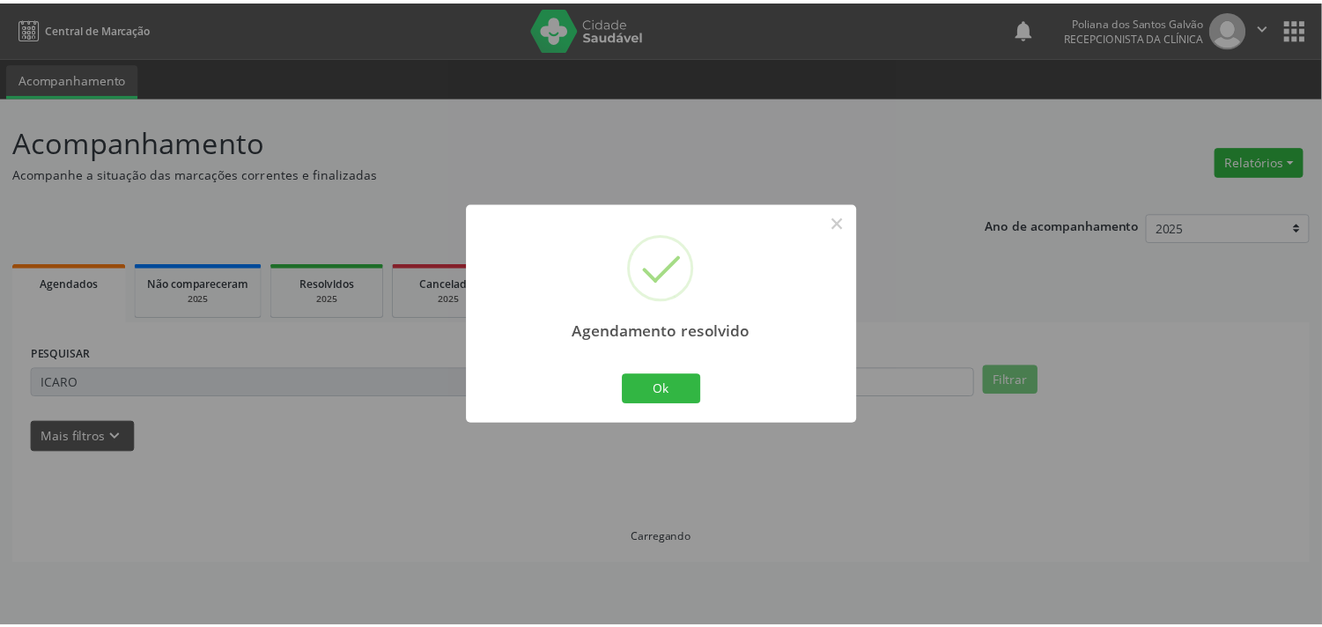
scroll to position [0, 0]
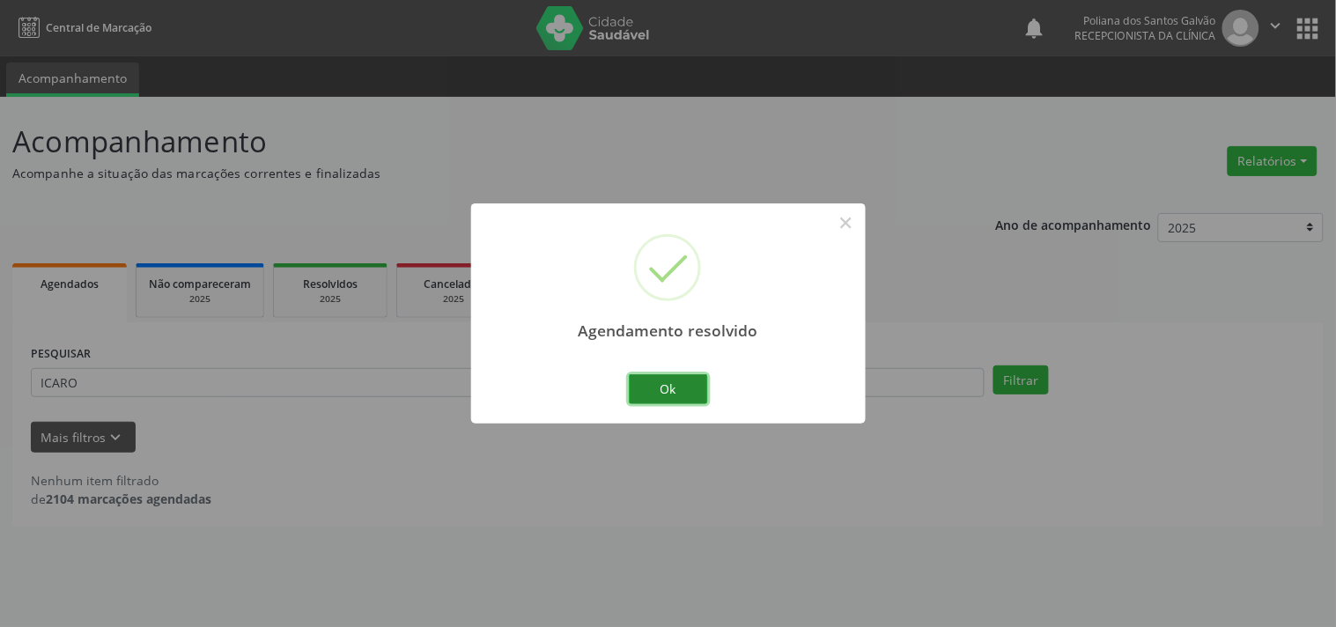
click at [670, 375] on button "Ok" at bounding box center [668, 389] width 79 height 30
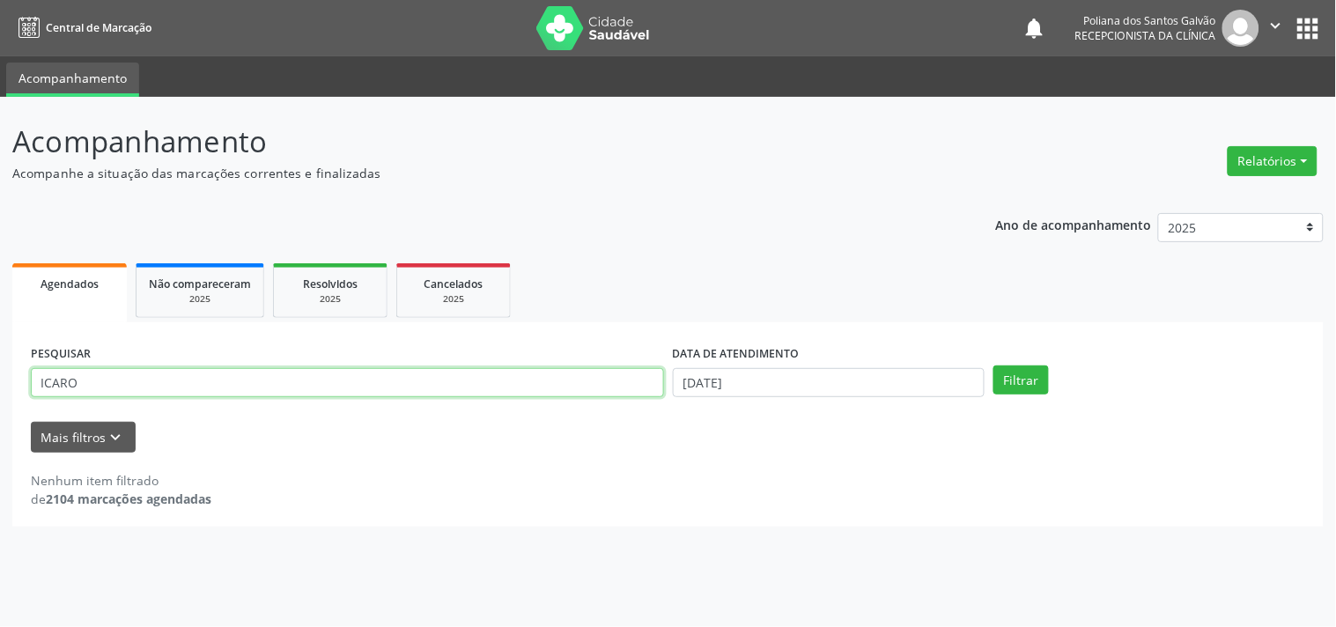
drag, startPoint x: 609, startPoint y: 383, endPoint x: 0, endPoint y: 197, distance: 636.5
click at [0, 197] on div "Acompanhamento Acompanhe a situação das marcações correntes e finalizadas Relat…" at bounding box center [668, 362] width 1336 height 530
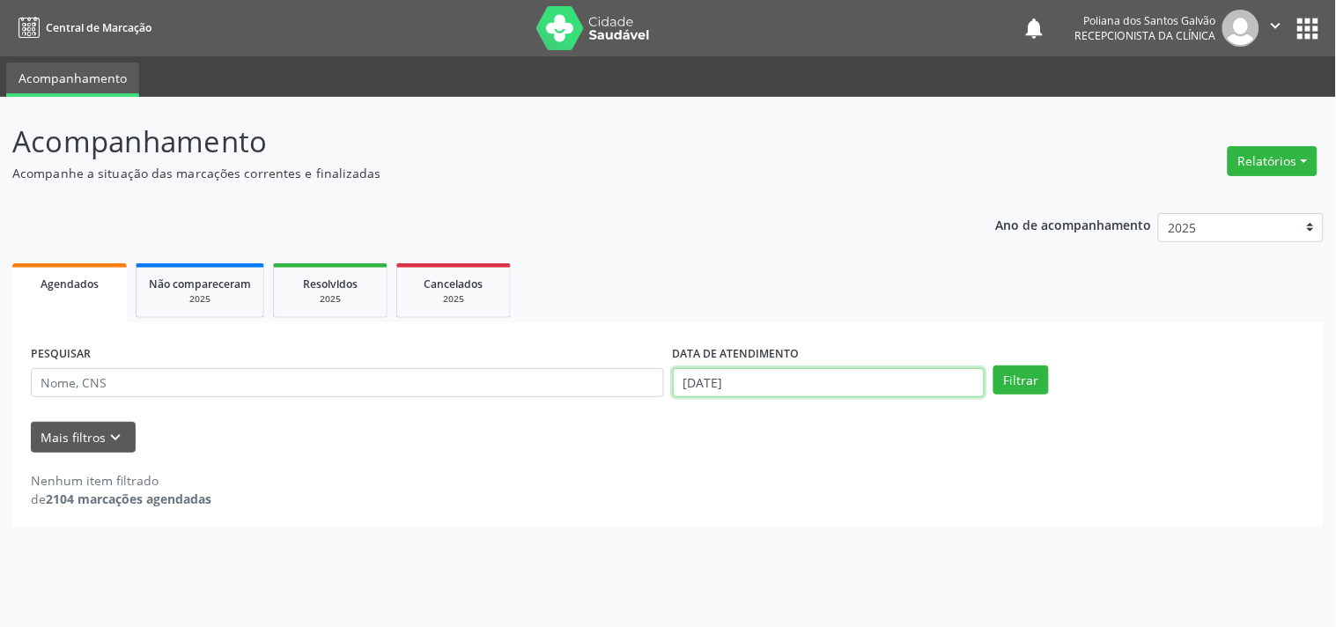
click at [874, 379] on input "[DATE]" at bounding box center [829, 383] width 312 height 30
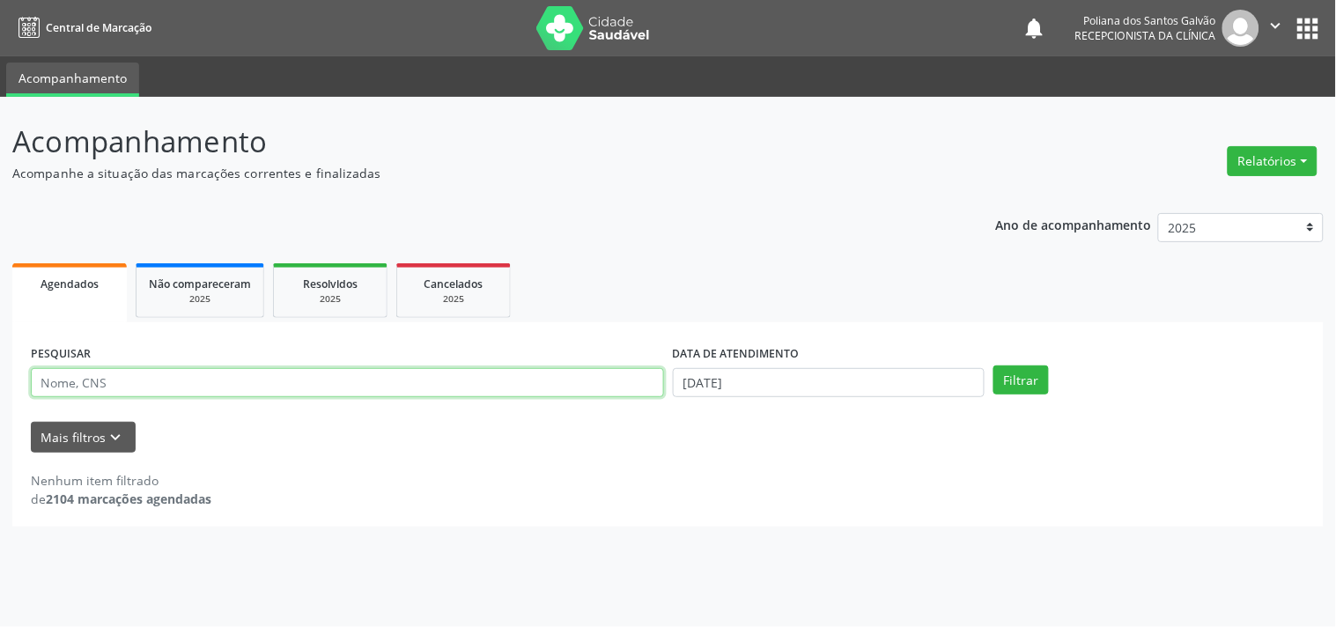
drag, startPoint x: 445, startPoint y: 379, endPoint x: 6, endPoint y: 137, distance: 500.7
click at [3, 145] on div "Acompanhamento Acompanhe a situação das marcações correntes e finalizadas Relat…" at bounding box center [668, 362] width 1336 height 530
type input "[PERSON_NAME]"
click at [994, 366] on button "Filtrar" at bounding box center [1021, 381] width 55 height 30
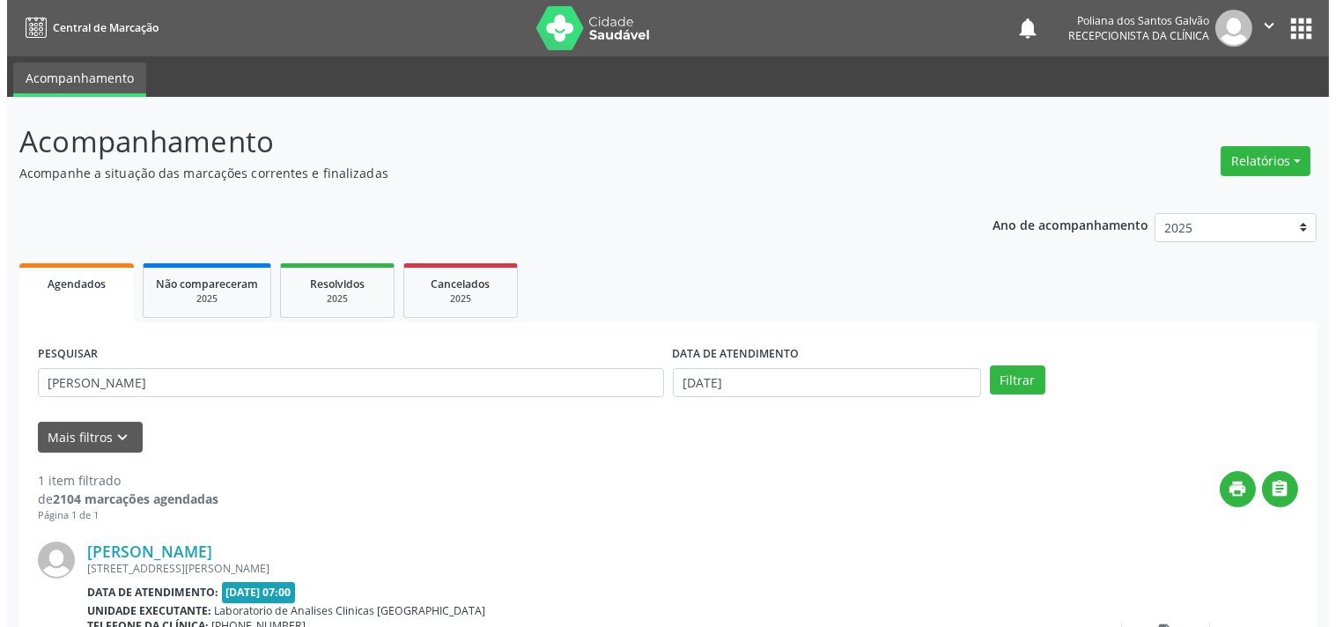
scroll to position [163, 0]
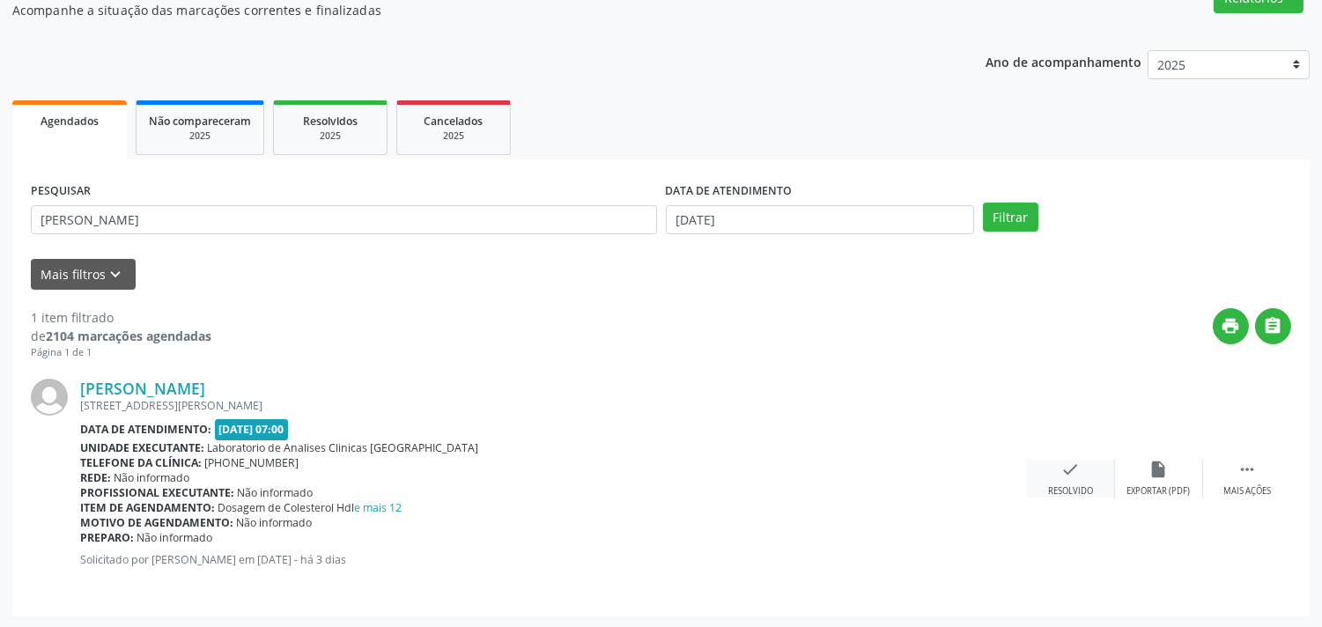
click at [1093, 481] on div "check Resolvido" at bounding box center [1071, 479] width 88 height 38
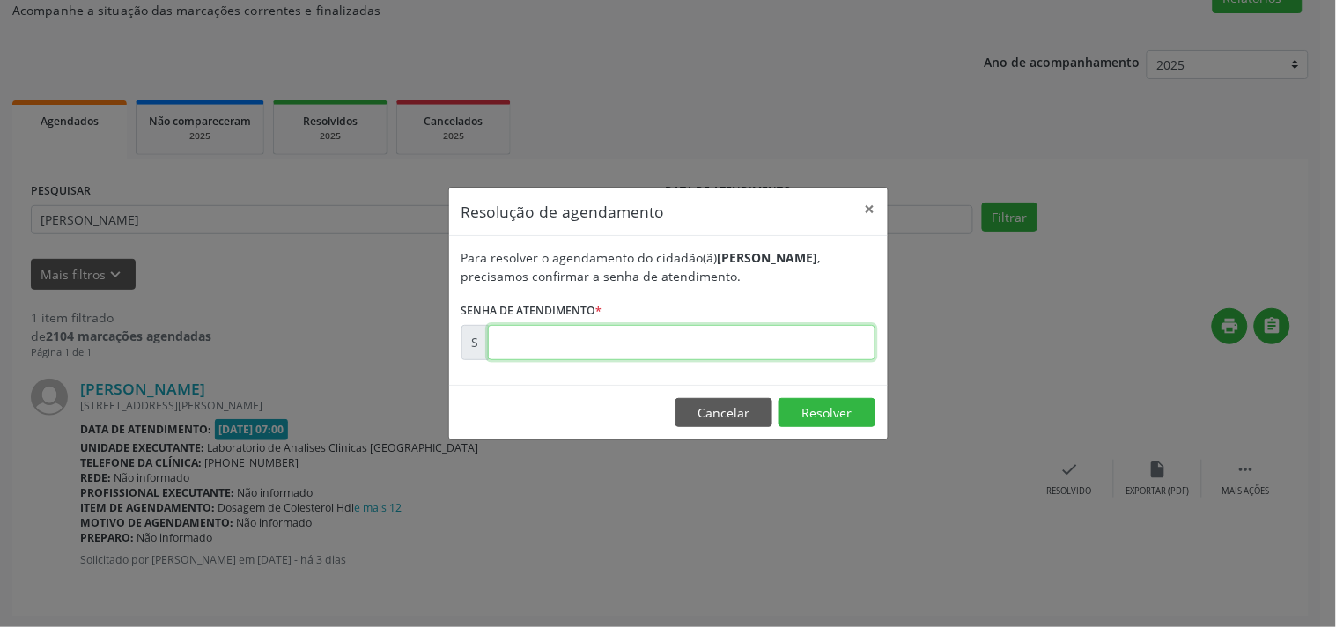
click at [796, 347] on input "text" at bounding box center [682, 342] width 388 height 35
type input "00175491"
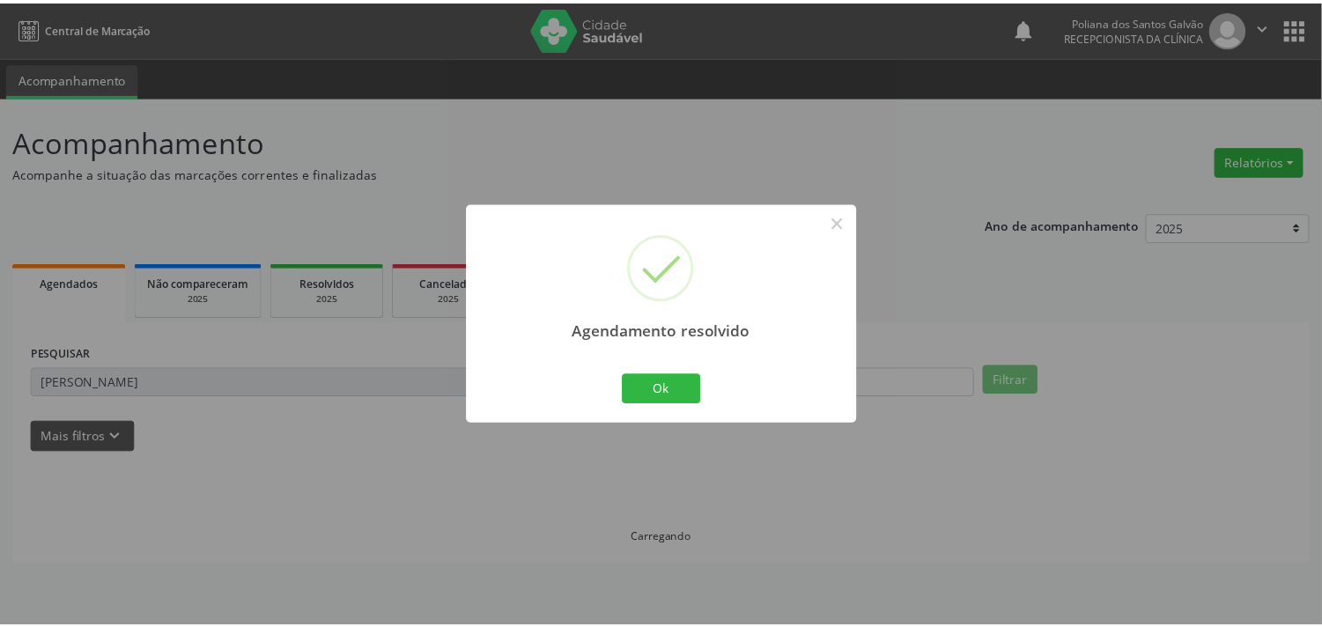
scroll to position [0, 0]
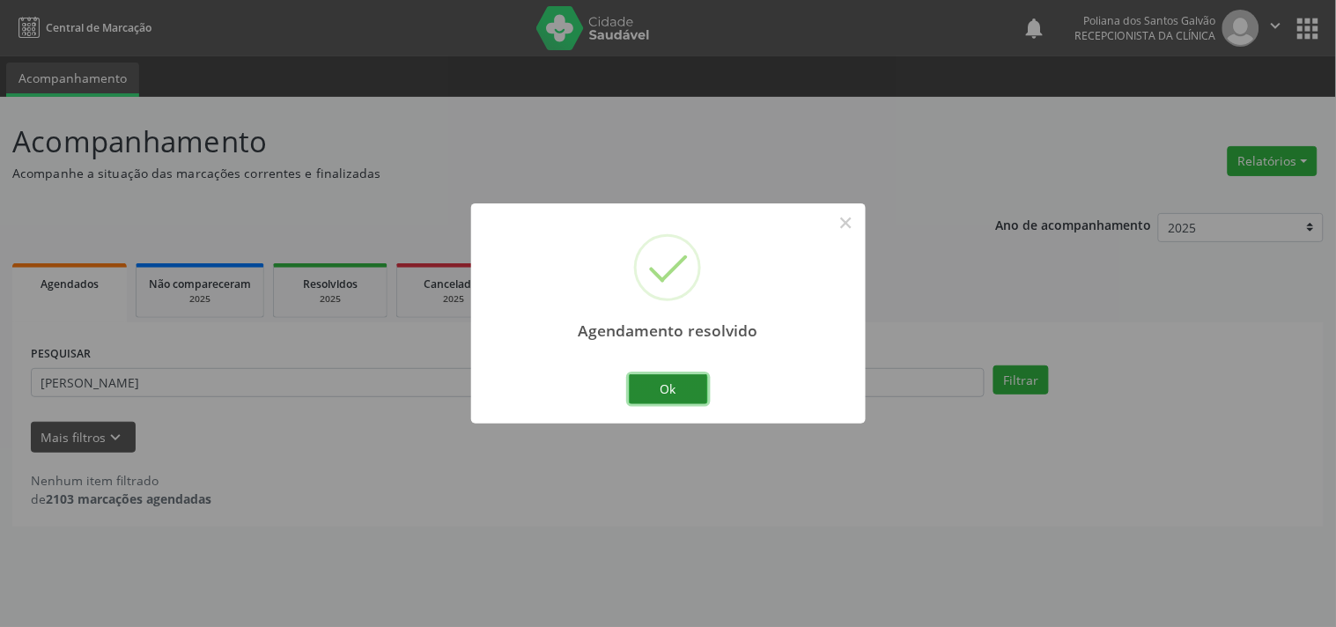
click at [662, 379] on button "Ok" at bounding box center [668, 389] width 79 height 30
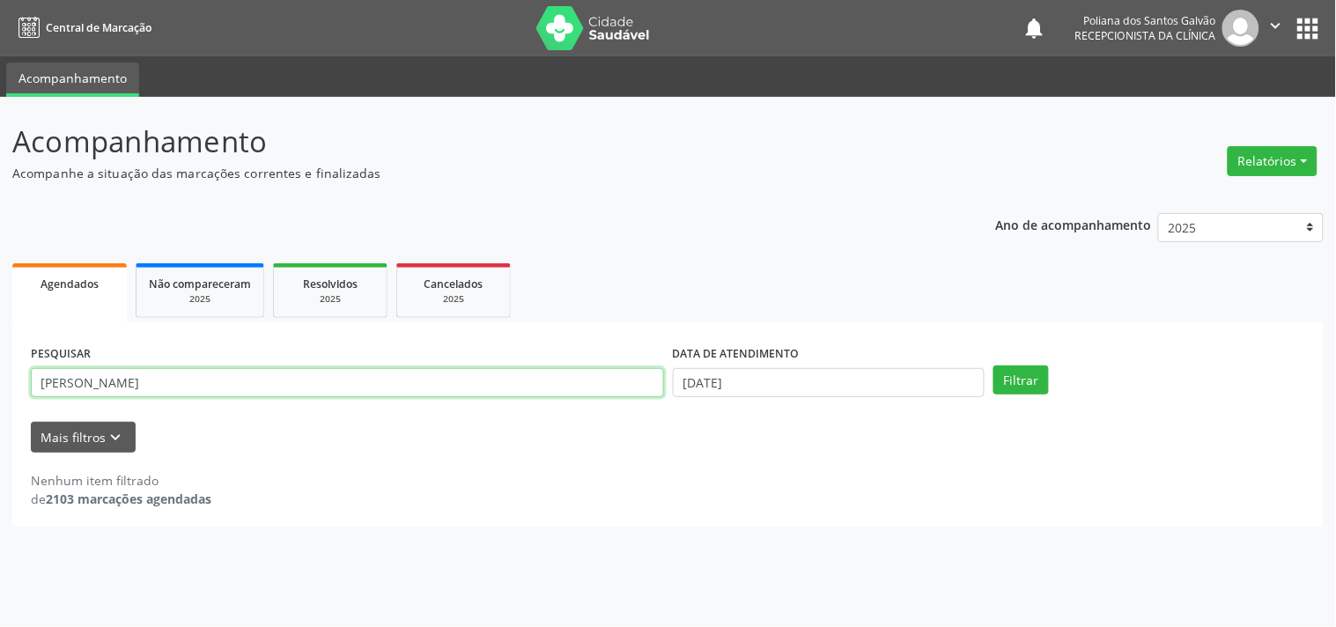
drag, startPoint x: 613, startPoint y: 390, endPoint x: 0, endPoint y: 312, distance: 618.1
click at [0, 312] on div "Acompanhamento Acompanhe a situação das marcações correntes e finalizadas Relat…" at bounding box center [668, 362] width 1336 height 530
type input "BENJA"
click at [994, 366] on button "Filtrar" at bounding box center [1021, 381] width 55 height 30
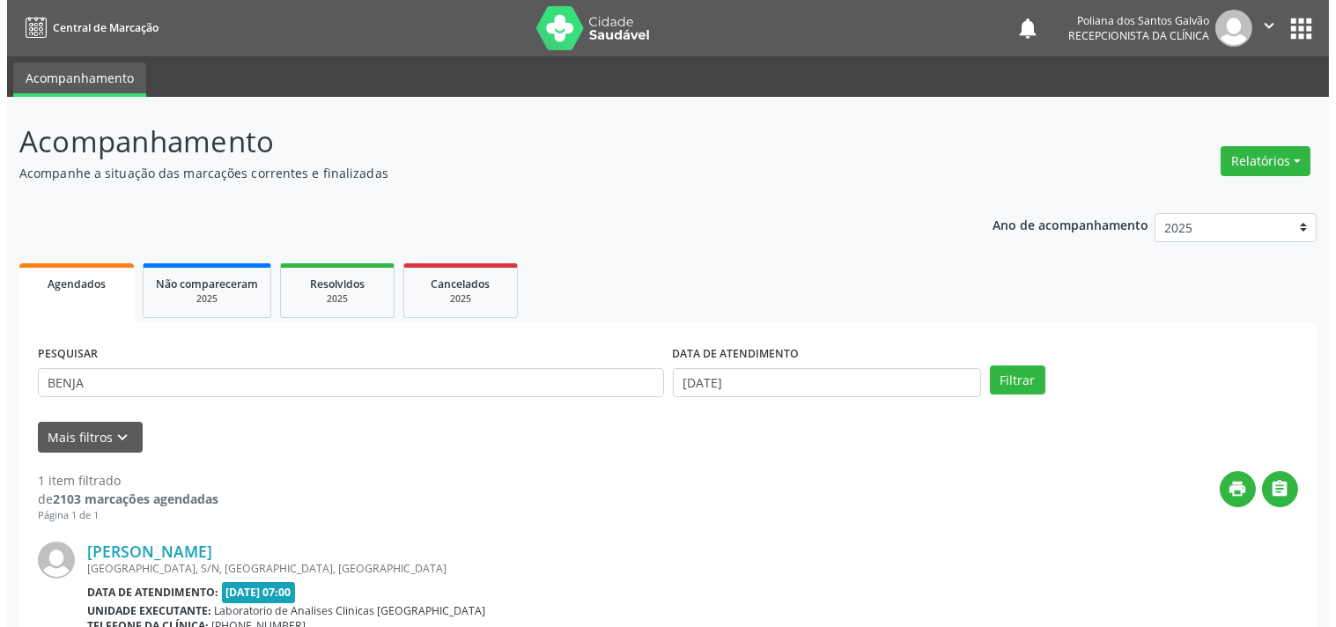
scroll to position [179, 0]
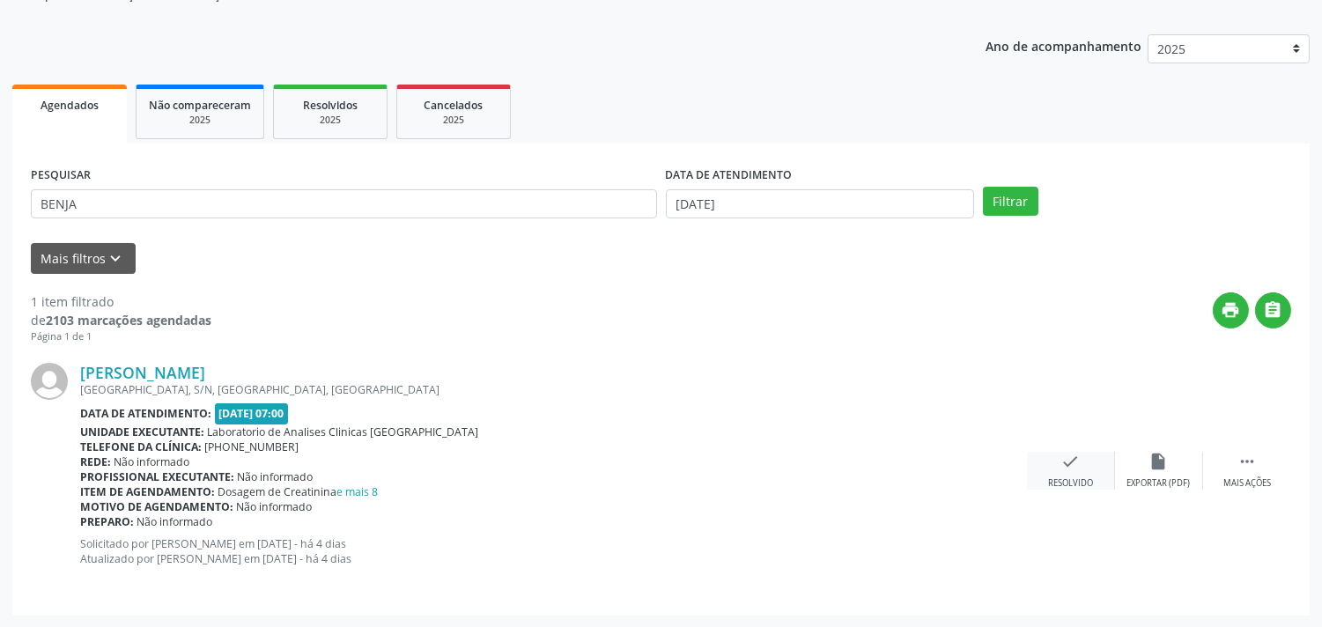
click at [1067, 464] on icon "check" at bounding box center [1070, 461] width 19 height 19
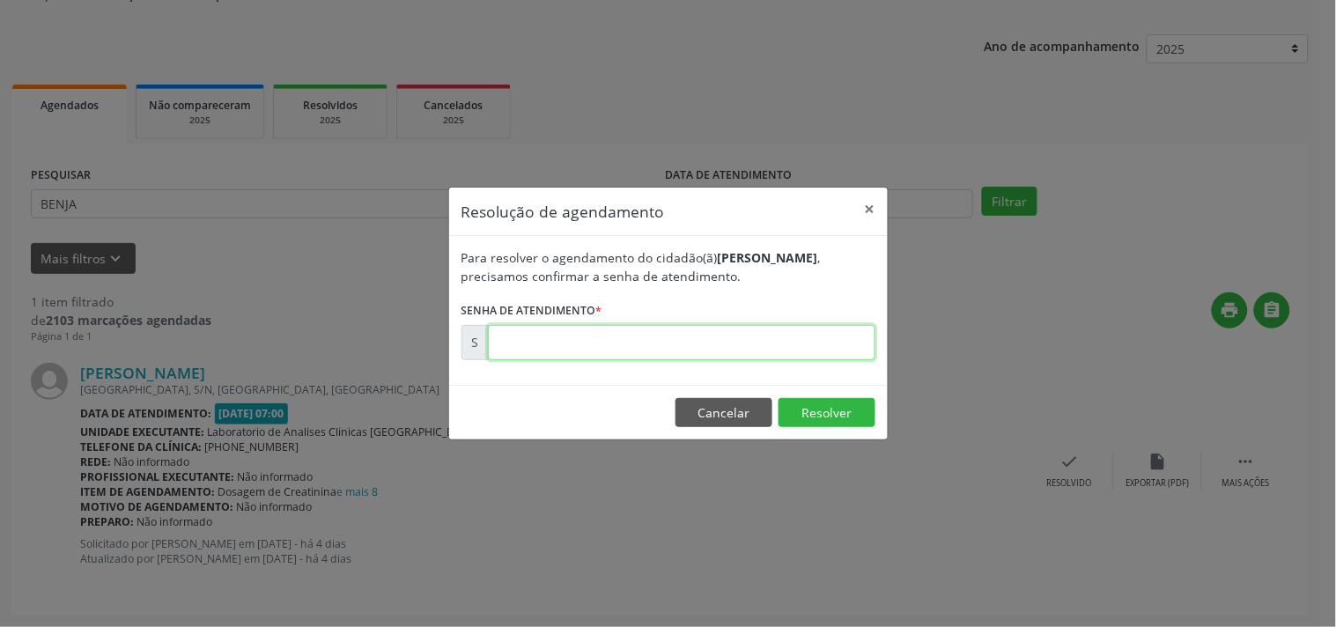
click at [811, 332] on input "text" at bounding box center [682, 342] width 388 height 35
type input "00175198"
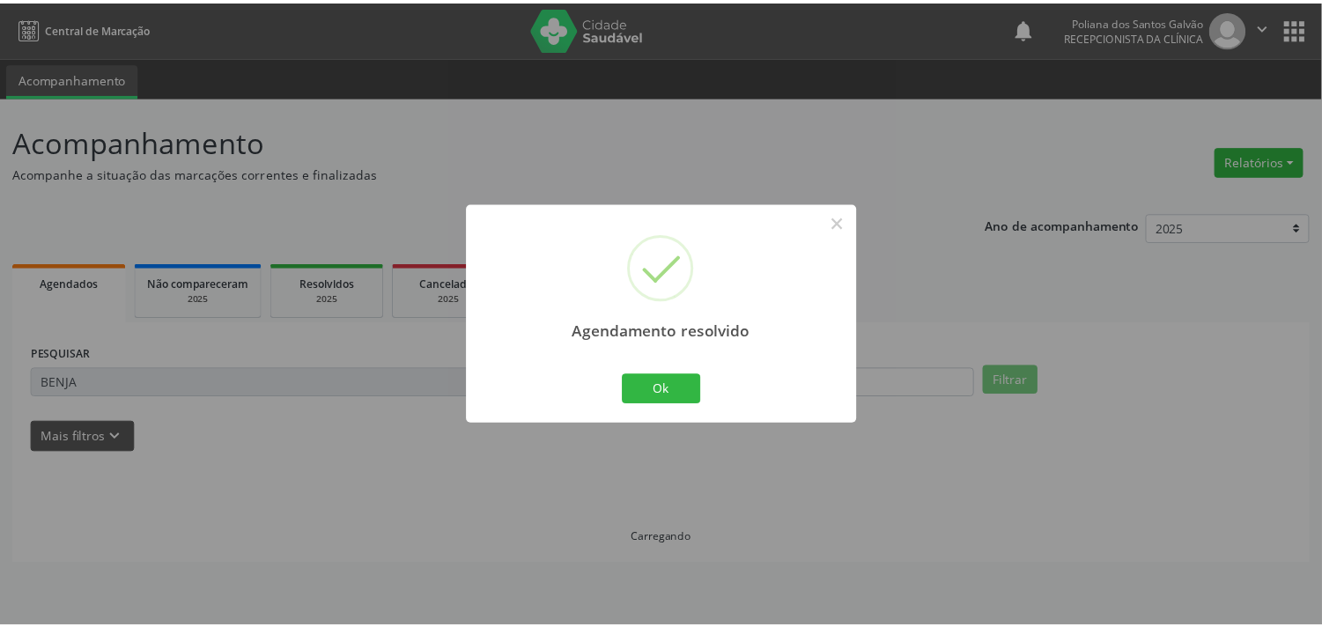
scroll to position [0, 0]
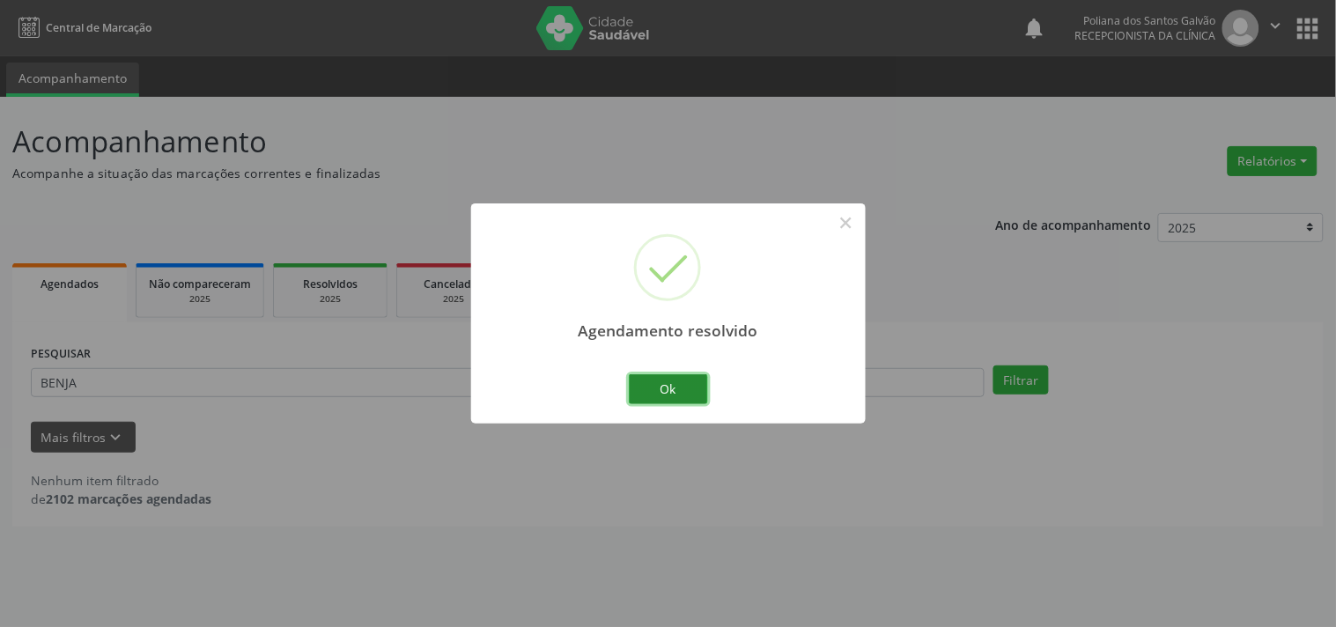
drag, startPoint x: 705, startPoint y: 383, endPoint x: 676, endPoint y: 383, distance: 29.1
click at [699, 383] on button "Ok" at bounding box center [668, 389] width 79 height 30
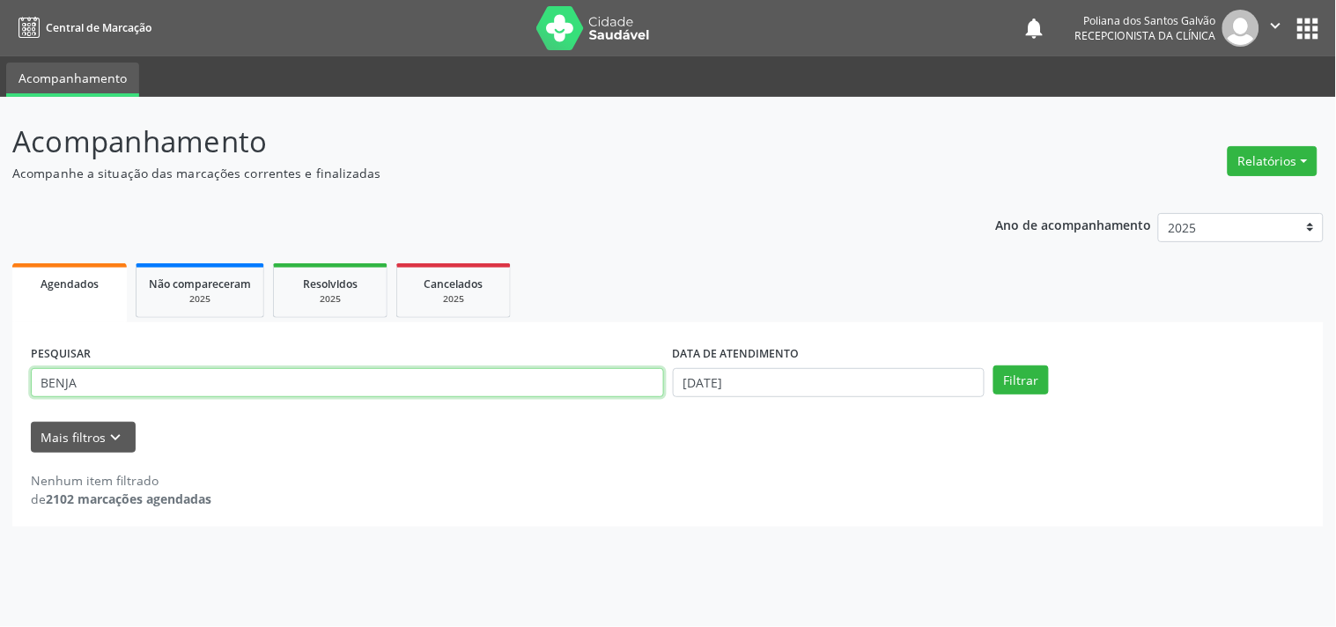
drag, startPoint x: 634, startPoint y: 388, endPoint x: 613, endPoint y: 380, distance: 22.6
click at [634, 388] on input "BENJA" at bounding box center [347, 383] width 633 height 30
drag, startPoint x: 581, startPoint y: 370, endPoint x: 0, endPoint y: 144, distance: 623.9
click at [0, 107] on div "Acompanhamento Acompanhe a situação das marcações correntes e finalizadas Relat…" at bounding box center [668, 362] width 1336 height 530
type input "BERNA"
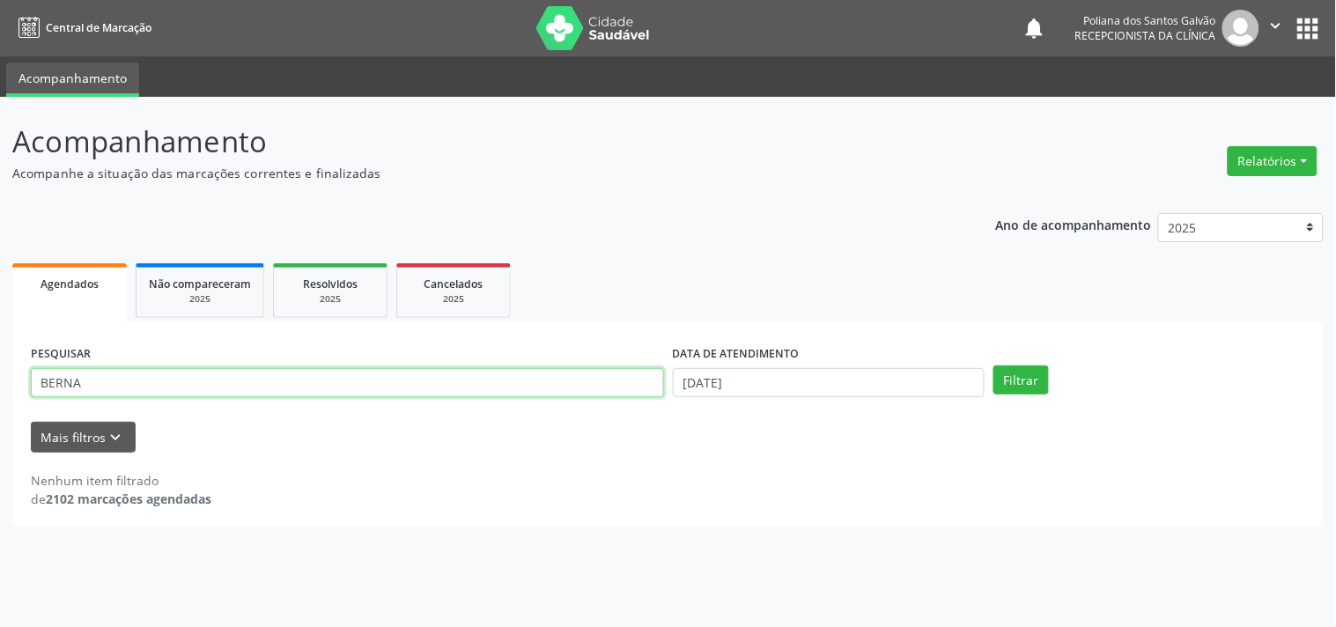
click at [994, 366] on button "Filtrar" at bounding box center [1021, 381] width 55 height 30
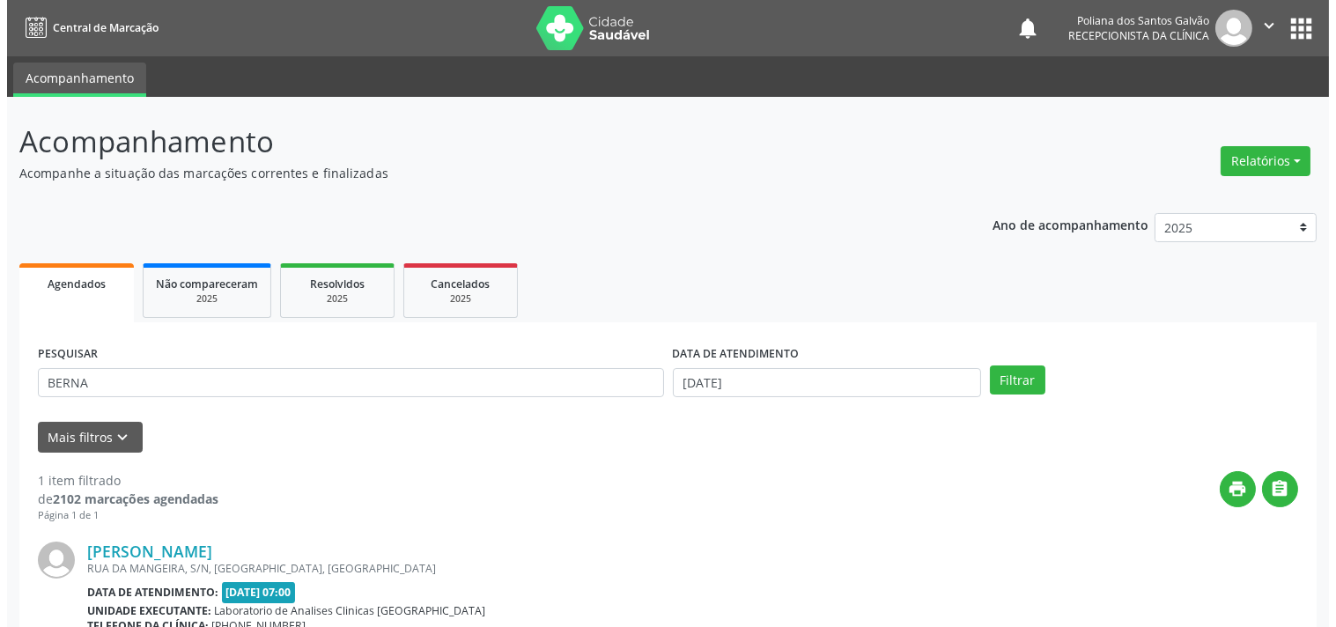
scroll to position [179, 0]
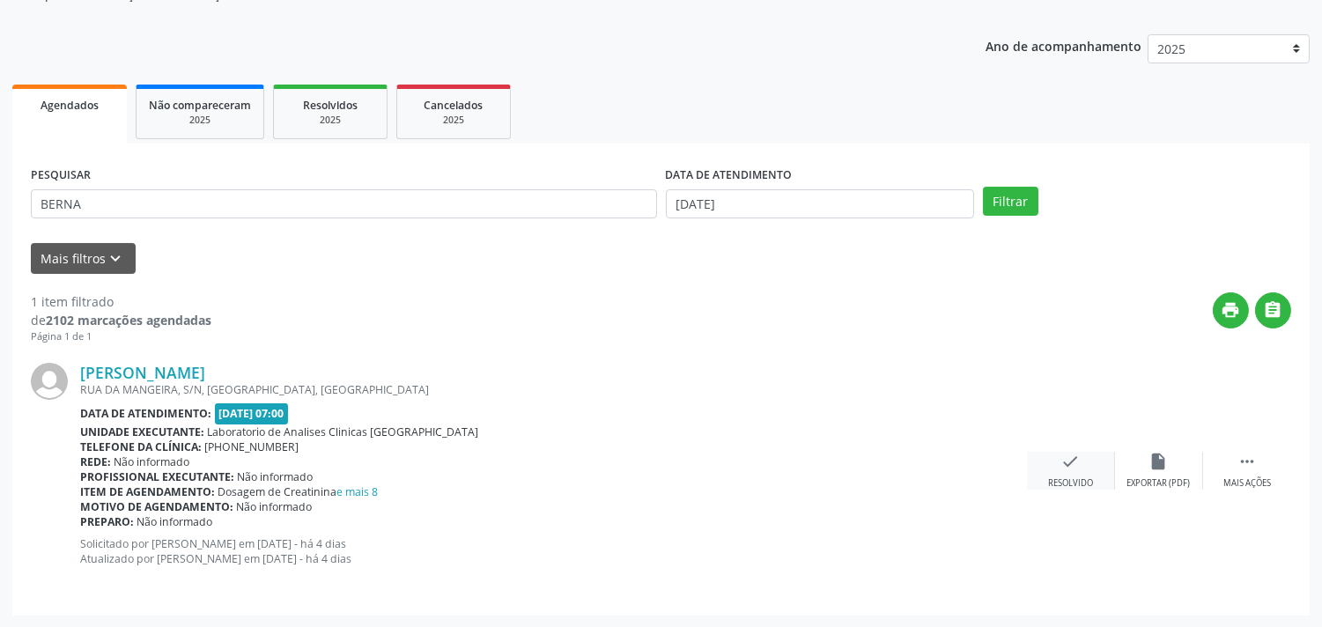
click at [1078, 486] on div "Resolvido" at bounding box center [1070, 483] width 45 height 12
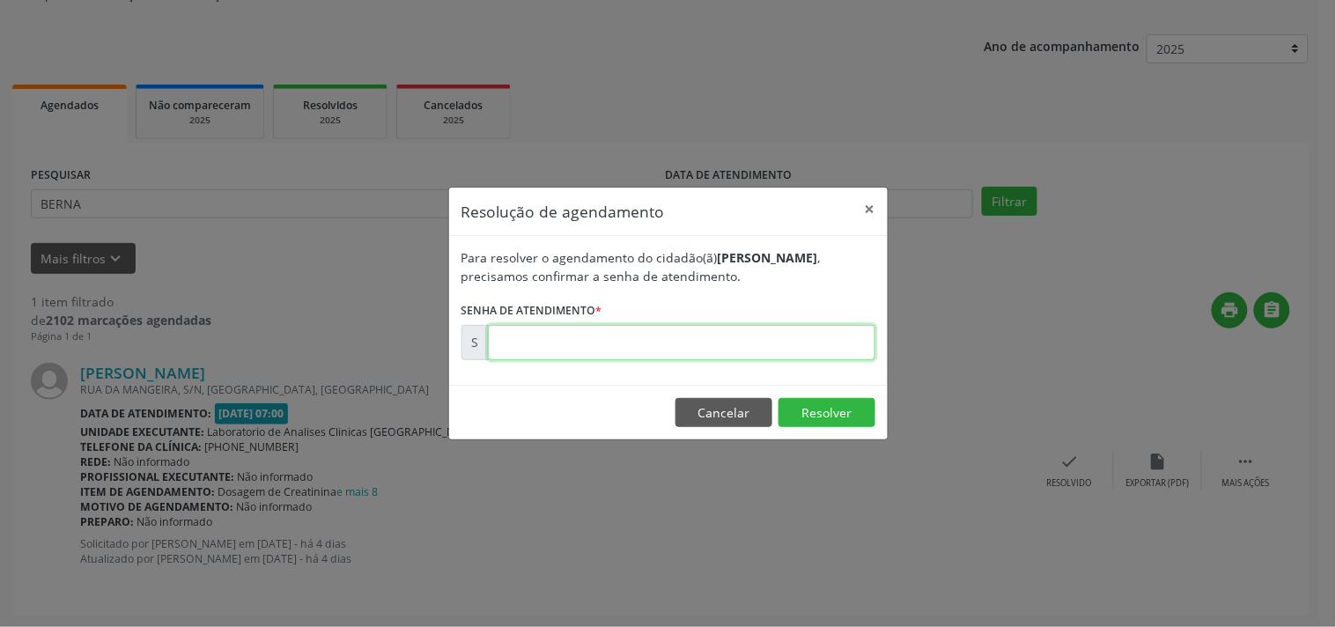
click at [855, 333] on input "text" at bounding box center [682, 342] width 388 height 35
type input "00175208"
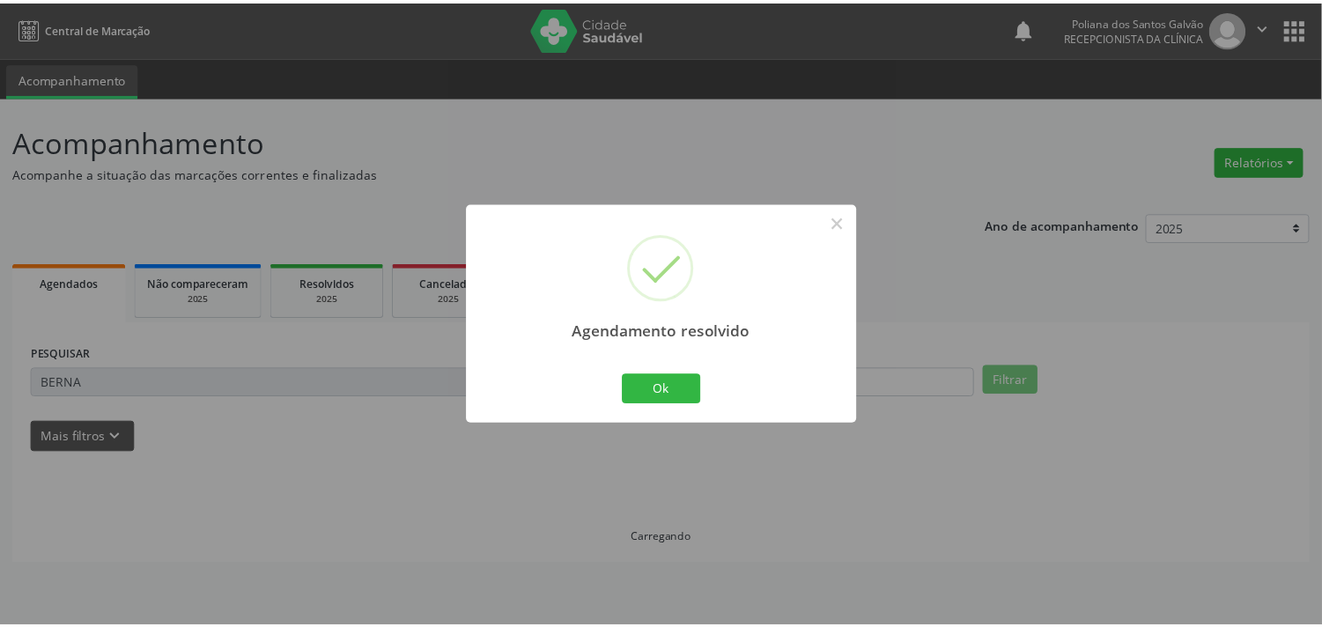
scroll to position [0, 0]
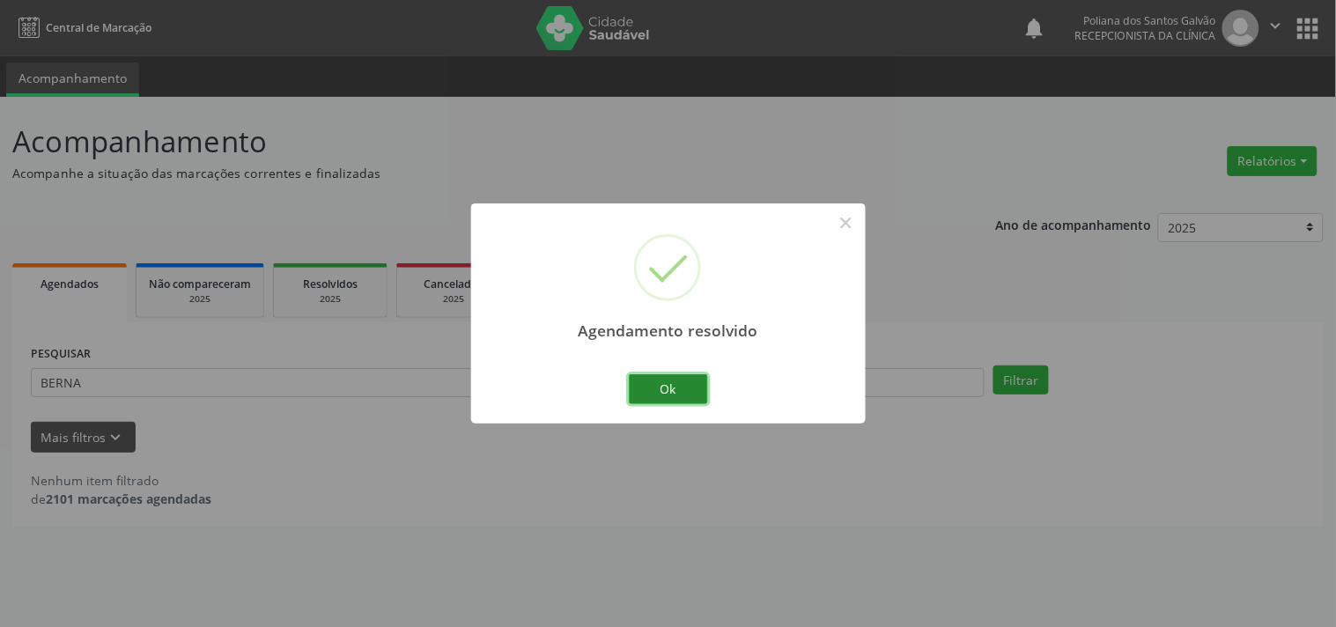
click at [682, 393] on button "Ok" at bounding box center [668, 389] width 79 height 30
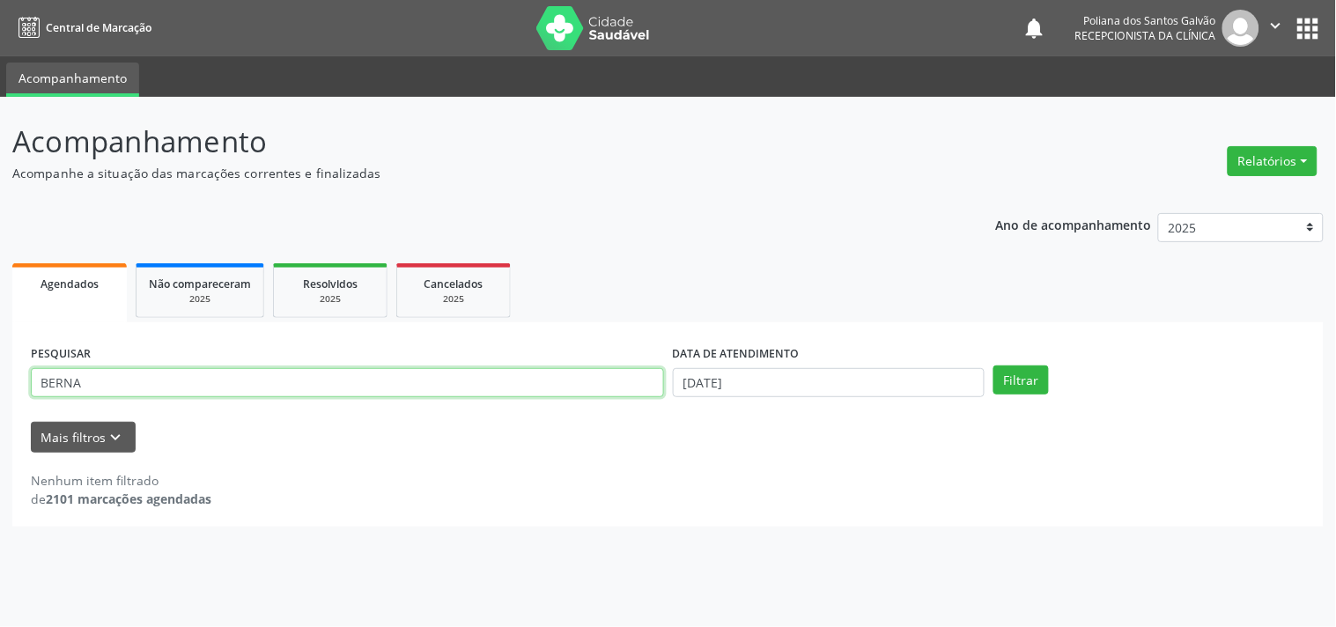
drag, startPoint x: 538, startPoint y: 389, endPoint x: 0, endPoint y: 125, distance: 599.6
click at [0, 136] on div "Acompanhamento Acompanhe a situação das marcações correntes e finalizadas Relat…" at bounding box center [668, 362] width 1336 height 530
type input "[PERSON_NAME]"
click at [994, 366] on button "Filtrar" at bounding box center [1021, 381] width 55 height 30
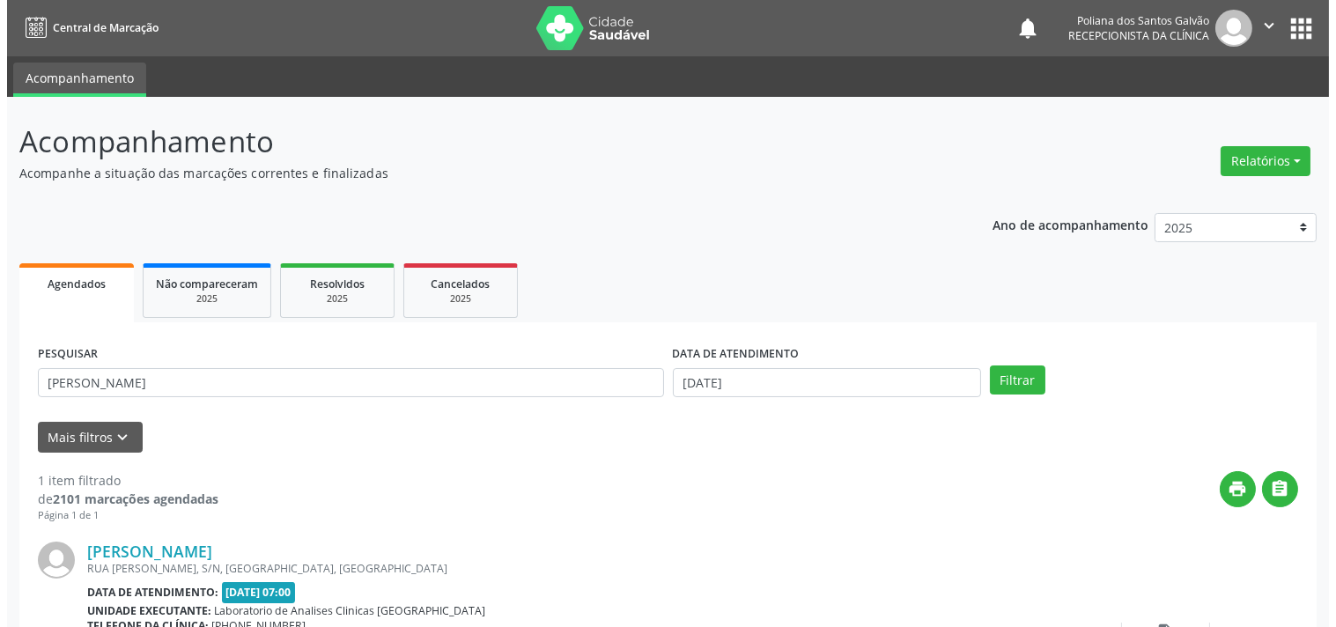
scroll to position [163, 0]
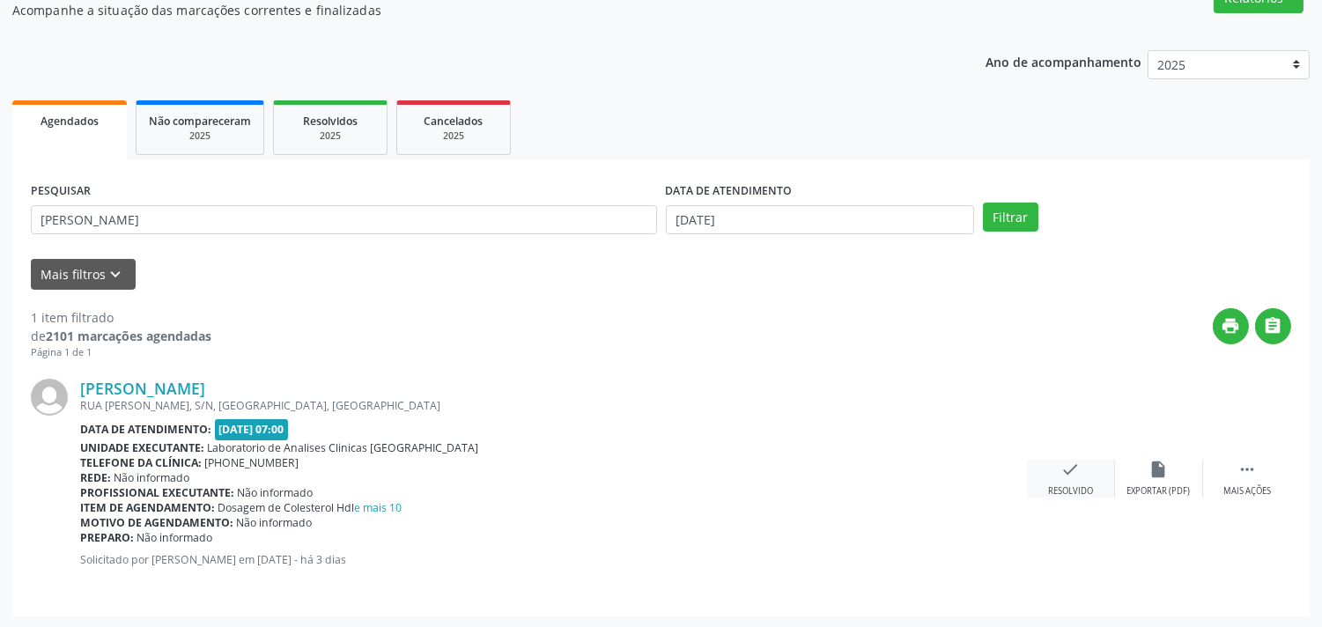
click at [1067, 463] on icon "check" at bounding box center [1070, 469] width 19 height 19
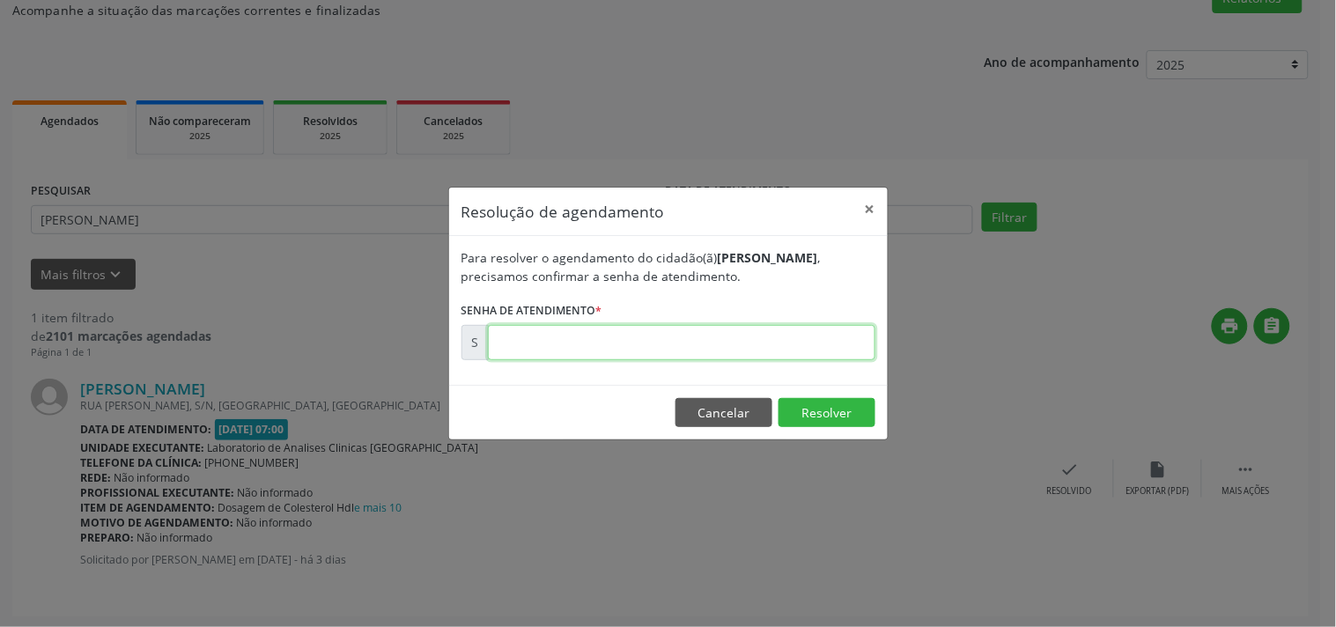
drag, startPoint x: 1067, startPoint y: 463, endPoint x: 800, endPoint y: 344, distance: 292.2
click at [800, 344] on input "text" at bounding box center [682, 342] width 388 height 35
type input "00175643"
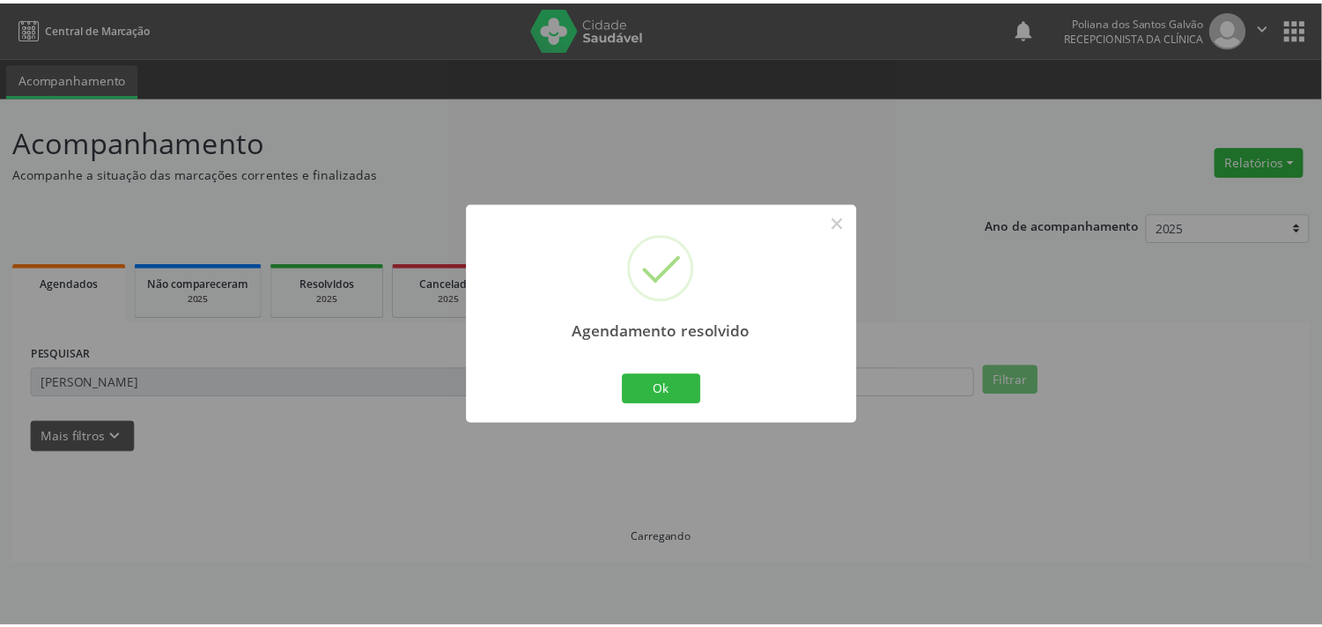
scroll to position [0, 0]
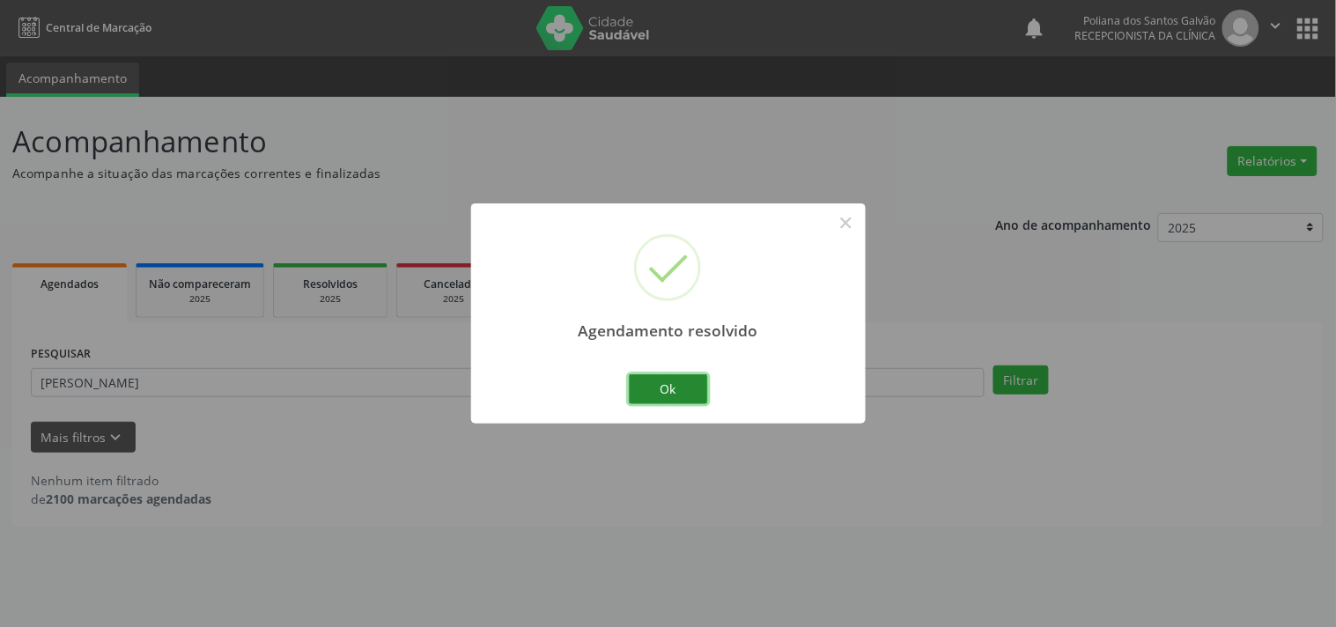
click at [652, 393] on button "Ok" at bounding box center [668, 389] width 79 height 30
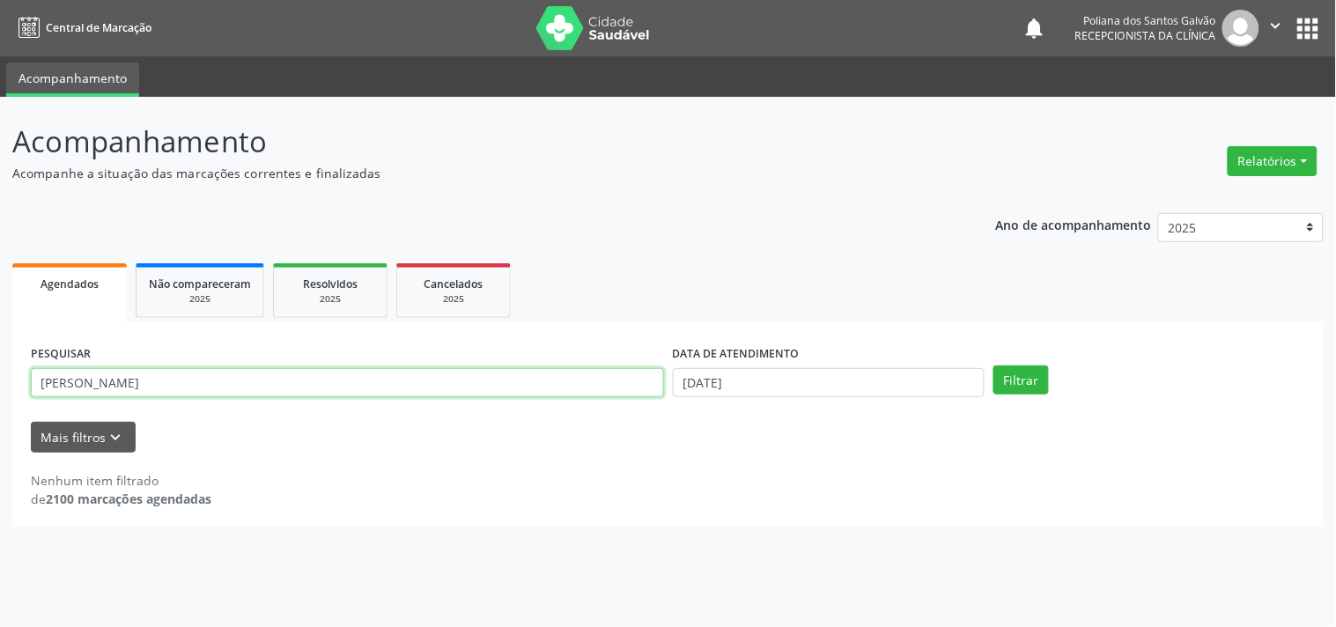
drag, startPoint x: 514, startPoint y: 390, endPoint x: 0, endPoint y: 129, distance: 576.4
click at [0, 129] on div "Acompanhamento Acompanhe a situação das marcações correntes e finalizadas Relat…" at bounding box center [668, 362] width 1336 height 530
click at [994, 366] on button "Filtrar" at bounding box center [1021, 381] width 55 height 30
type input "JANA"
click at [994, 366] on button "Filtrar" at bounding box center [1021, 381] width 55 height 30
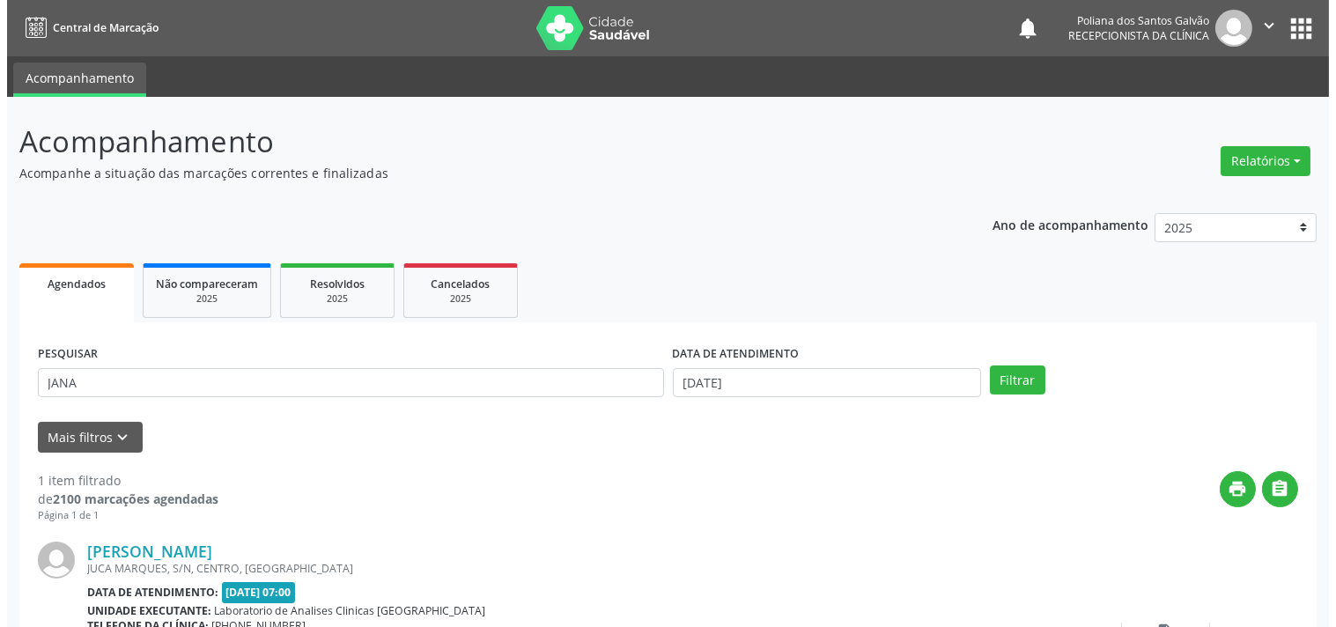
scroll to position [163, 0]
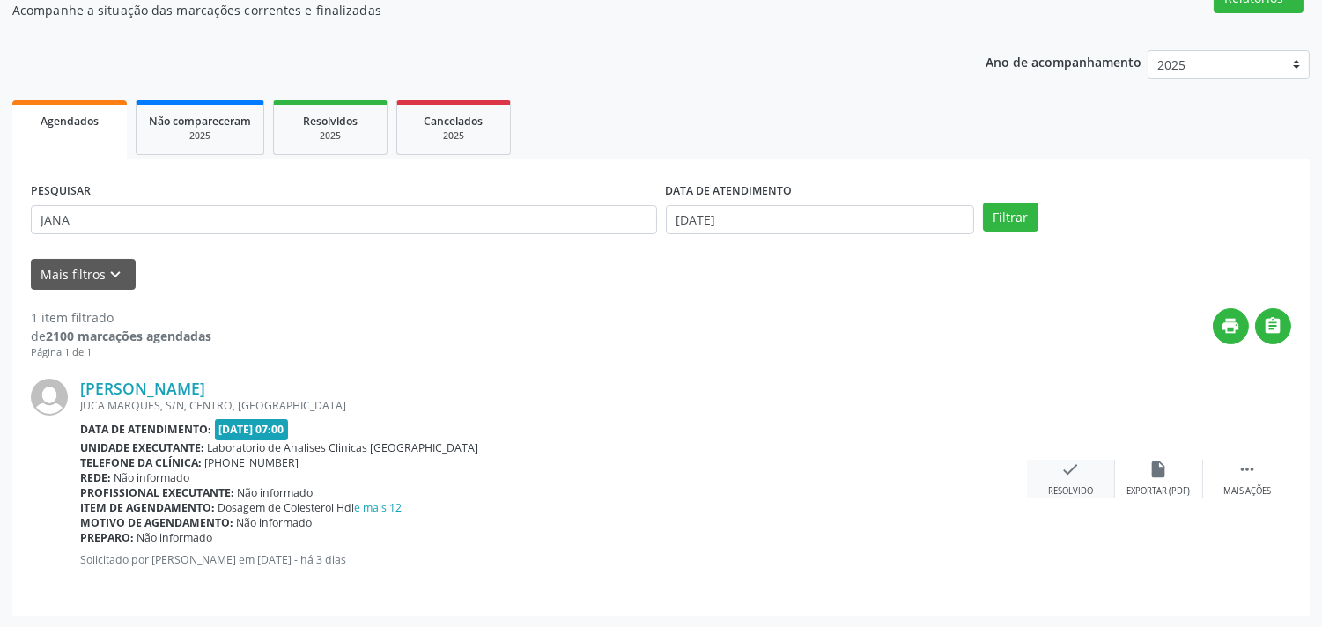
click at [1046, 462] on div "check Resolvido" at bounding box center [1071, 479] width 88 height 38
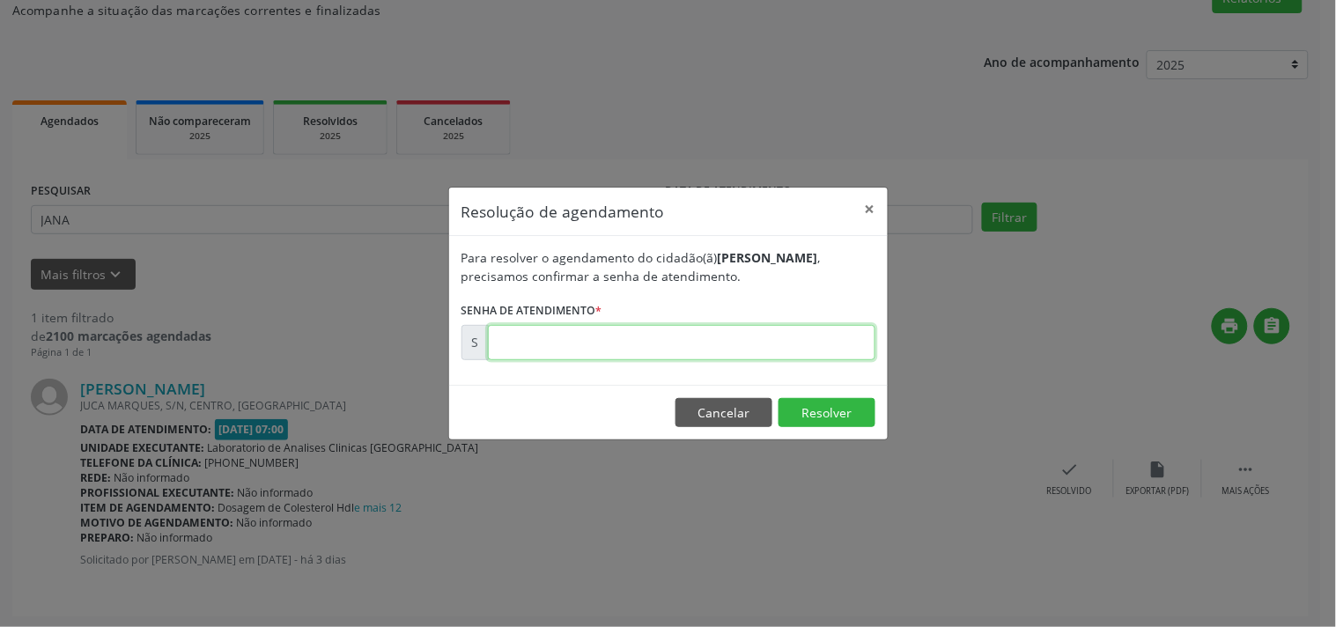
click at [814, 345] on input "text" at bounding box center [682, 342] width 388 height 35
type input "00175510"
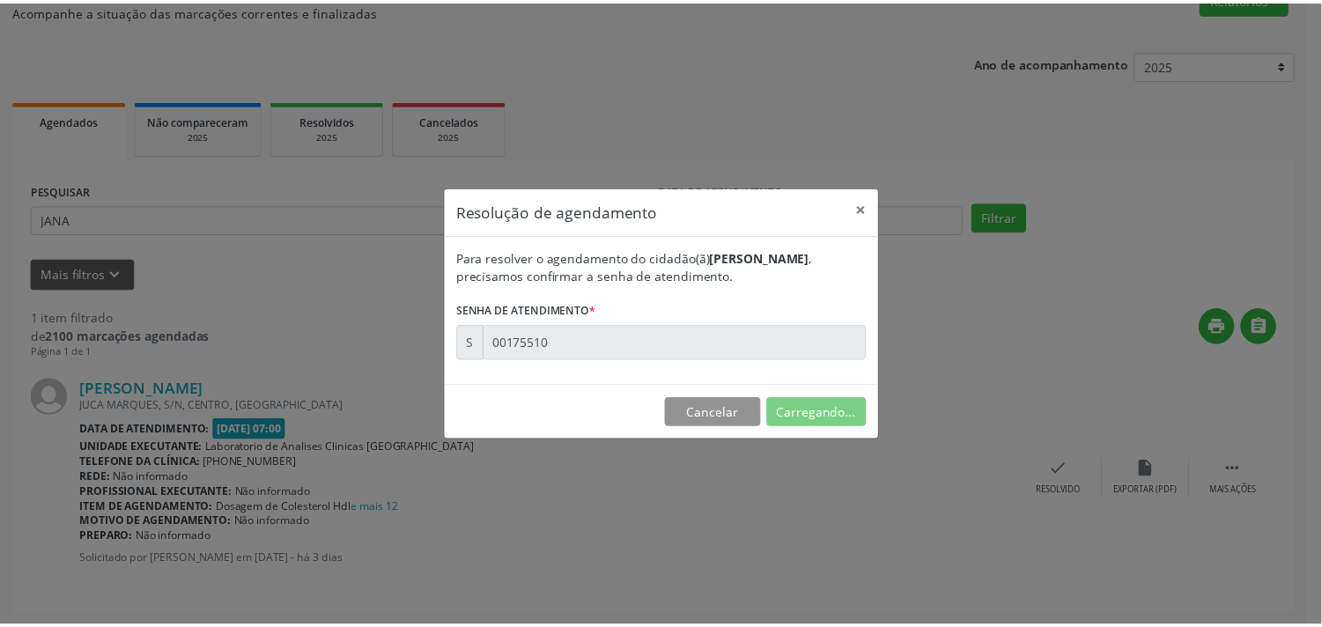
scroll to position [0, 0]
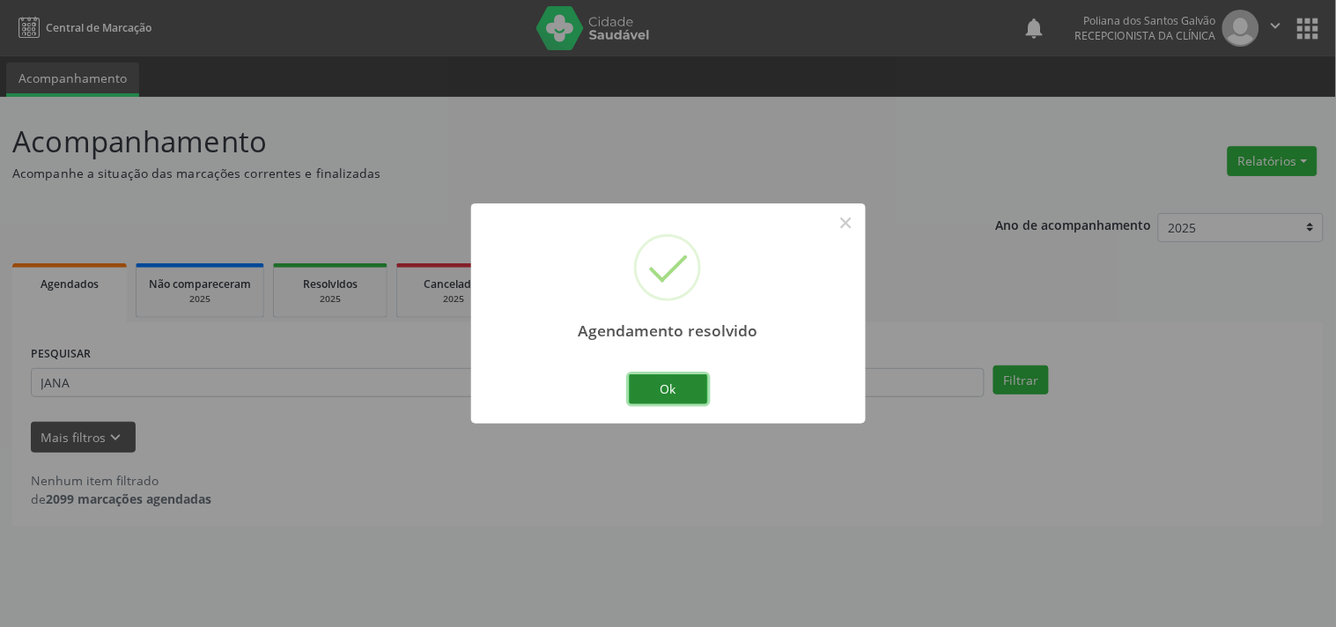
click at [658, 389] on button "Ok" at bounding box center [668, 389] width 79 height 30
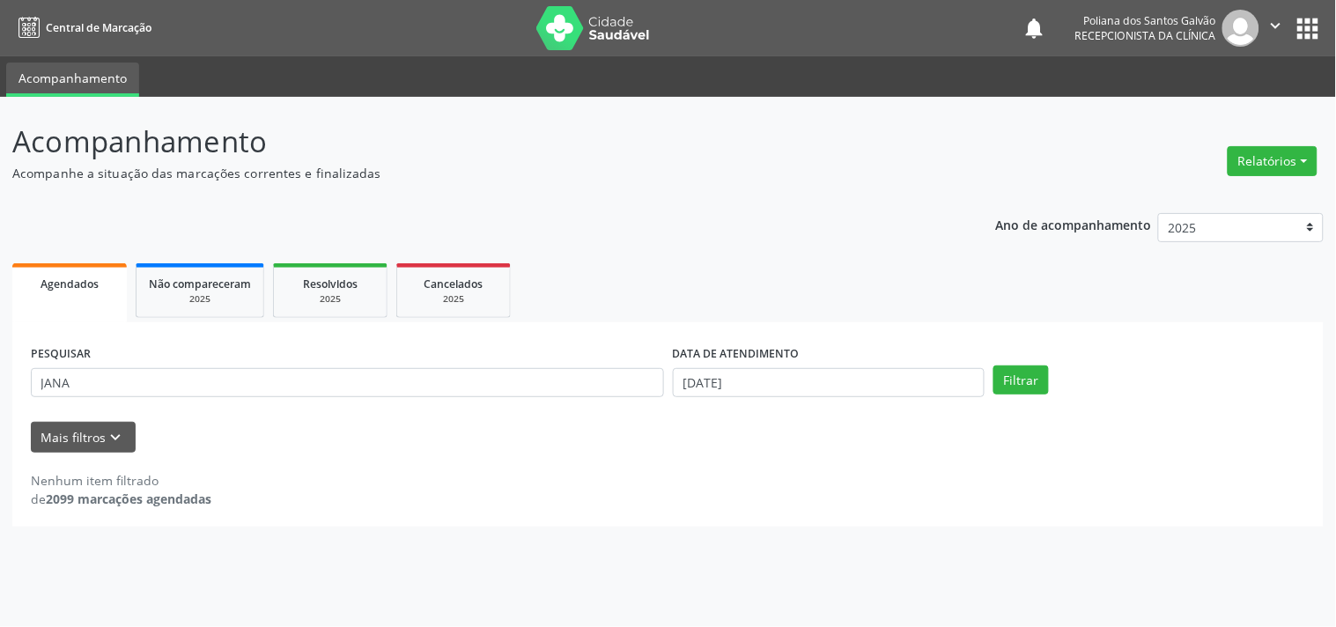
drag, startPoint x: 543, startPoint y: 406, endPoint x: 177, endPoint y: 344, distance: 370.7
click at [177, 344] on div "PESQUISAR JANA" at bounding box center [347, 375] width 642 height 69
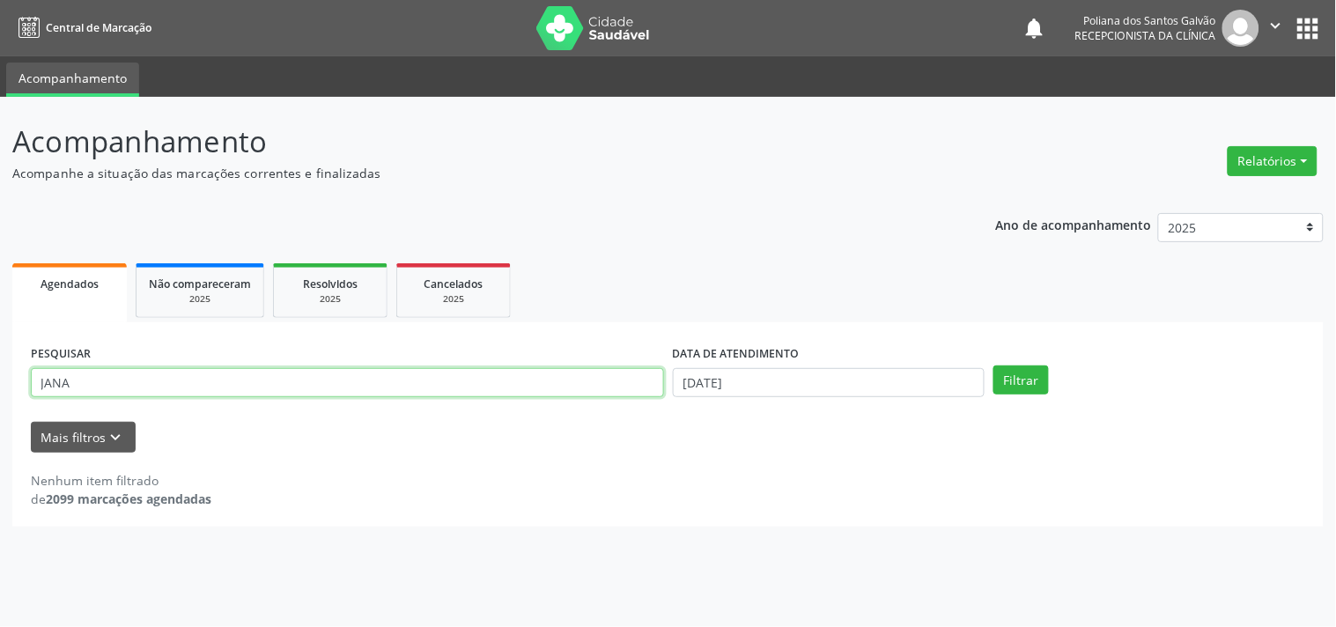
click at [124, 393] on input "JANA" at bounding box center [347, 383] width 633 height 30
click at [119, 380] on input "JANA" at bounding box center [347, 383] width 633 height 30
drag, startPoint x: 119, startPoint y: 379, endPoint x: 0, endPoint y: 338, distance: 125.6
click at [0, 338] on div "Acompanhamento Acompanhe a situação das marcações correntes e finalizadas Relat…" at bounding box center [668, 362] width 1336 height 530
click at [994, 366] on button "Filtrar" at bounding box center [1021, 381] width 55 height 30
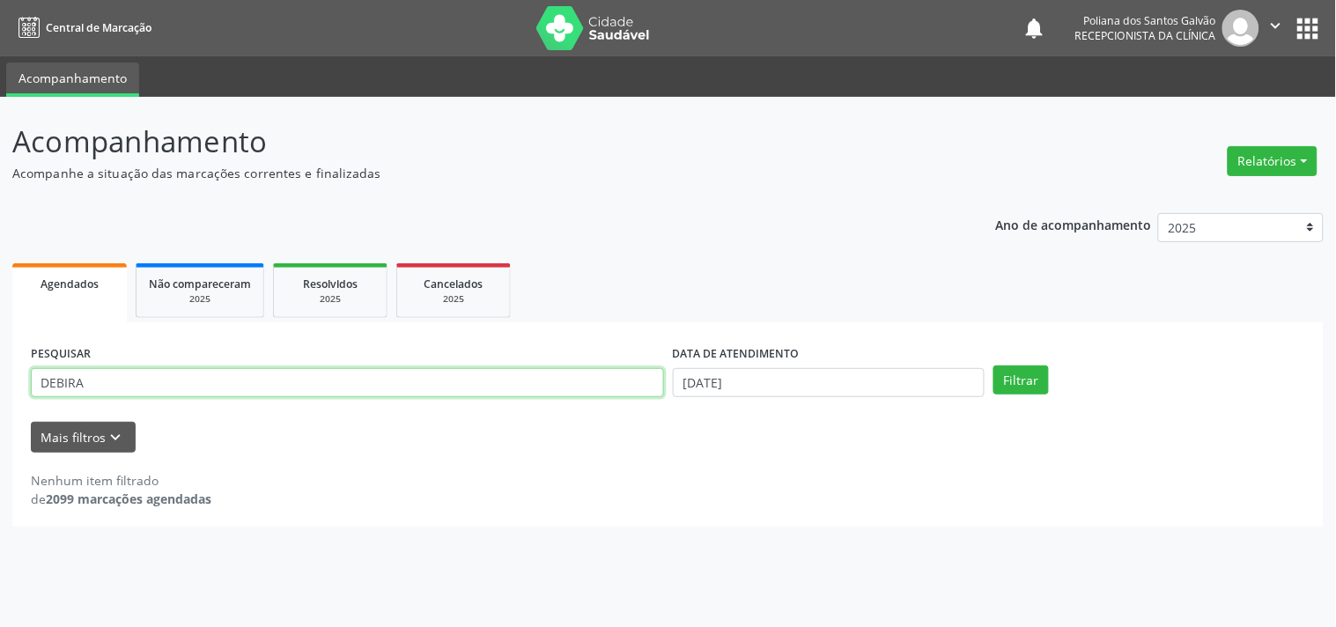
click at [68, 384] on input "DEBIRA" at bounding box center [347, 383] width 633 height 30
type input "DEBORA"
click at [994, 366] on button "Filtrar" at bounding box center [1021, 381] width 55 height 30
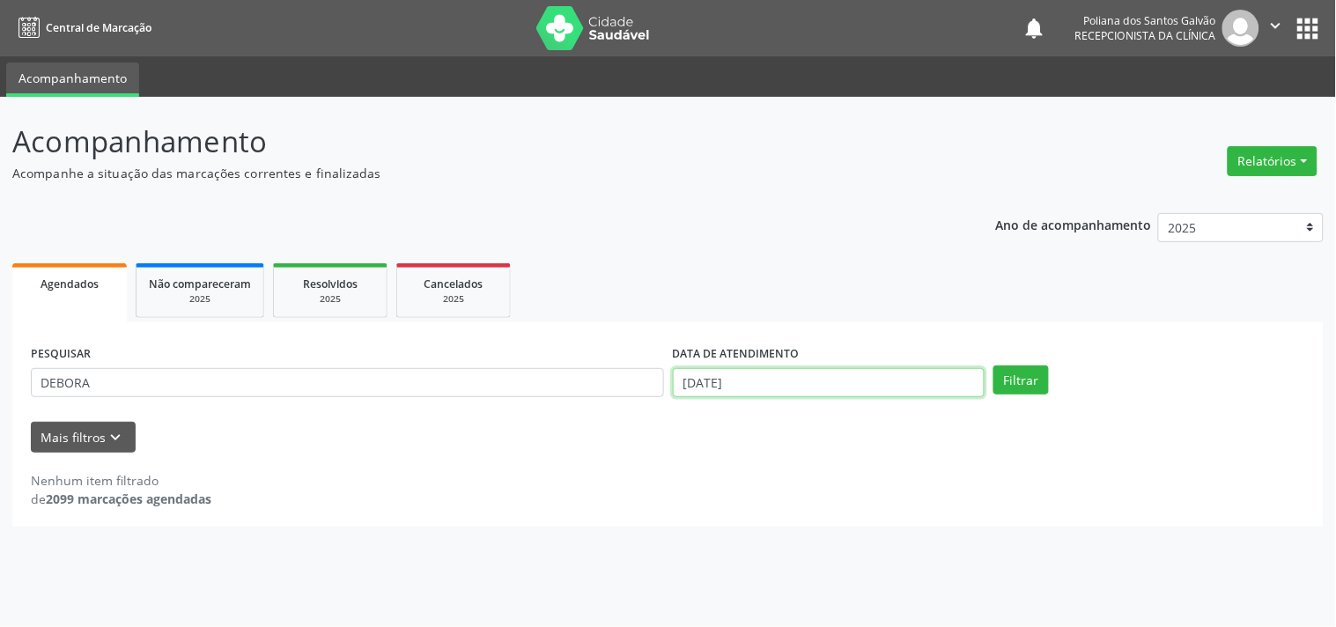
click at [907, 383] on input "[DATE]" at bounding box center [829, 383] width 312 height 30
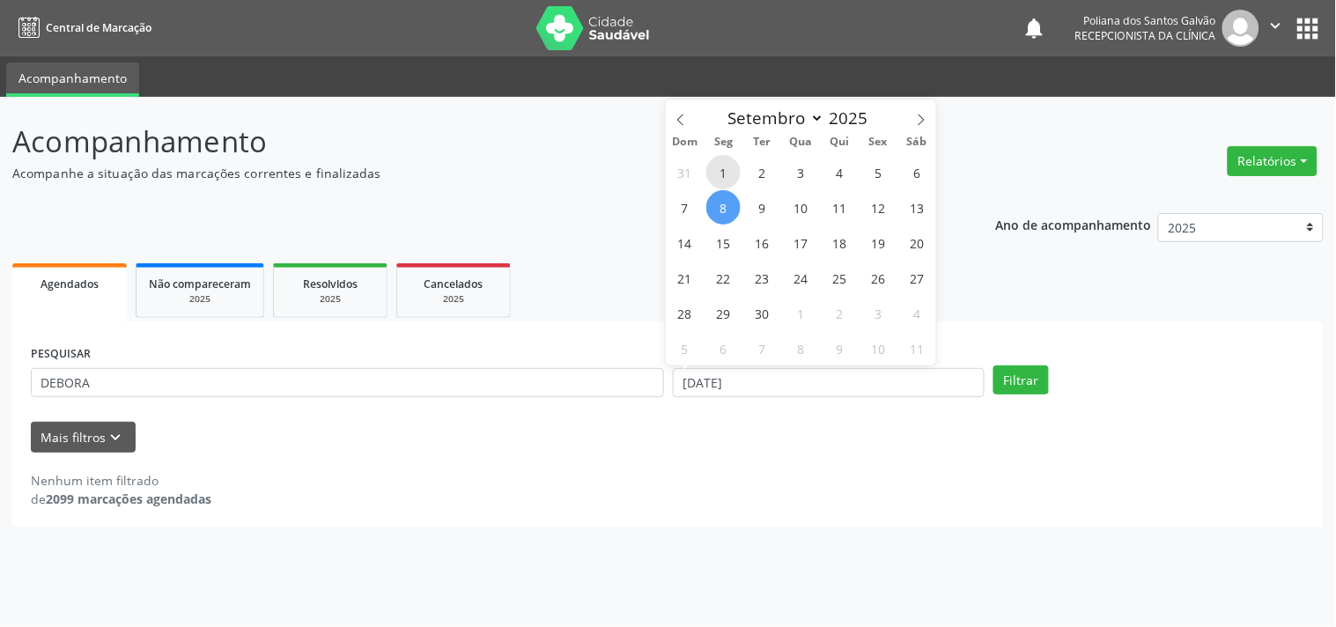
click at [729, 169] on span "1" at bounding box center [723, 172] width 34 height 34
type input "[DATE]"
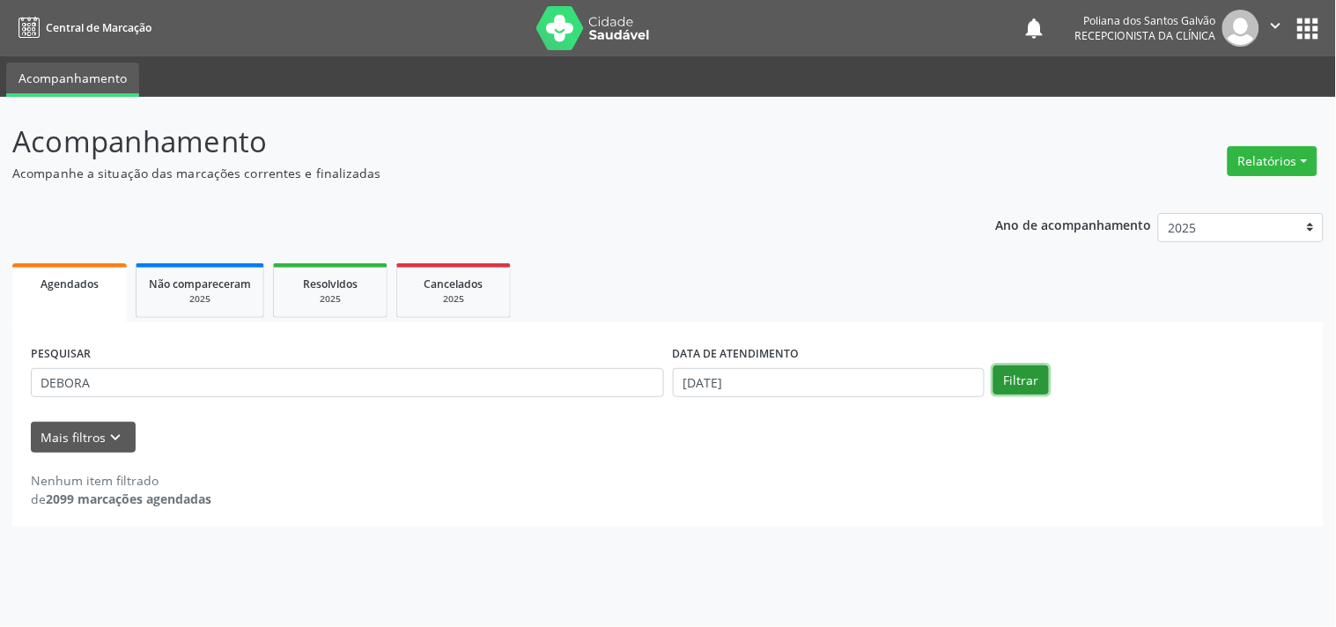
click at [1038, 370] on button "Filtrar" at bounding box center [1021, 381] width 55 height 30
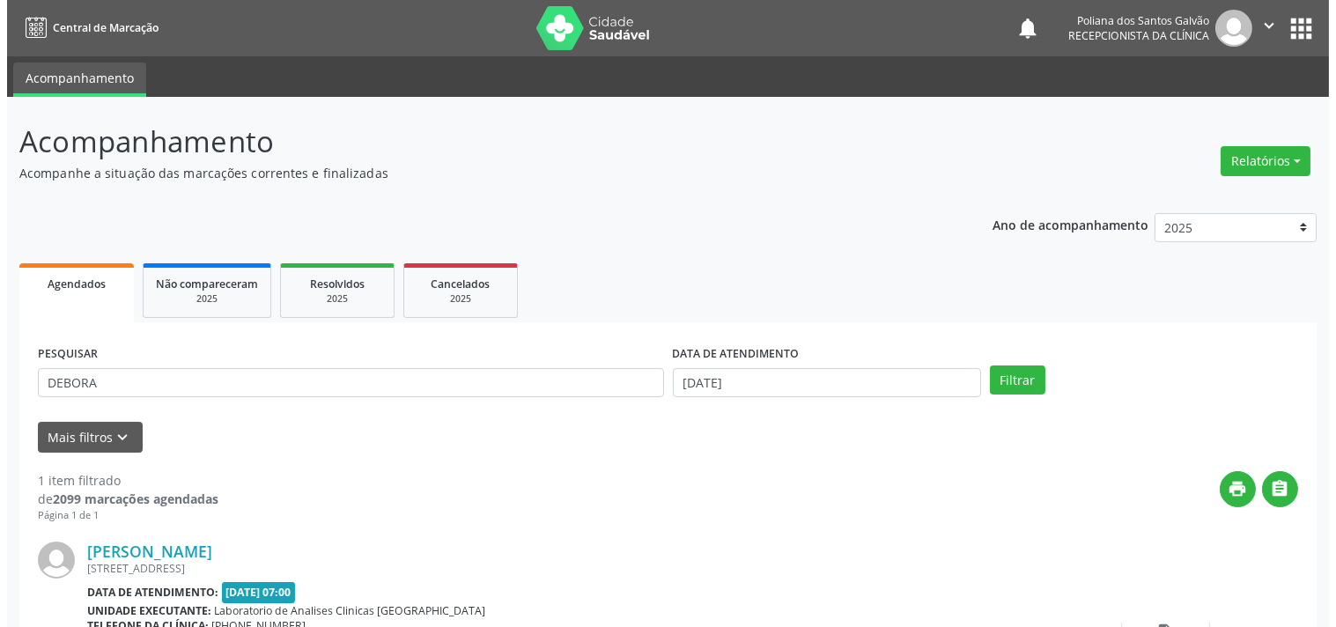
scroll to position [163, 0]
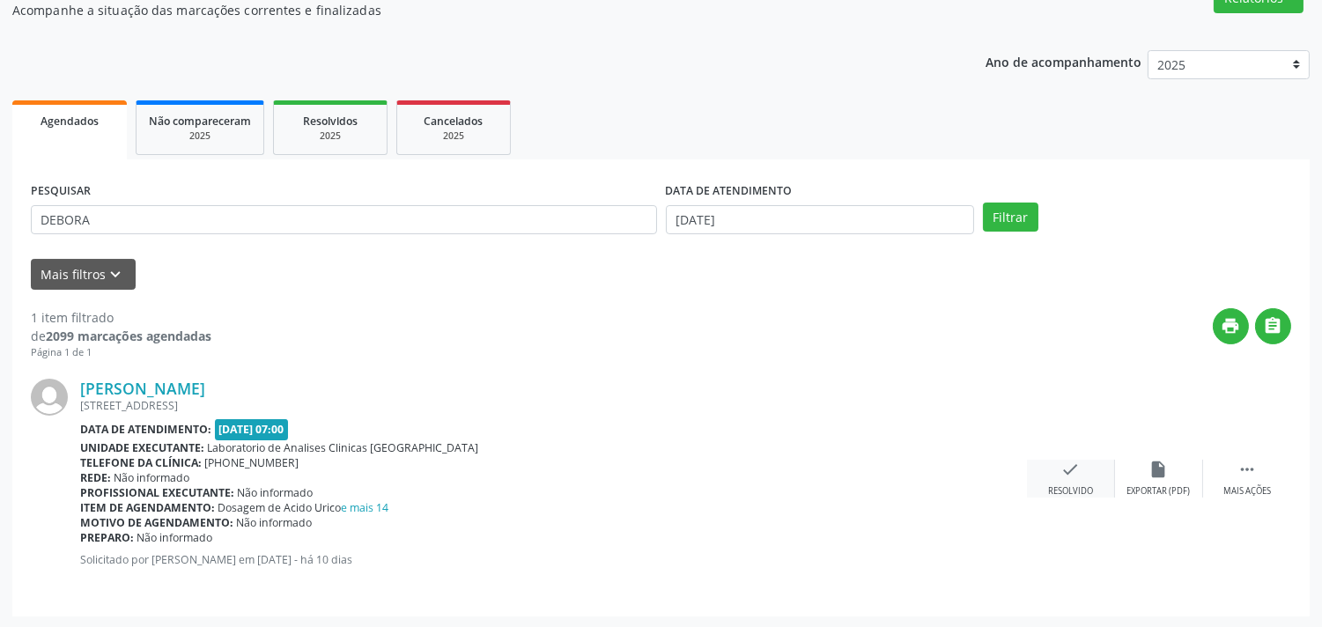
click at [1058, 485] on div "Resolvido" at bounding box center [1070, 491] width 45 height 12
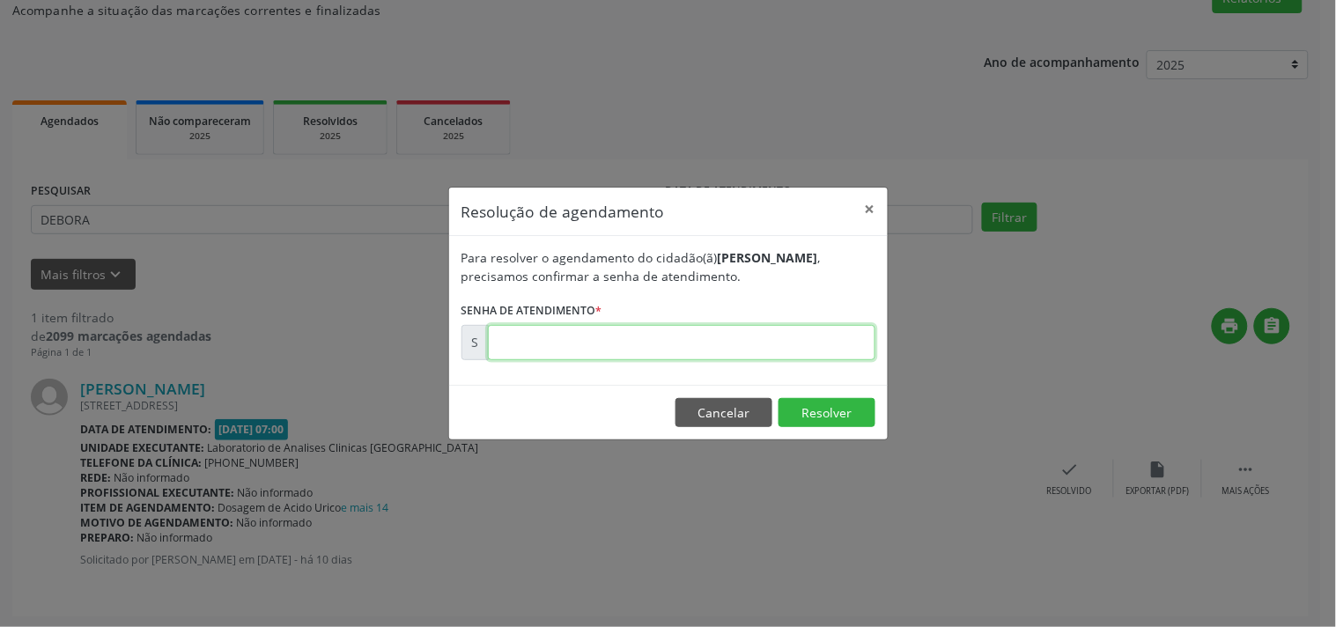
click at [725, 337] on input "text" at bounding box center [682, 342] width 388 height 35
type input "00174387"
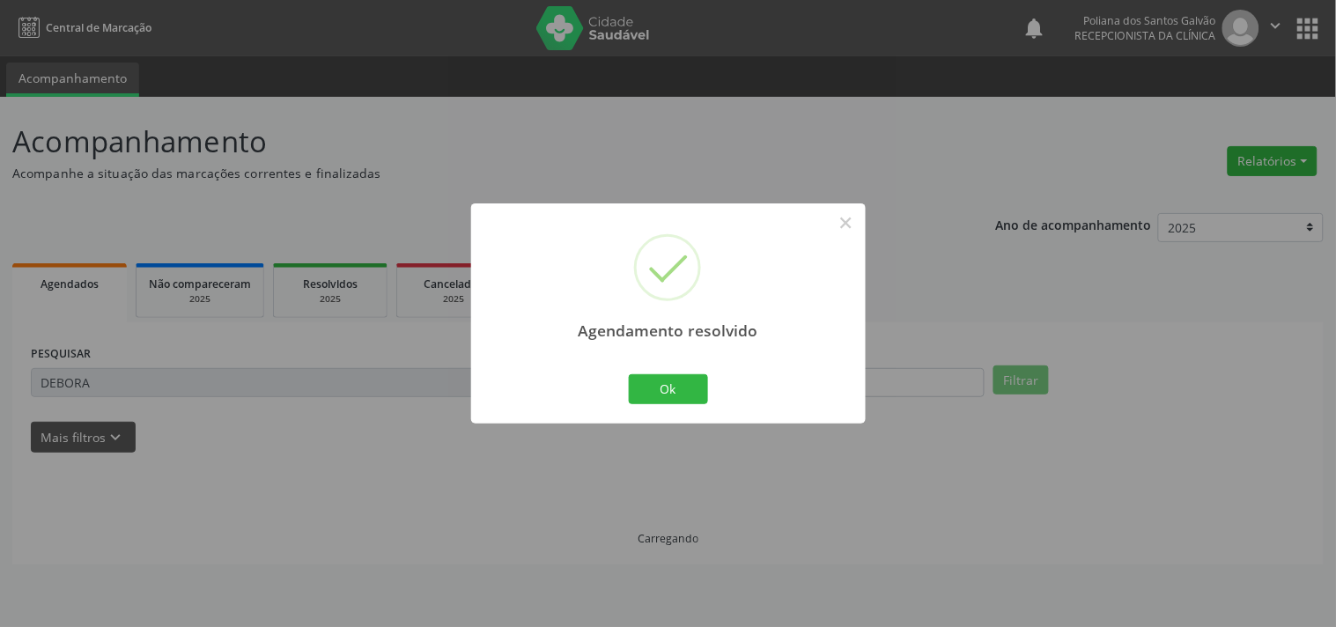
scroll to position [0, 0]
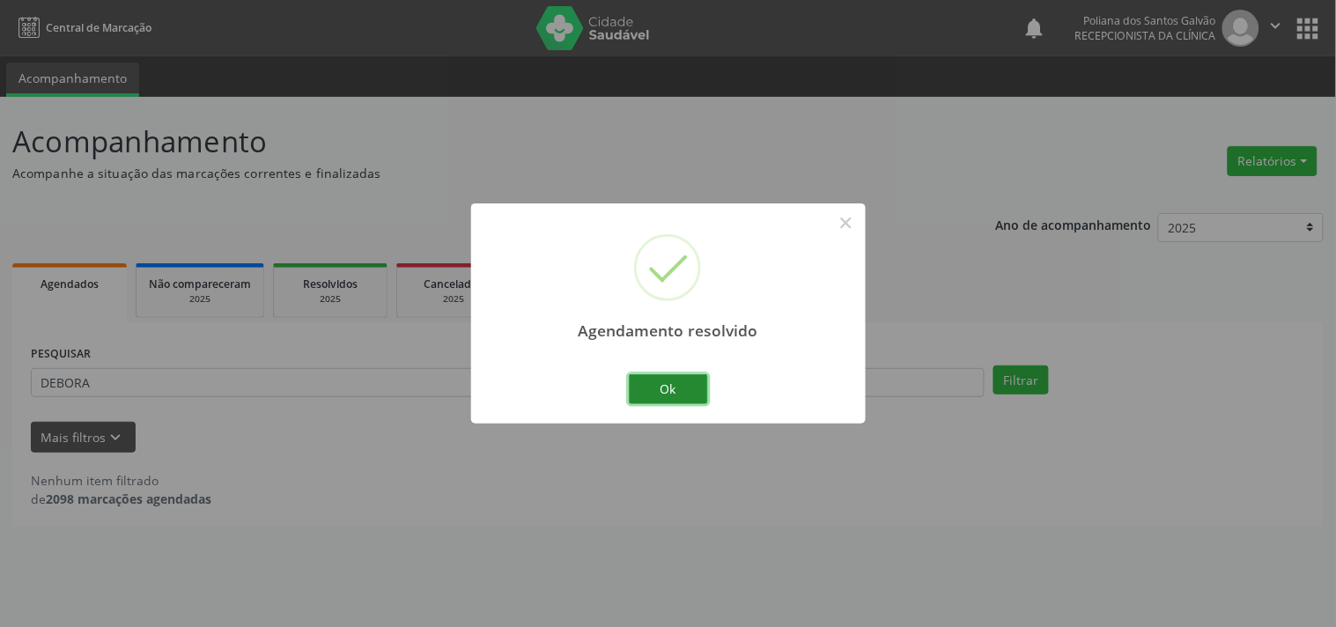
click at [693, 381] on button "Ok" at bounding box center [668, 389] width 79 height 30
